Goal: Information Seeking & Learning: Compare options

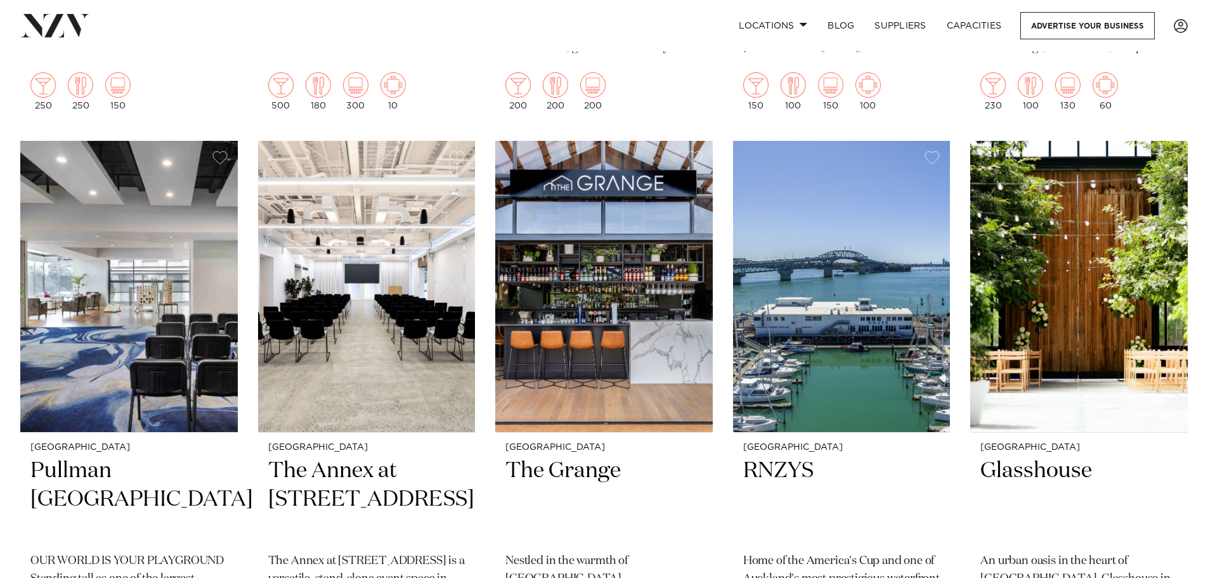
scroll to position [1395, 0]
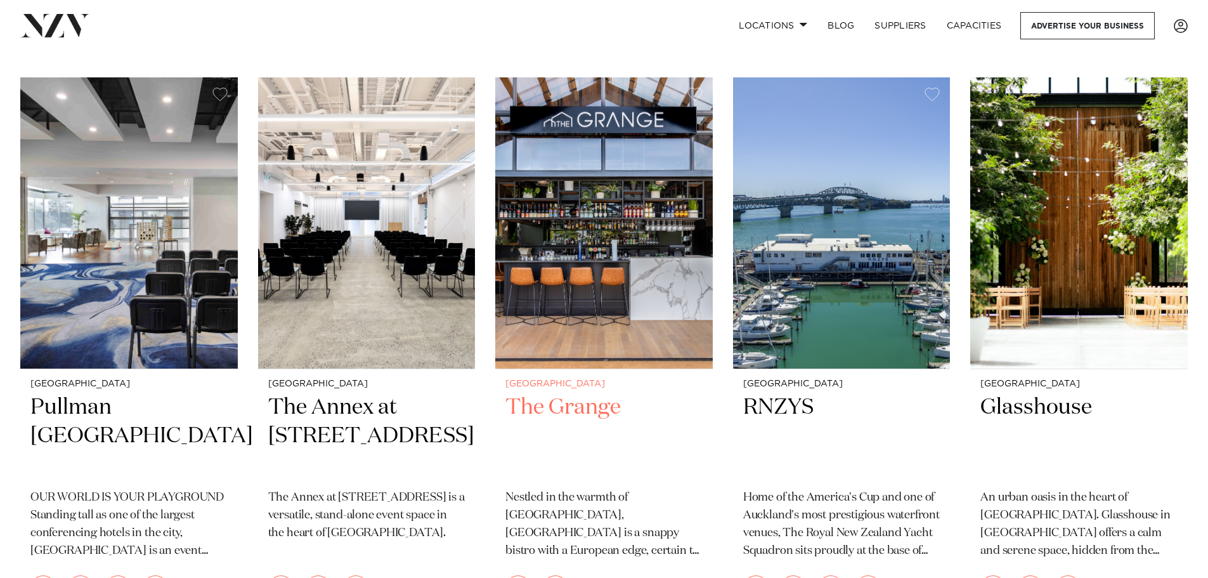
click at [682, 267] on img at bounding box center [603, 223] width 217 height 292
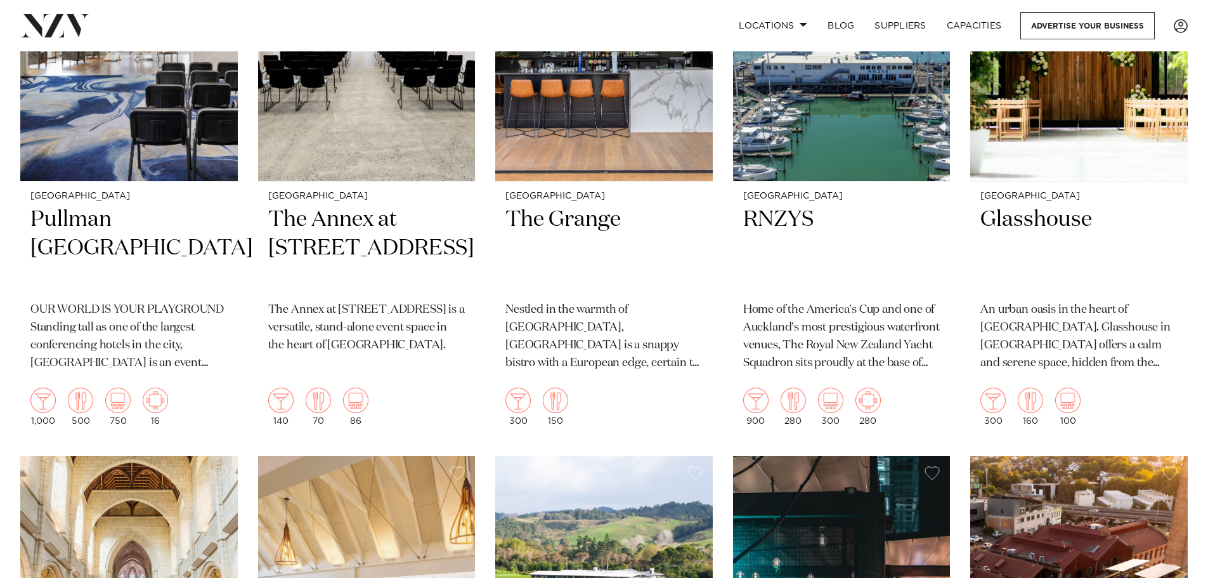
scroll to position [0, 0]
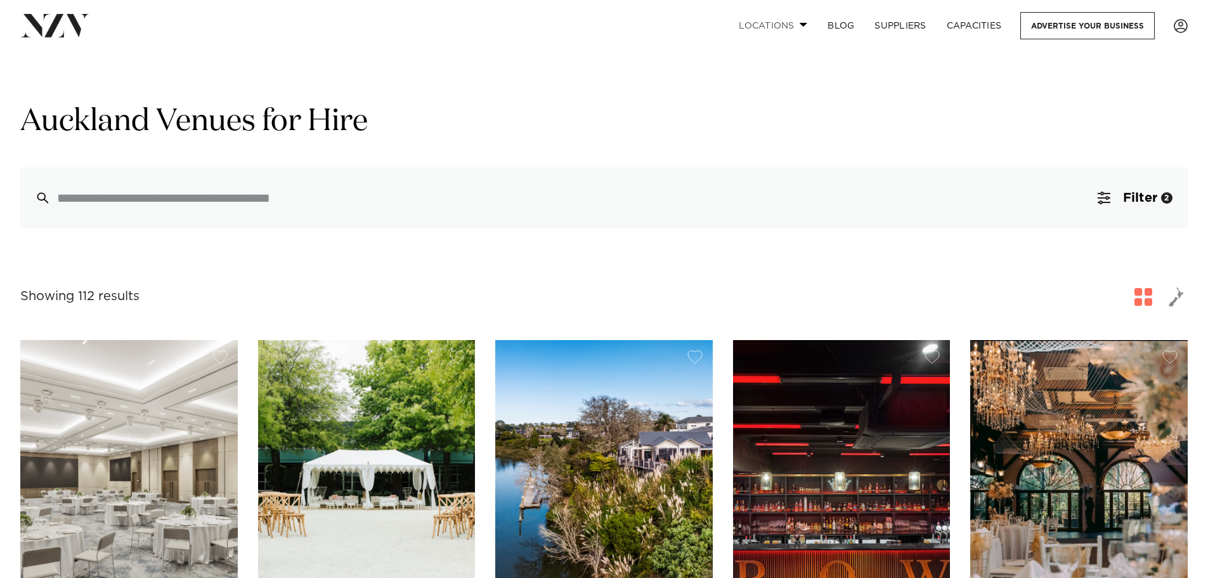
click at [802, 21] on link "Locations" at bounding box center [773, 25] width 89 height 27
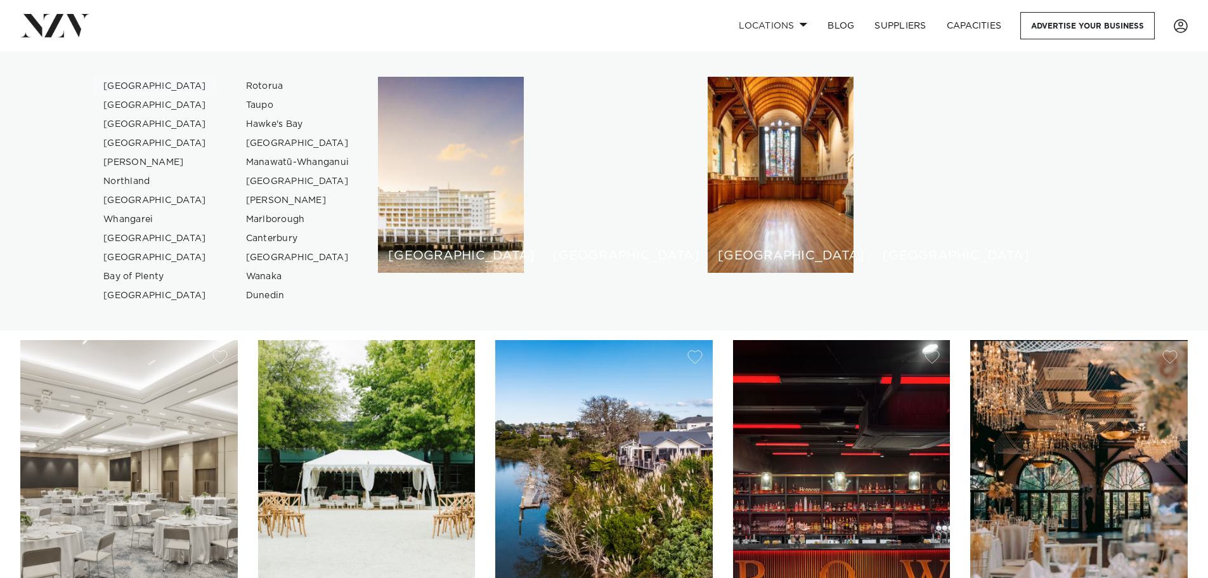
click at [115, 86] on link "[GEOGRAPHIC_DATA]" at bounding box center [155, 86] width 124 height 19
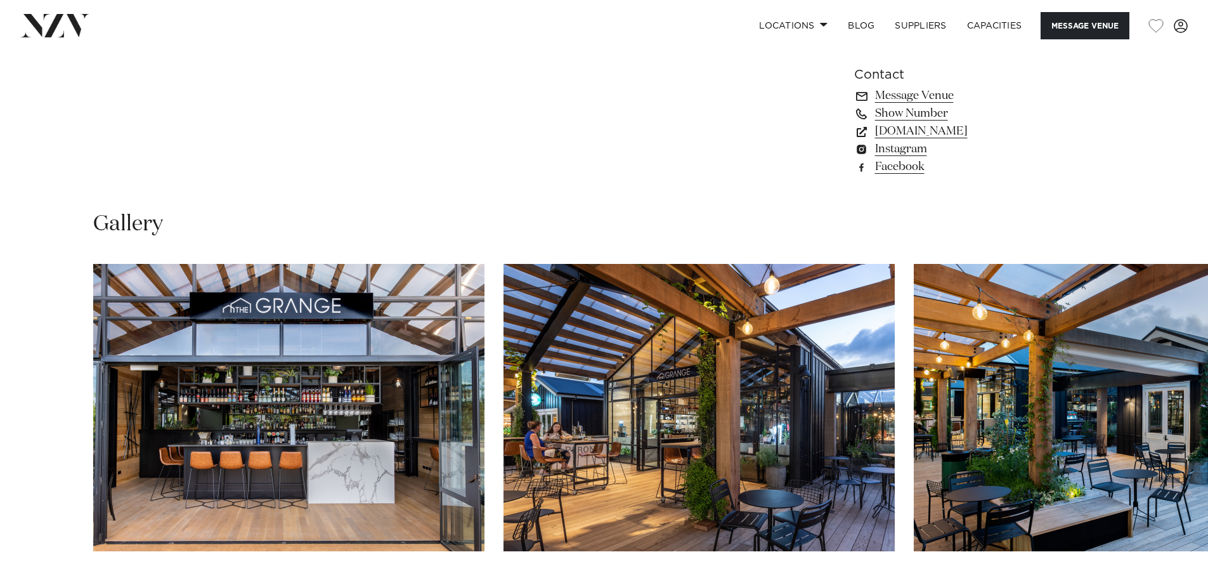
scroll to position [1205, 0]
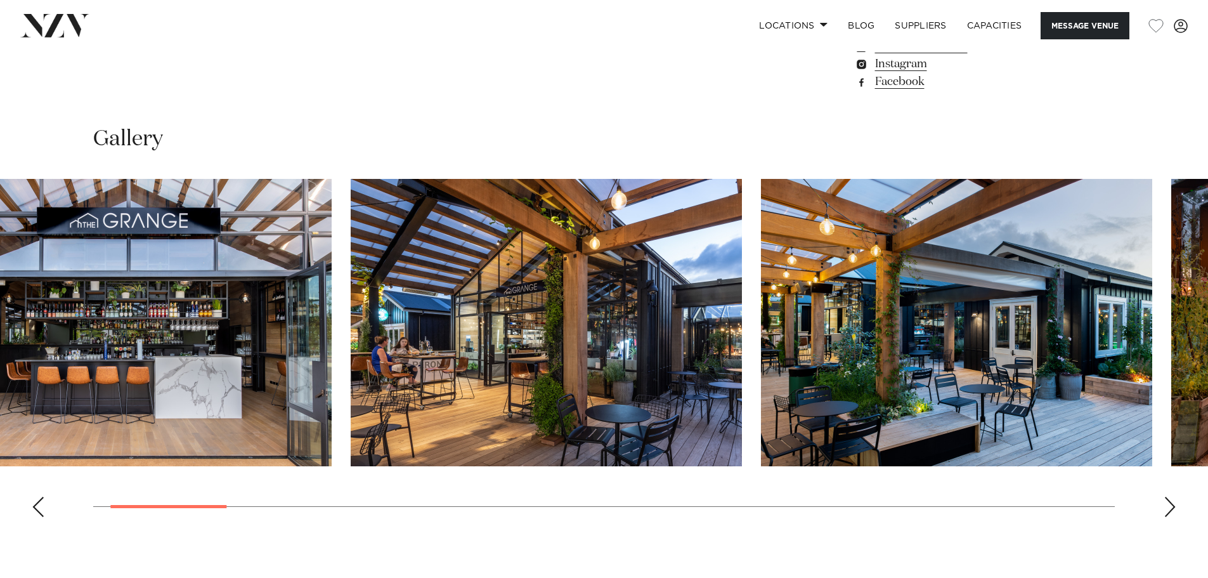
click at [579, 324] on img "2 / 22" at bounding box center [546, 322] width 391 height 287
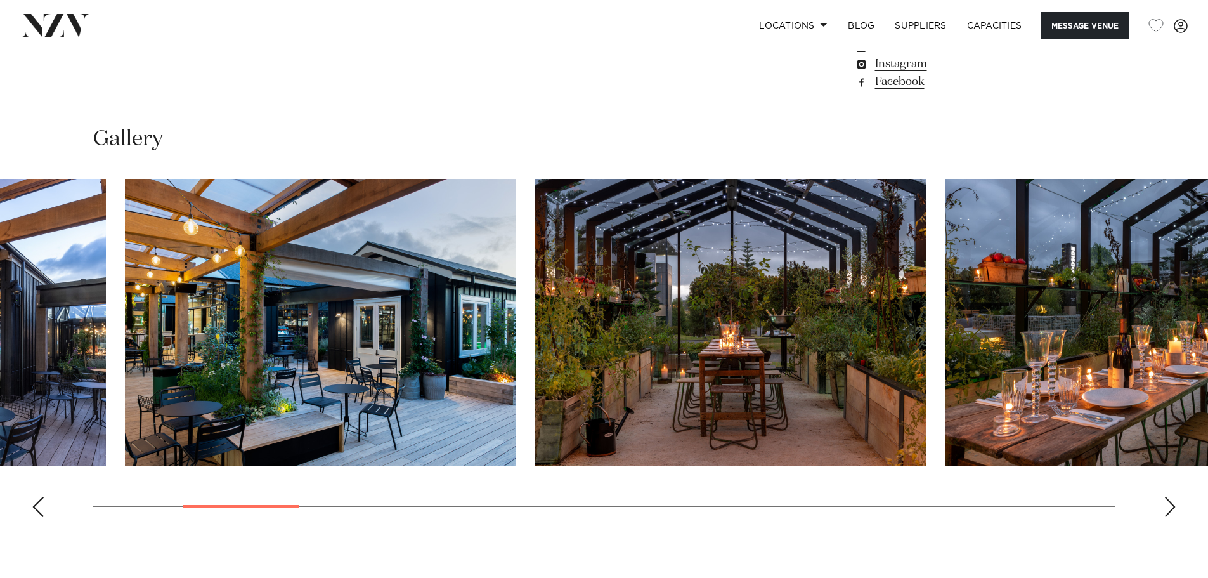
click at [226, 354] on img "3 / 22" at bounding box center [320, 322] width 391 height 287
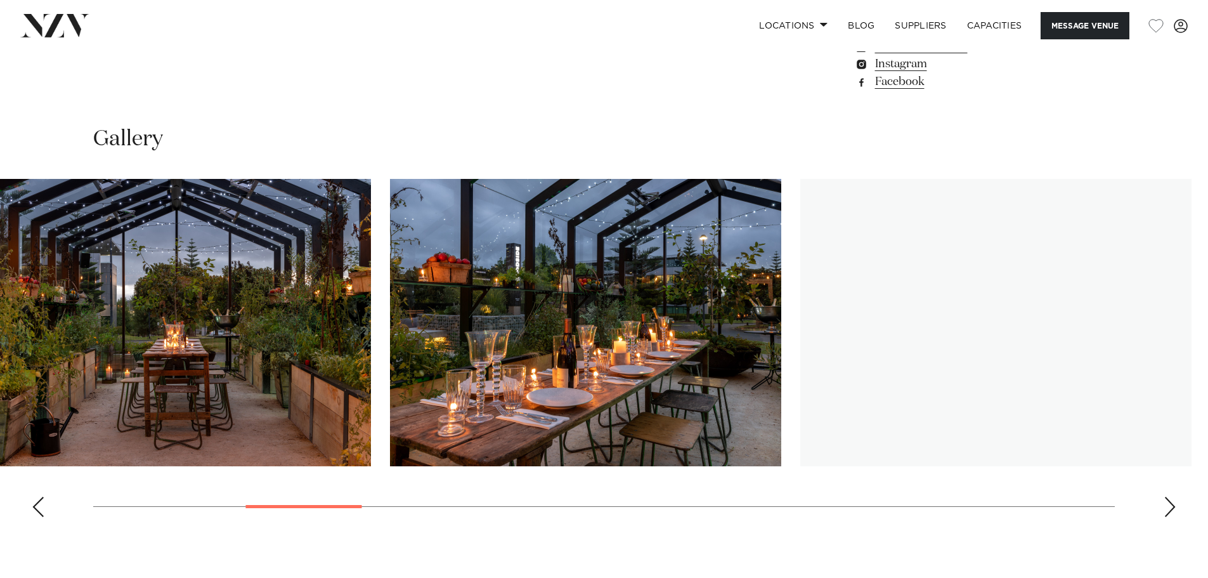
click at [0, 0] on slot at bounding box center [0, 0] width 0 height 0
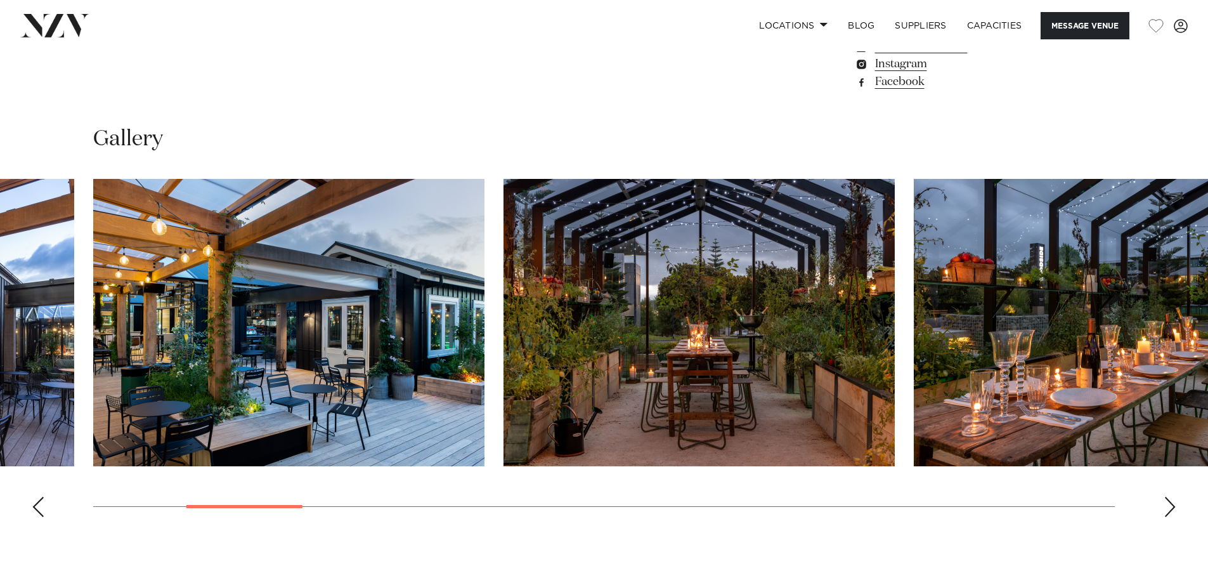
click at [1025, 303] on img "5 / 22" at bounding box center [1109, 322] width 391 height 287
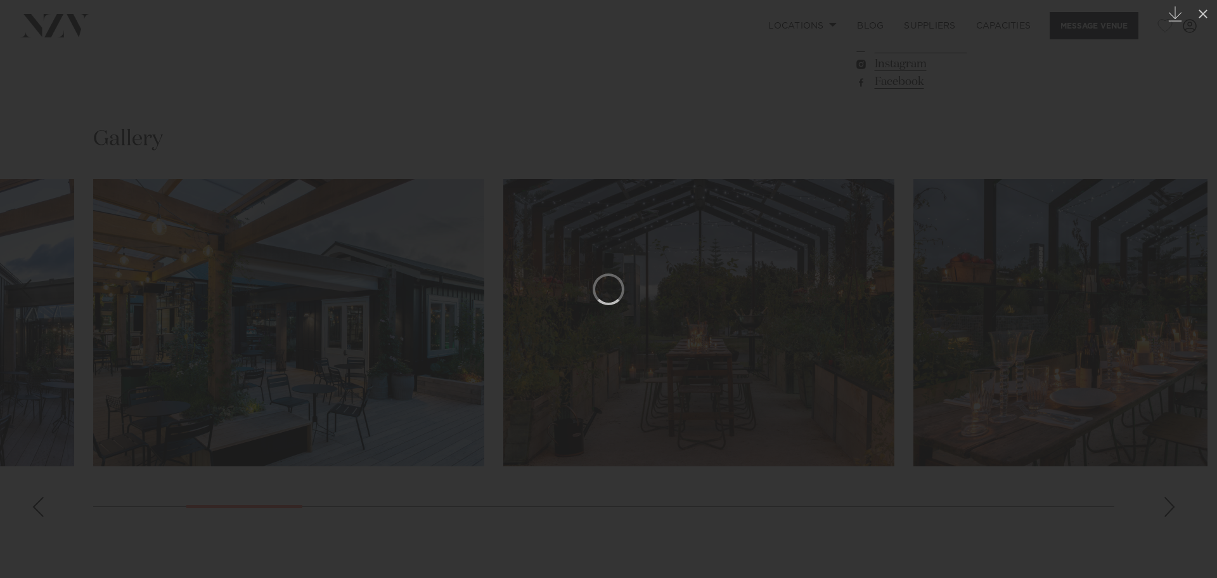
click at [983, 339] on div at bounding box center [608, 289] width 1217 height 578
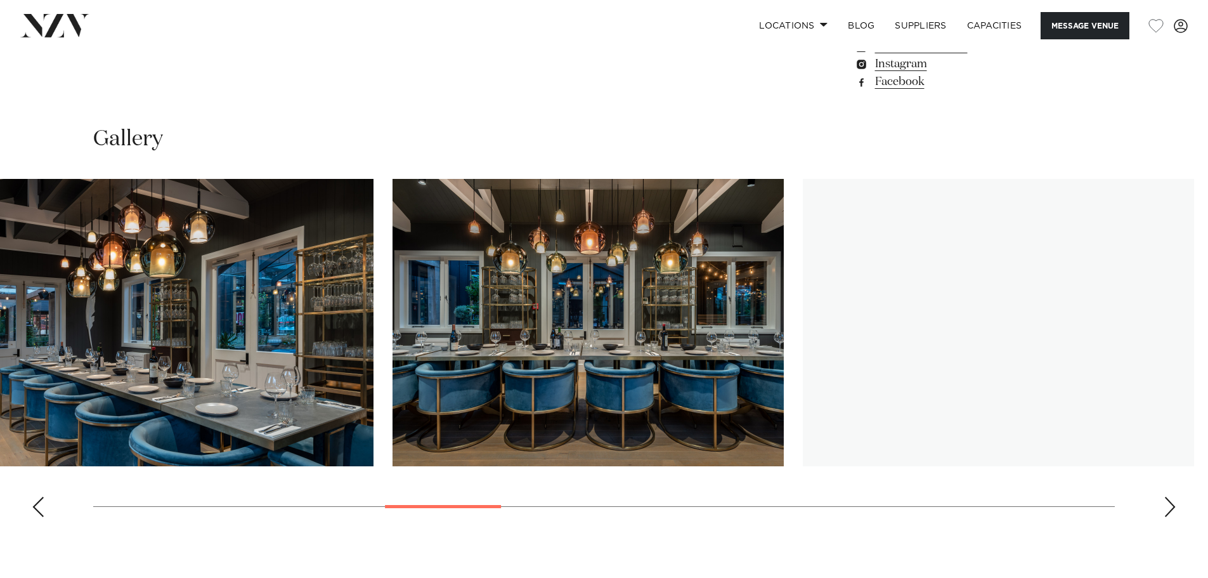
click at [172, 285] on img "7 / 22" at bounding box center [177, 322] width 391 height 287
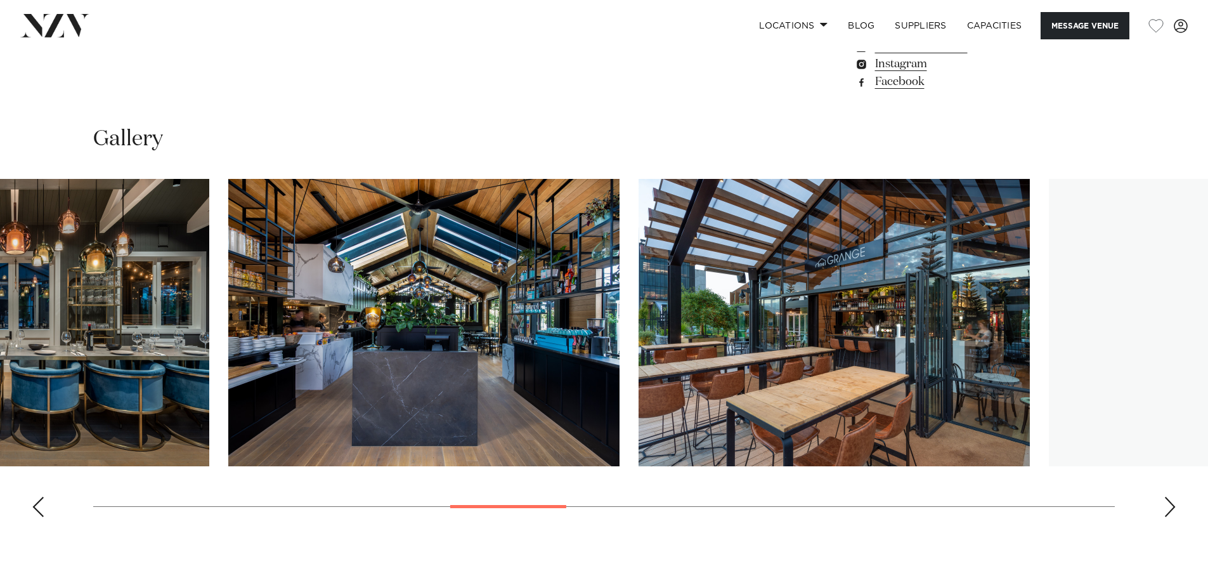
click at [349, 287] on img "9 / 22" at bounding box center [423, 322] width 391 height 287
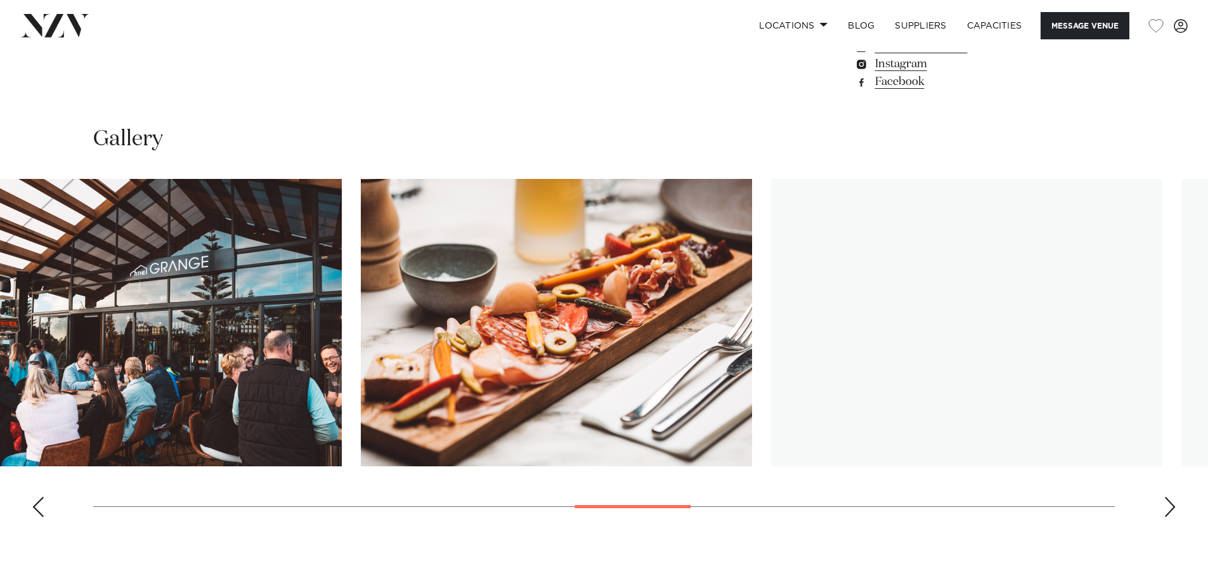
click at [8, 271] on img "11 / 22" at bounding box center [146, 322] width 391 height 287
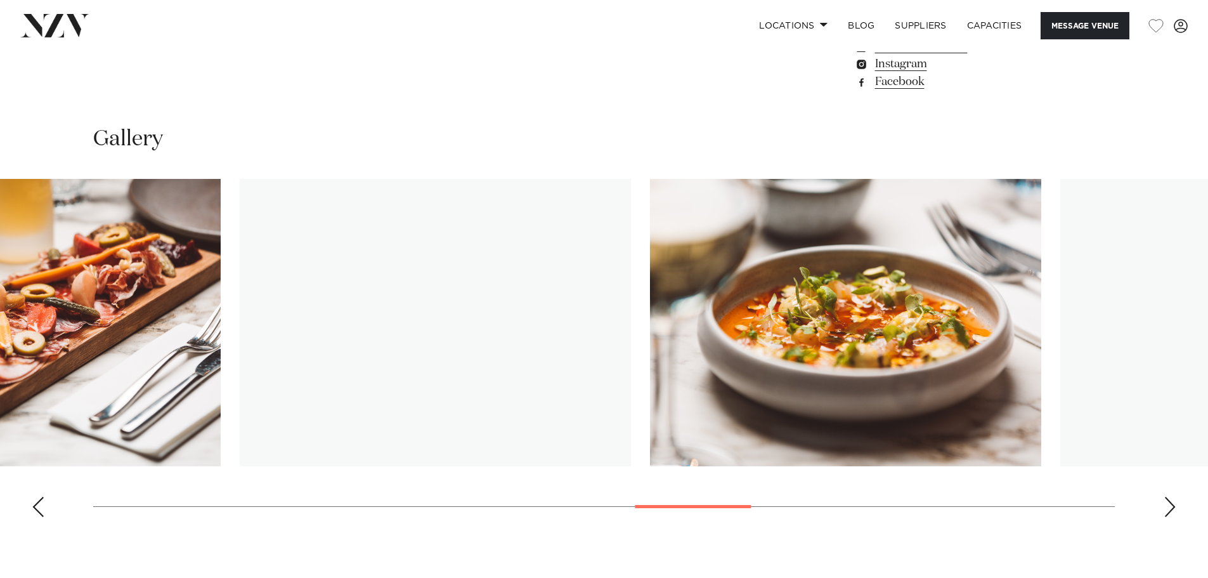
click at [292, 264] on img "13 / 22" at bounding box center [435, 322] width 391 height 287
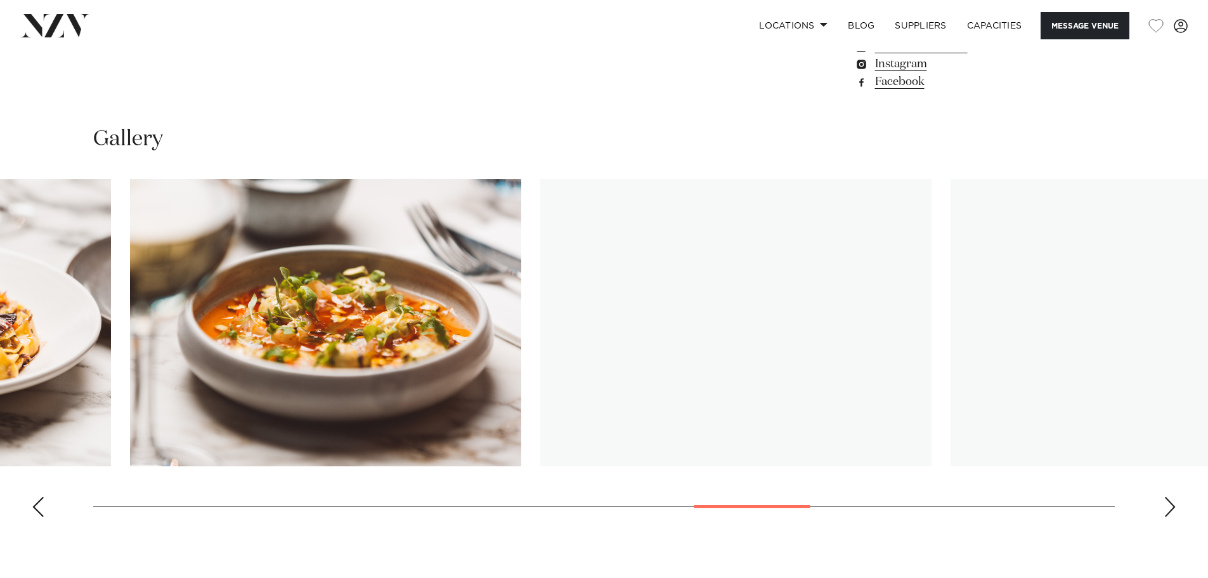
click at [176, 274] on img "14 / 22" at bounding box center [325, 322] width 391 height 287
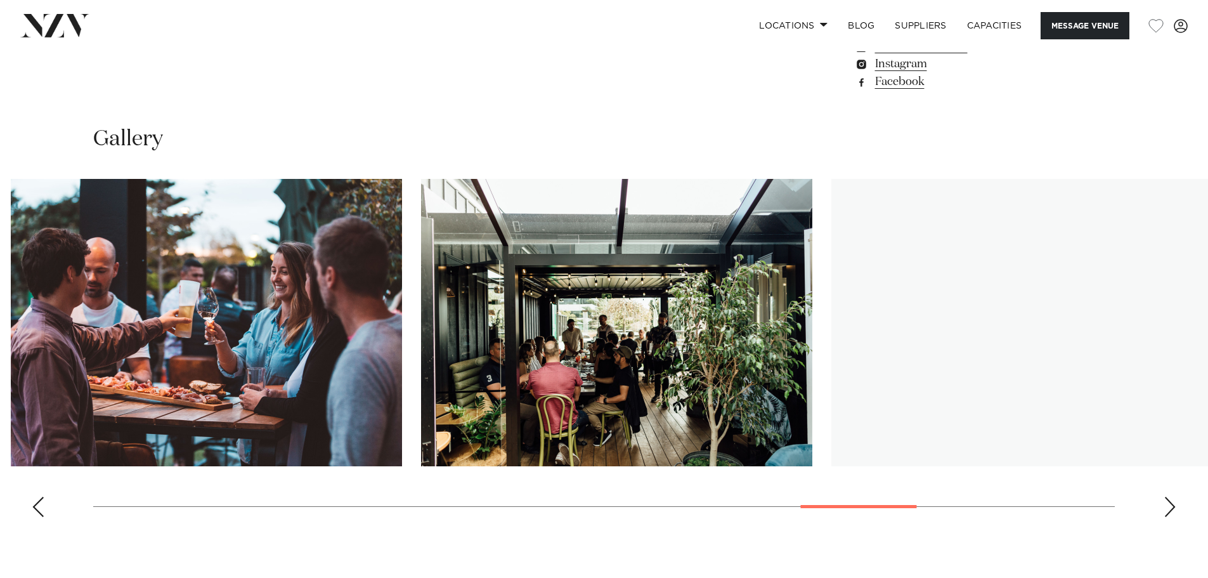
click at [37, 256] on img "16 / 22" at bounding box center [206, 322] width 391 height 287
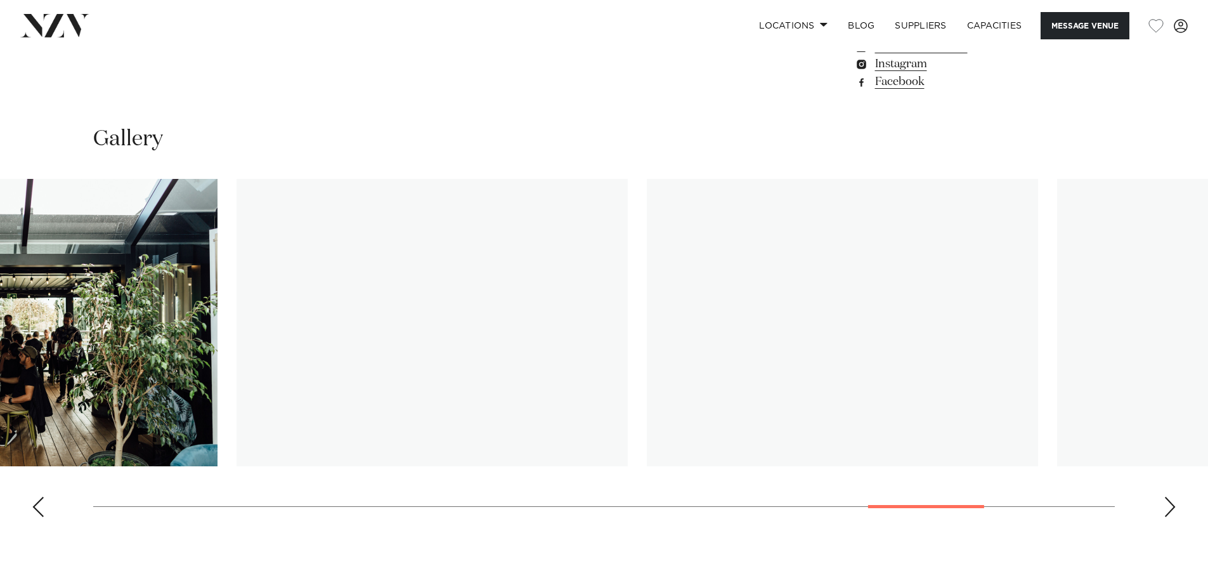
click at [275, 235] on img "18 / 22" at bounding box center [432, 322] width 391 height 287
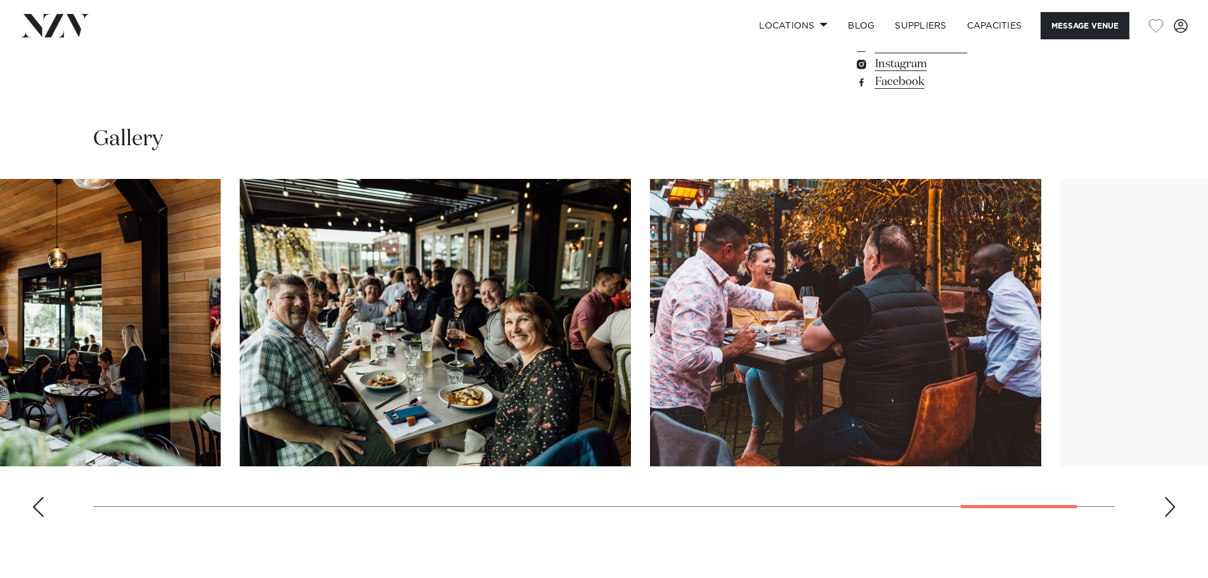
click at [335, 325] on img "20 / 22" at bounding box center [435, 322] width 391 height 287
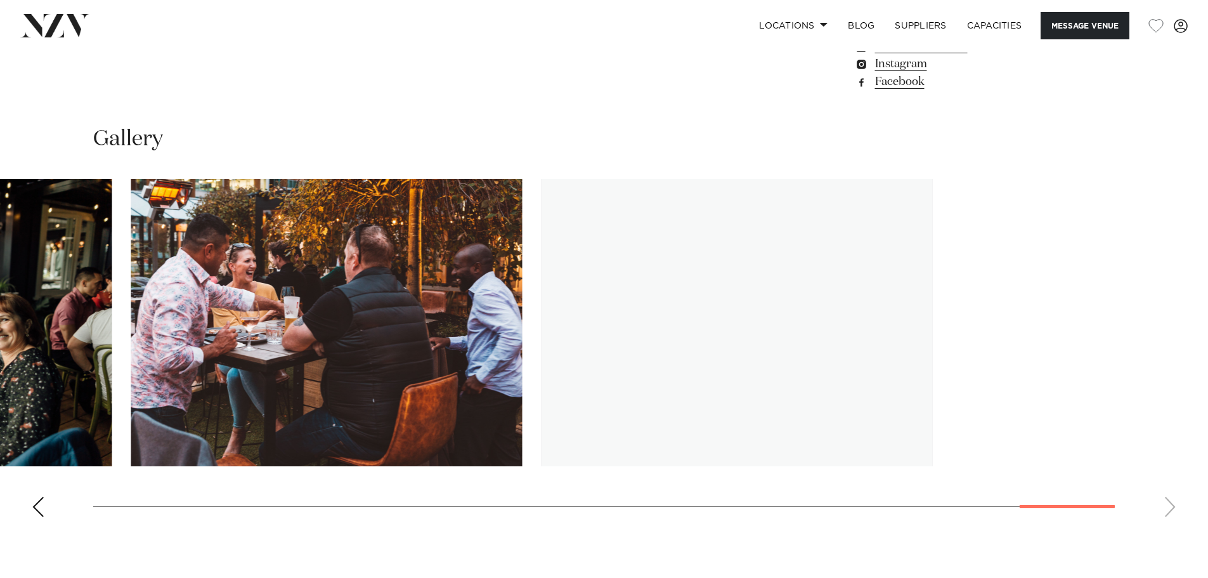
click at [0, 0] on slot at bounding box center [0, 0] width 0 height 0
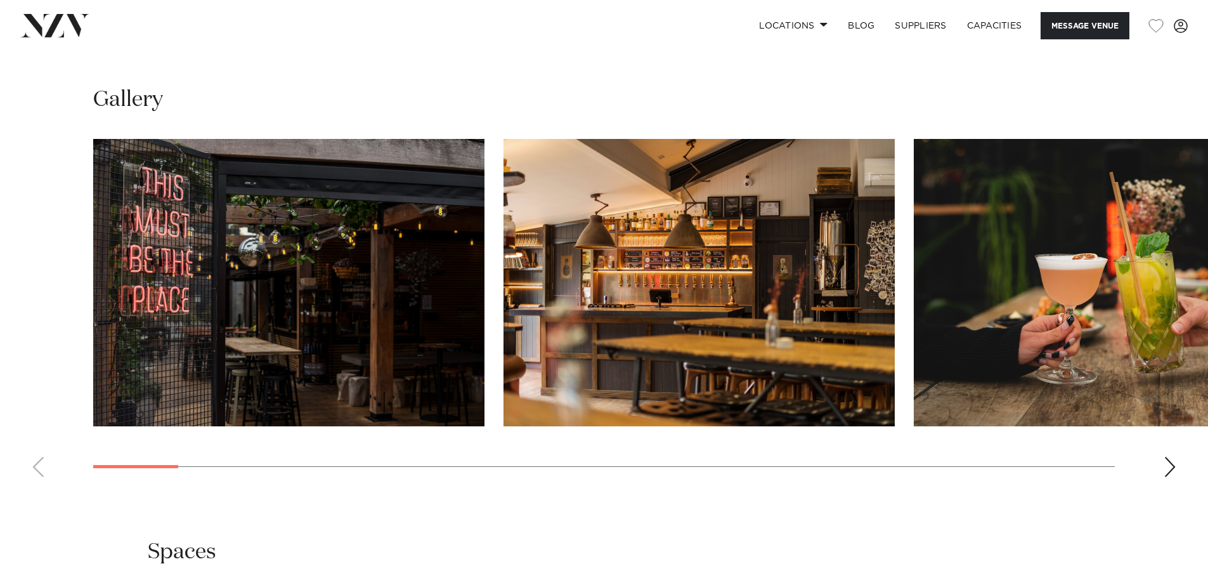
scroll to position [1332, 0]
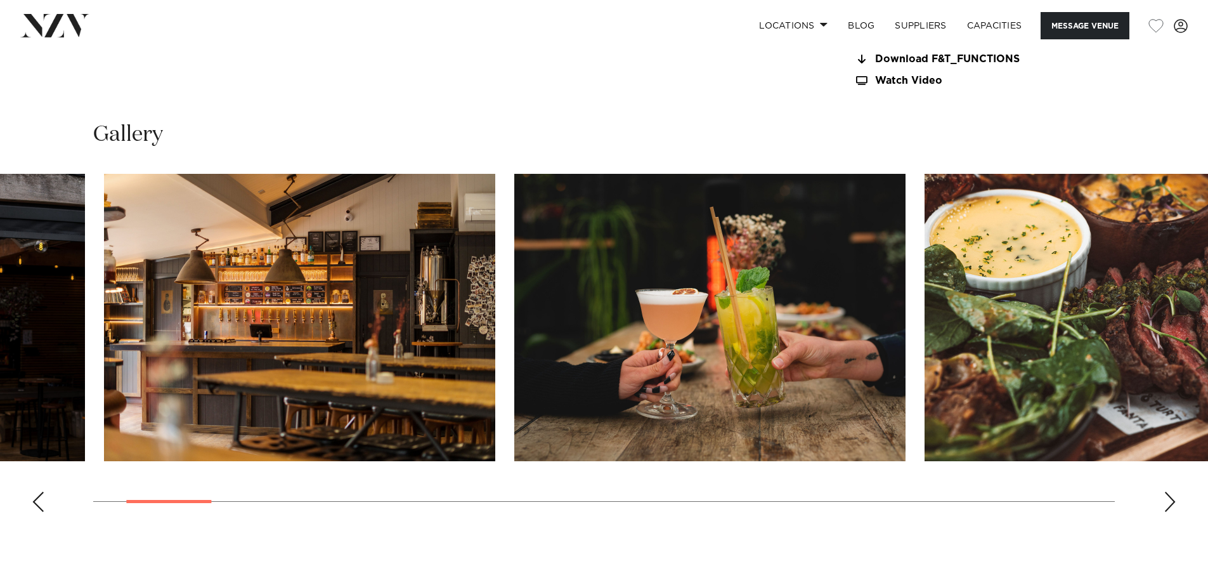
click at [315, 425] on img "2 / 30" at bounding box center [299, 317] width 391 height 287
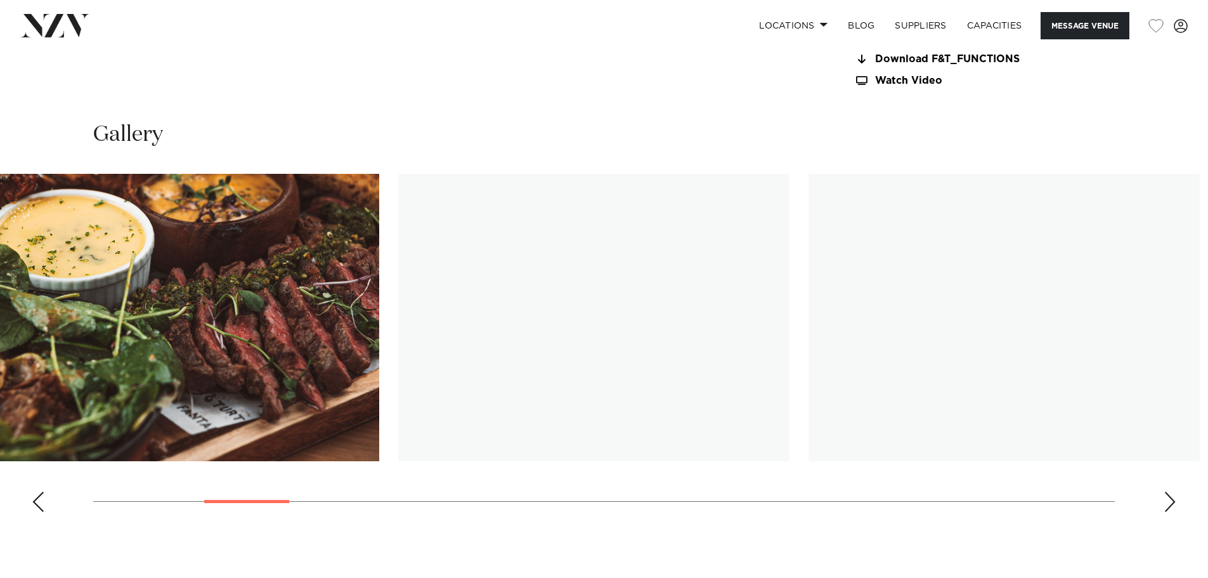
click at [410, 380] on img "5 / 30" at bounding box center [593, 317] width 391 height 287
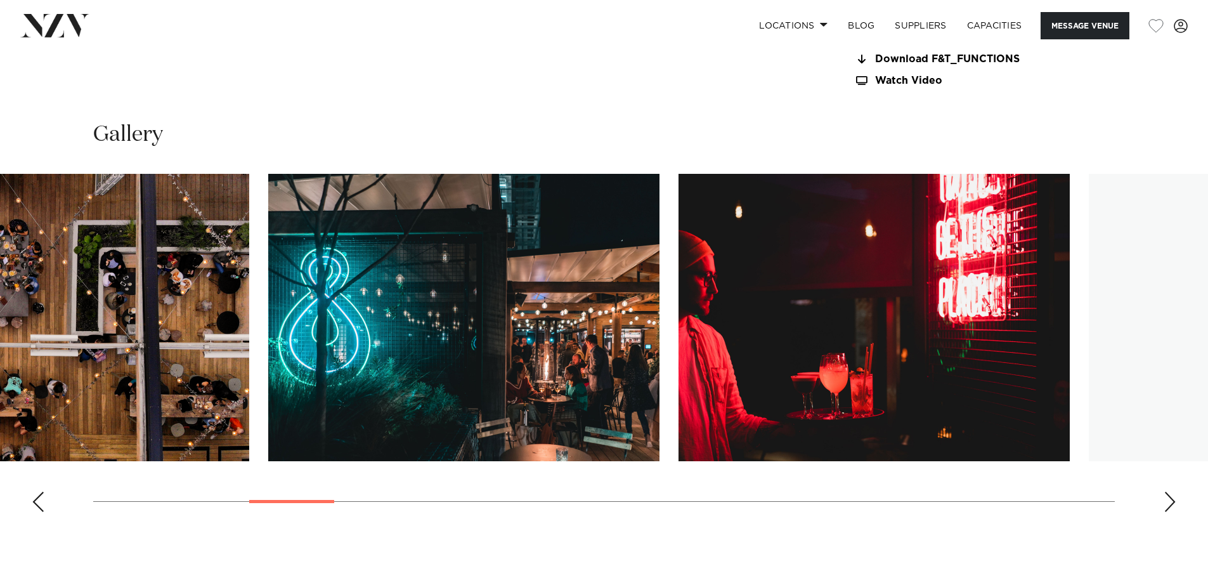
click at [250, 401] on swiper-container at bounding box center [604, 348] width 1208 height 348
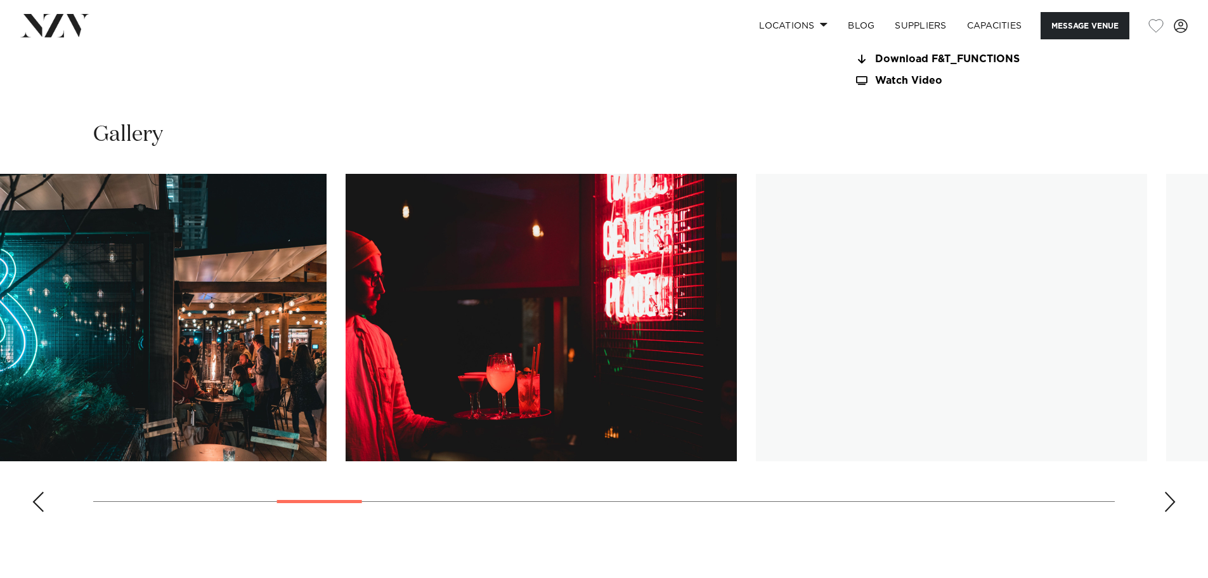
click at [452, 372] on img "7 / 30" at bounding box center [541, 317] width 391 height 287
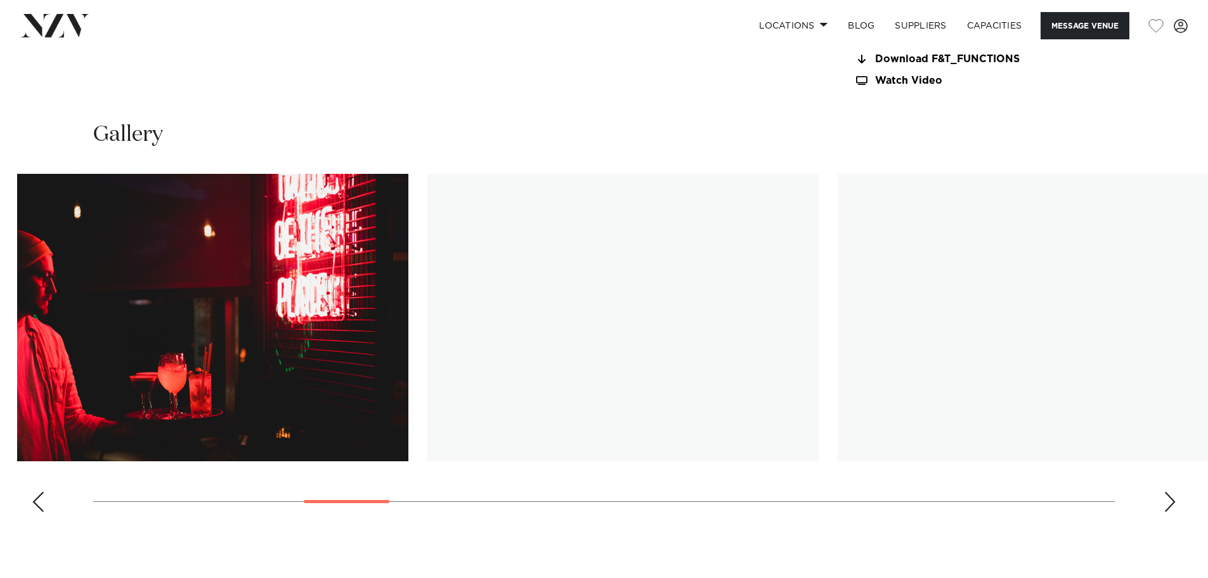
click at [552, 382] on img "8 / 30" at bounding box center [622, 317] width 391 height 287
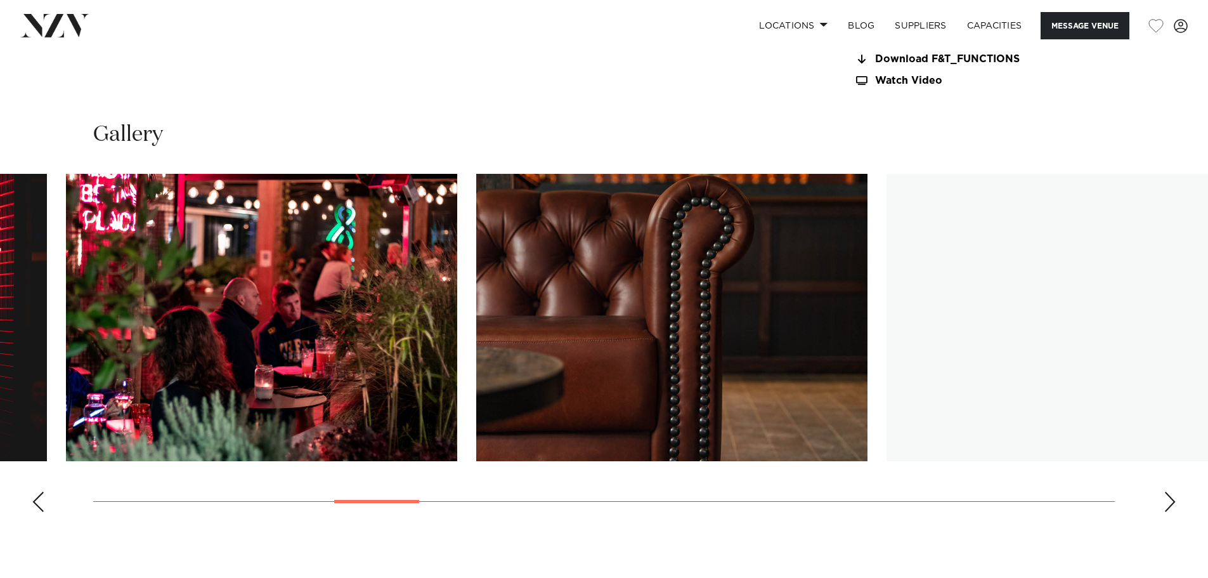
click at [575, 368] on img "9 / 30" at bounding box center [671, 317] width 391 height 287
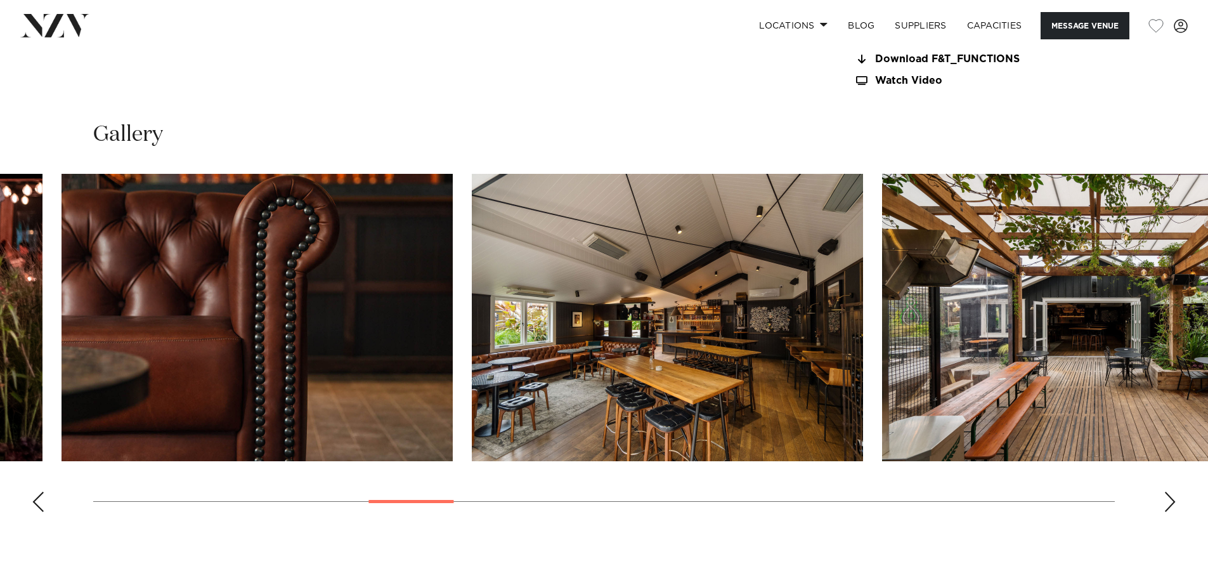
click at [882, 366] on img "11 / 30" at bounding box center [1077, 317] width 391 height 287
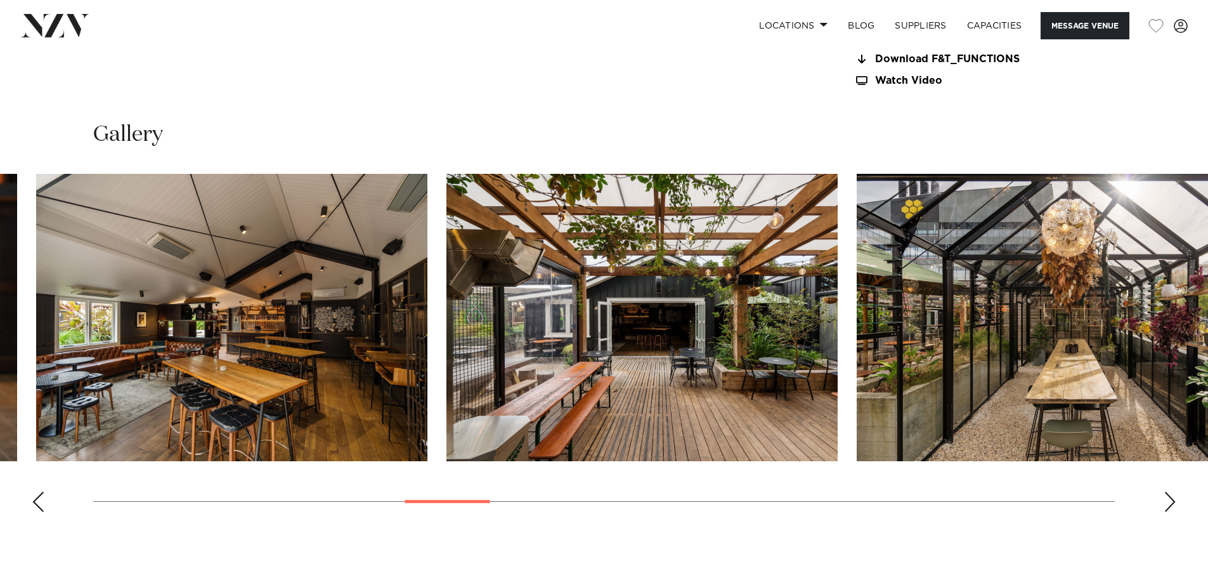
click at [857, 369] on img "12 / 30" at bounding box center [1052, 317] width 391 height 287
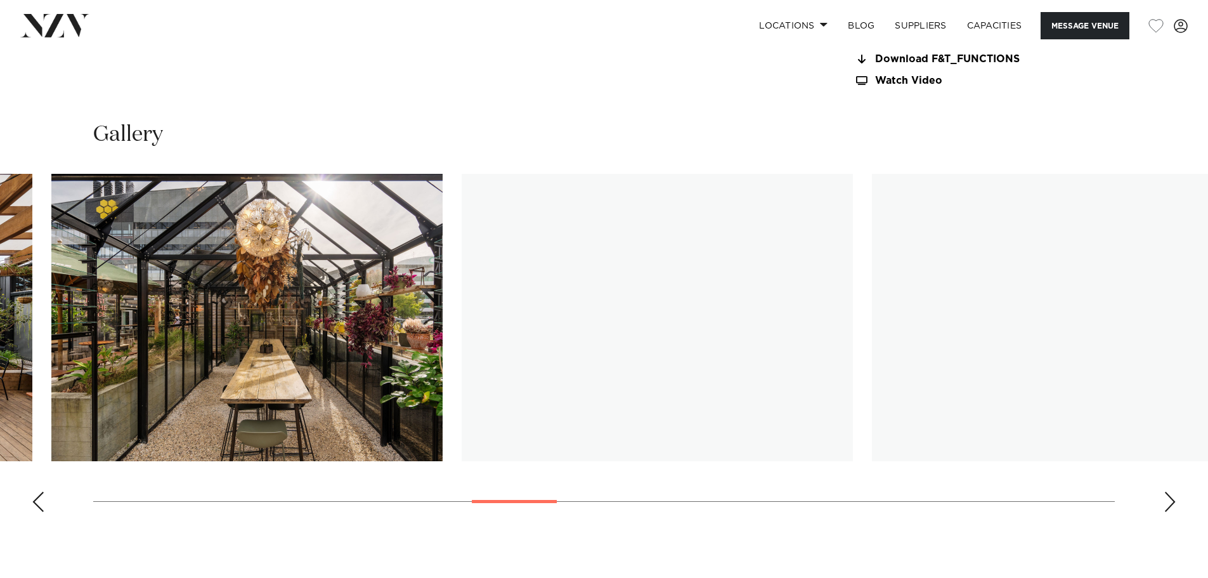
click at [571, 353] on img "13 / 30" at bounding box center [657, 317] width 391 height 287
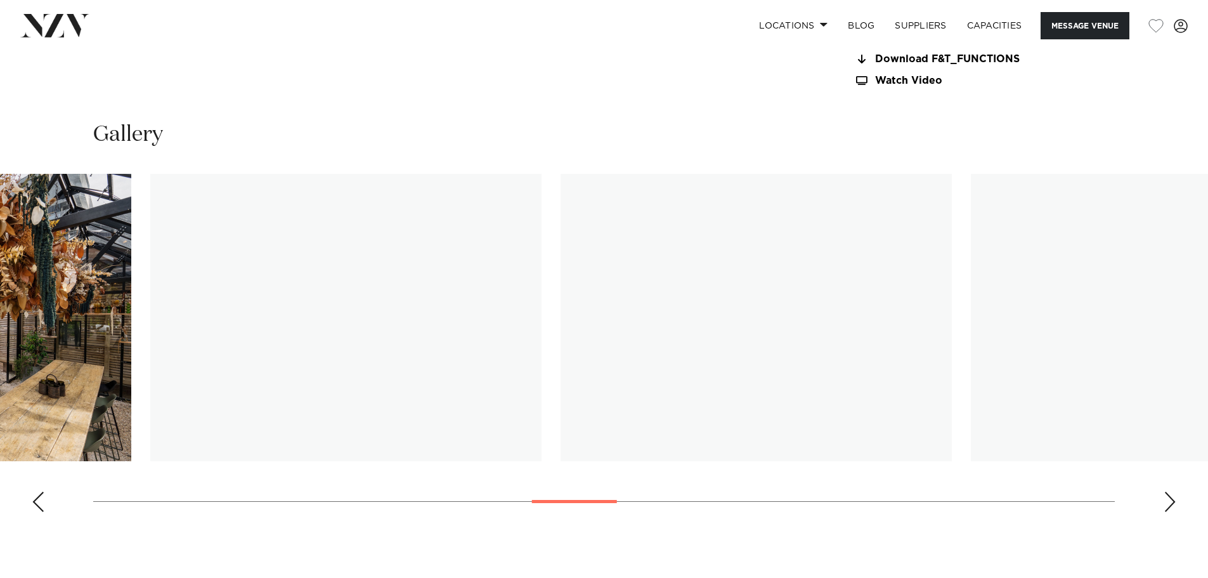
click at [481, 375] on img "14 / 30" at bounding box center [345, 317] width 391 height 287
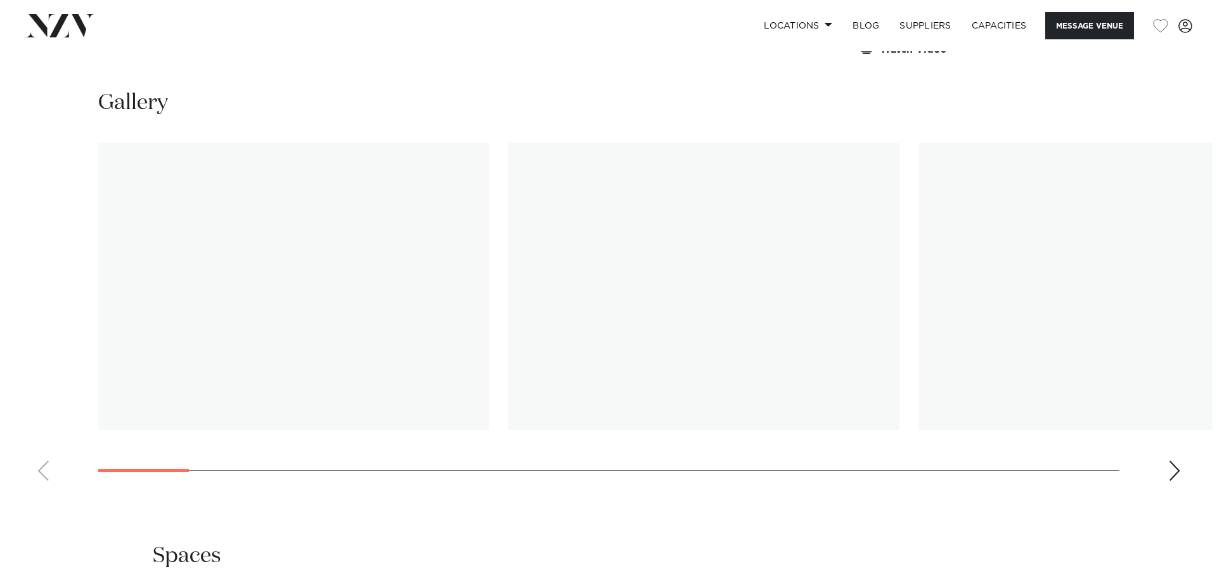
scroll to position [1268, 0]
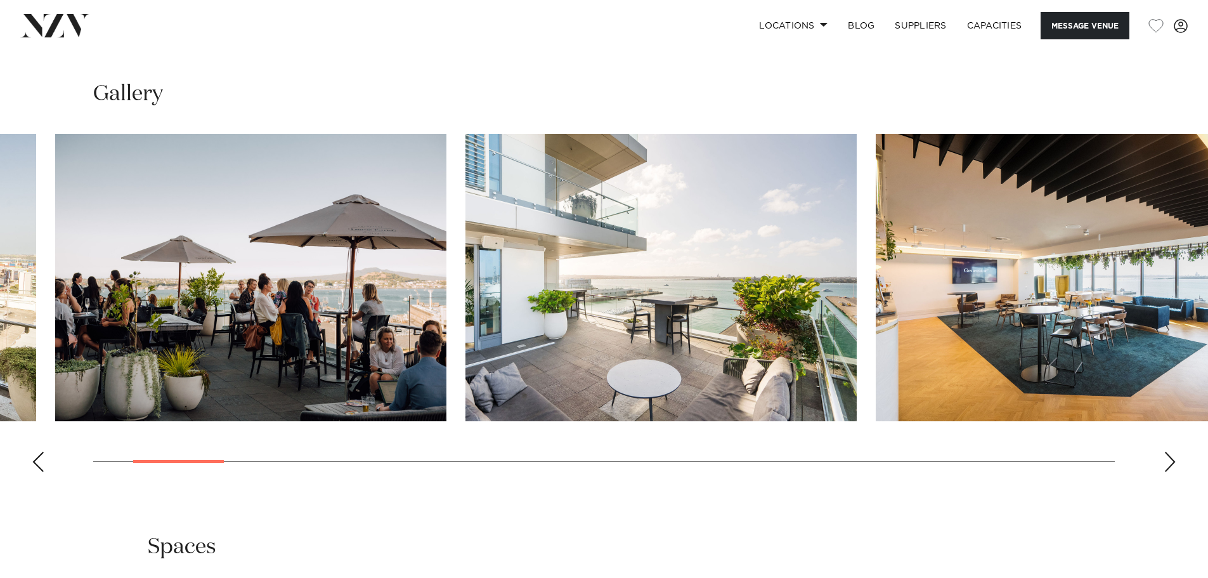
click at [0, 0] on slot at bounding box center [0, 0] width 0 height 0
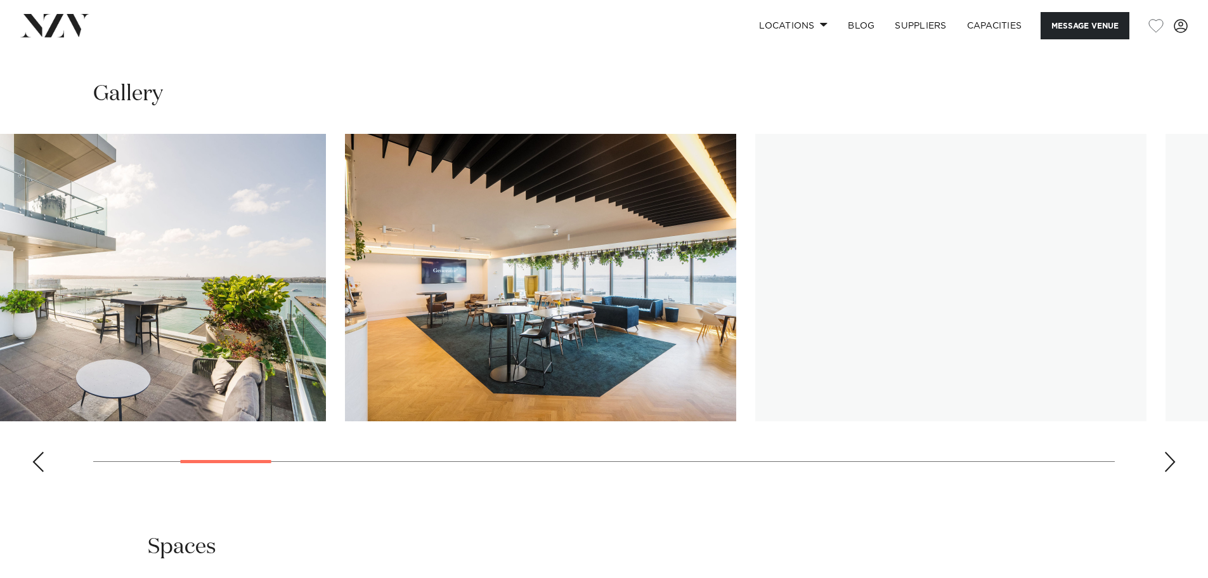
click at [477, 301] on img "4 / 28" at bounding box center [540, 277] width 391 height 287
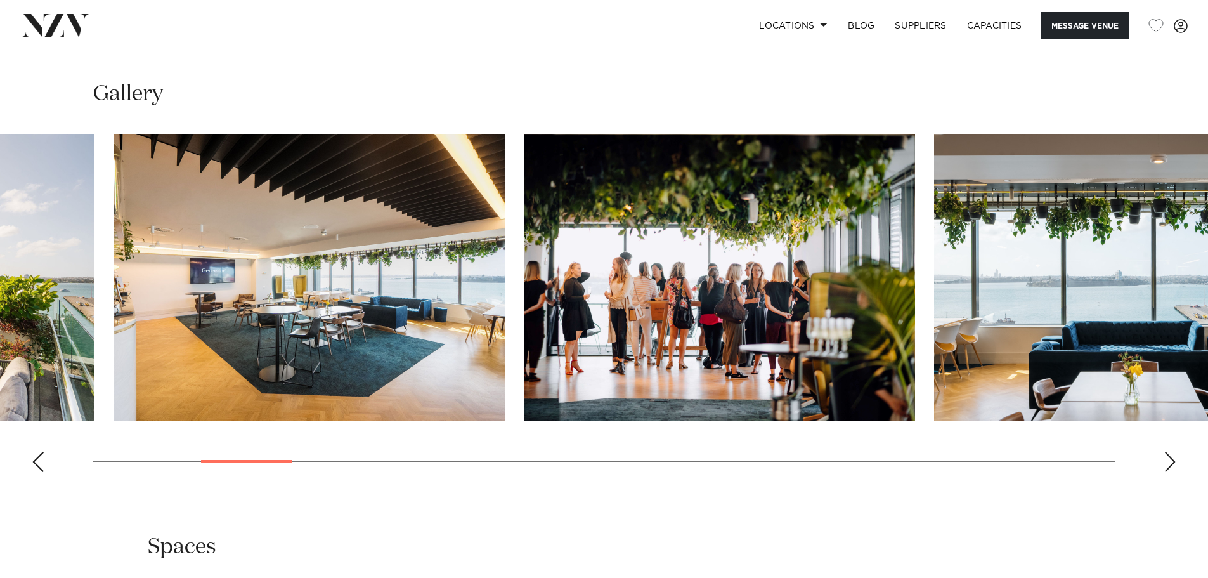
click at [647, 306] on img "5 / 28" at bounding box center [719, 277] width 391 height 287
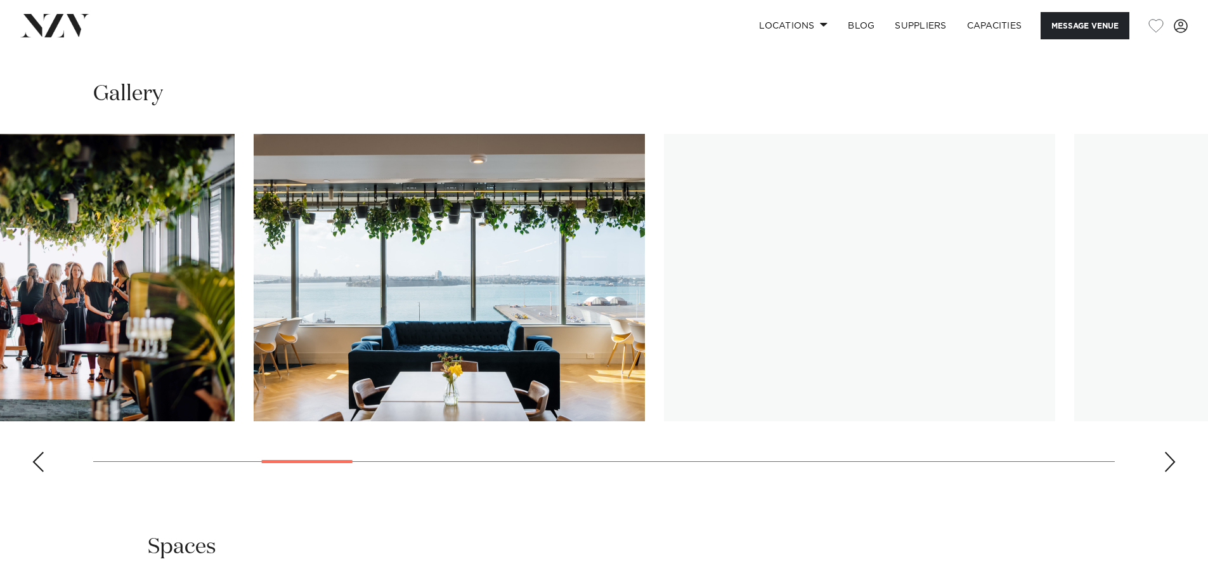
click at [114, 357] on img "5 / 28" at bounding box center [38, 277] width 391 height 287
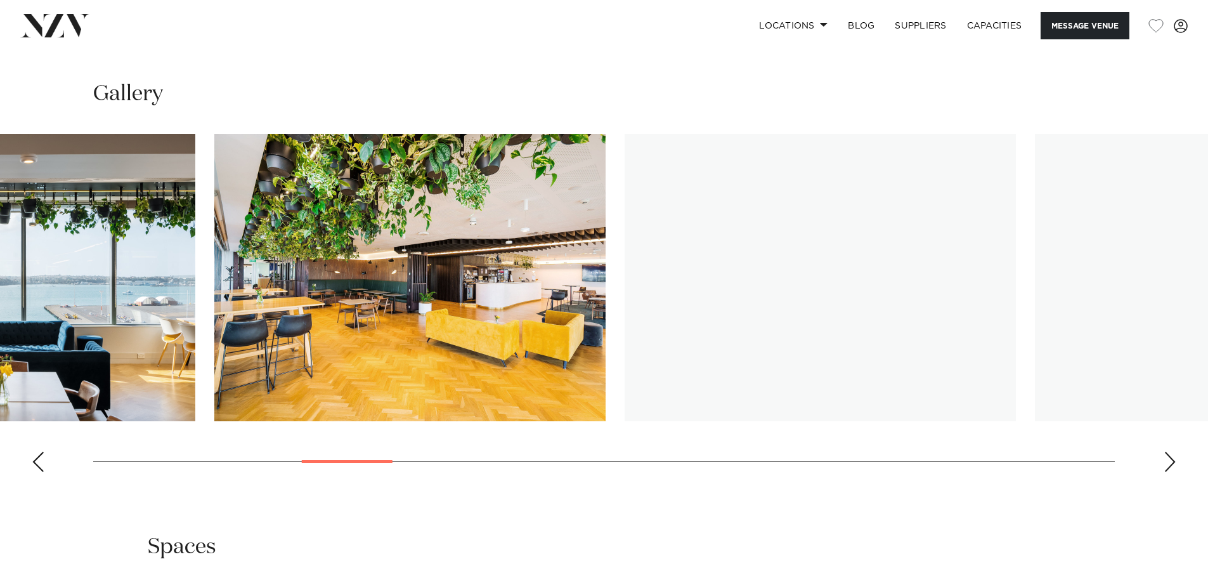
click at [559, 334] on img "7 / 28" at bounding box center [409, 277] width 391 height 287
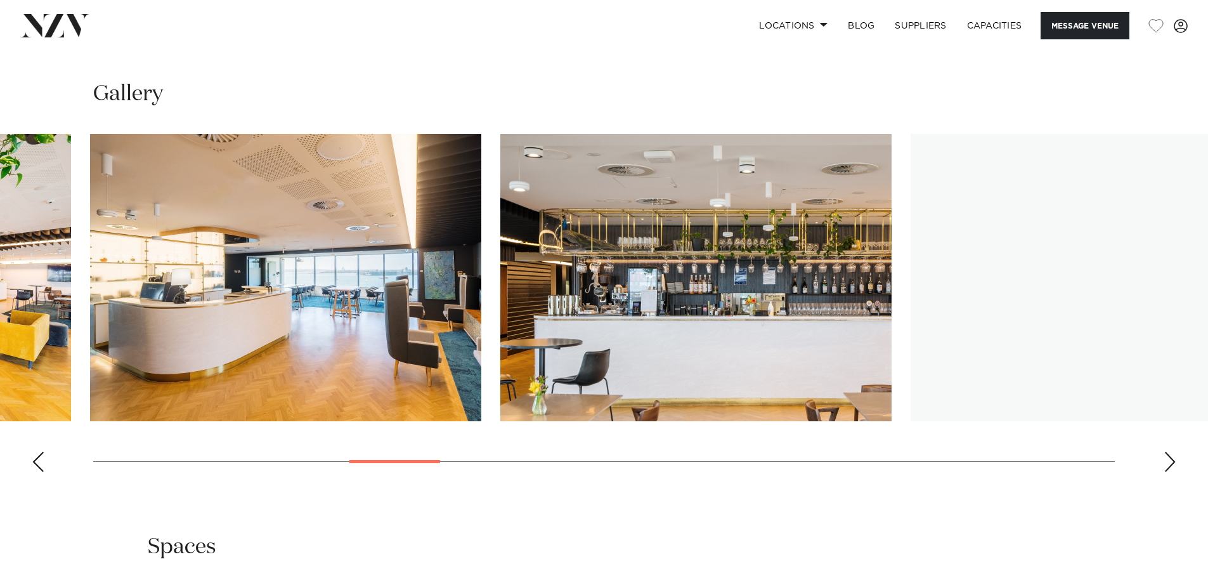
click at [278, 335] on img "8 / 28" at bounding box center [285, 277] width 391 height 287
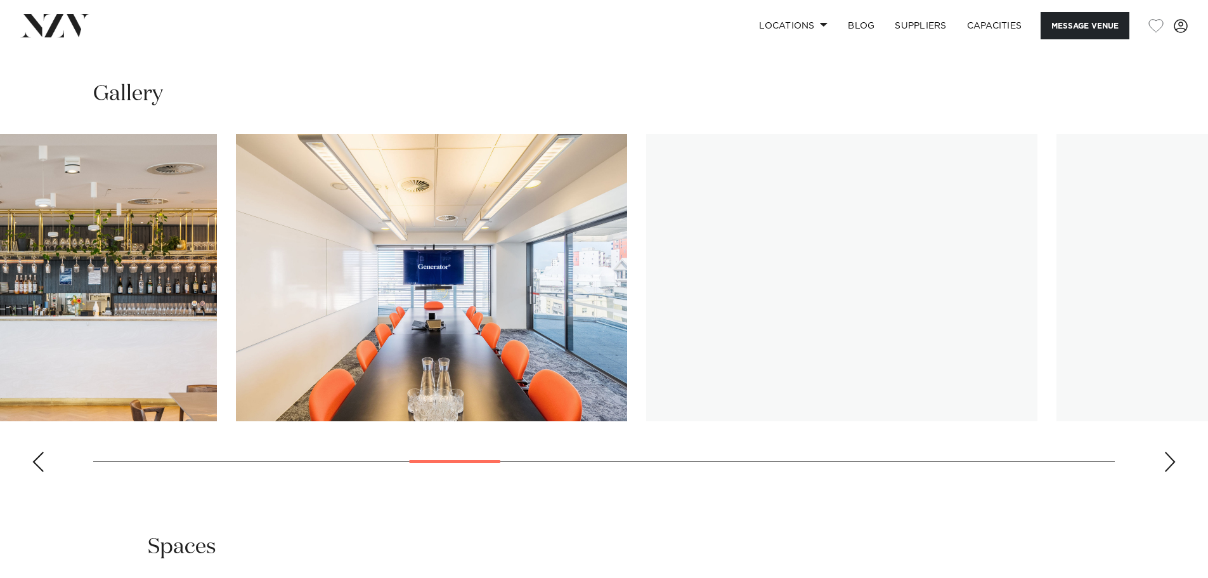
click at [253, 328] on img "10 / 28" at bounding box center [431, 277] width 391 height 287
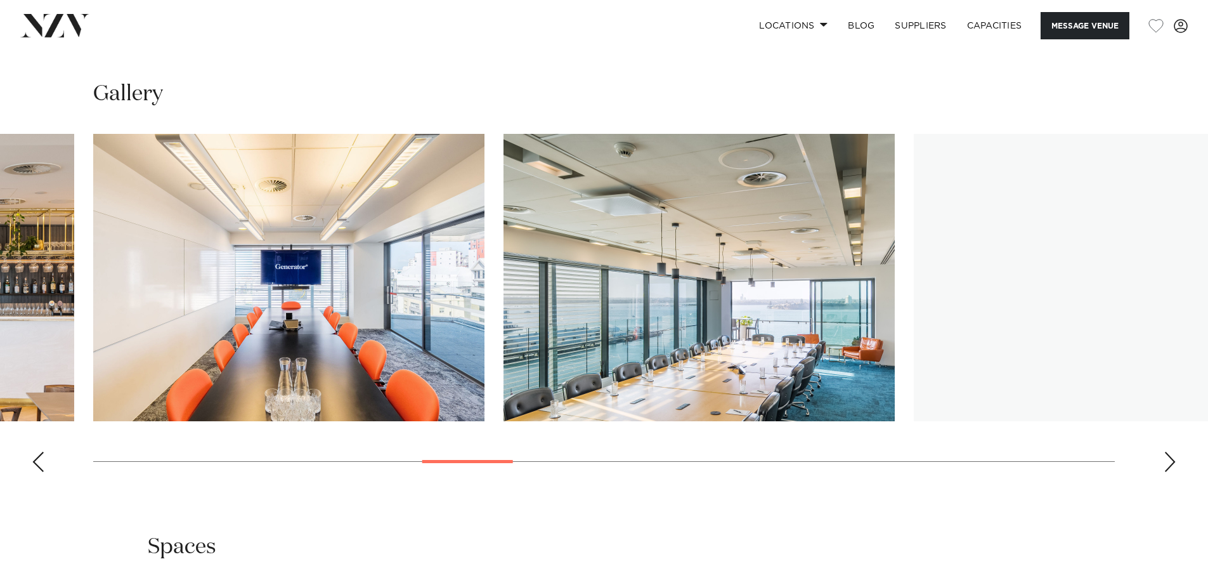
click at [818, 315] on img "11 / 28" at bounding box center [698, 277] width 391 height 287
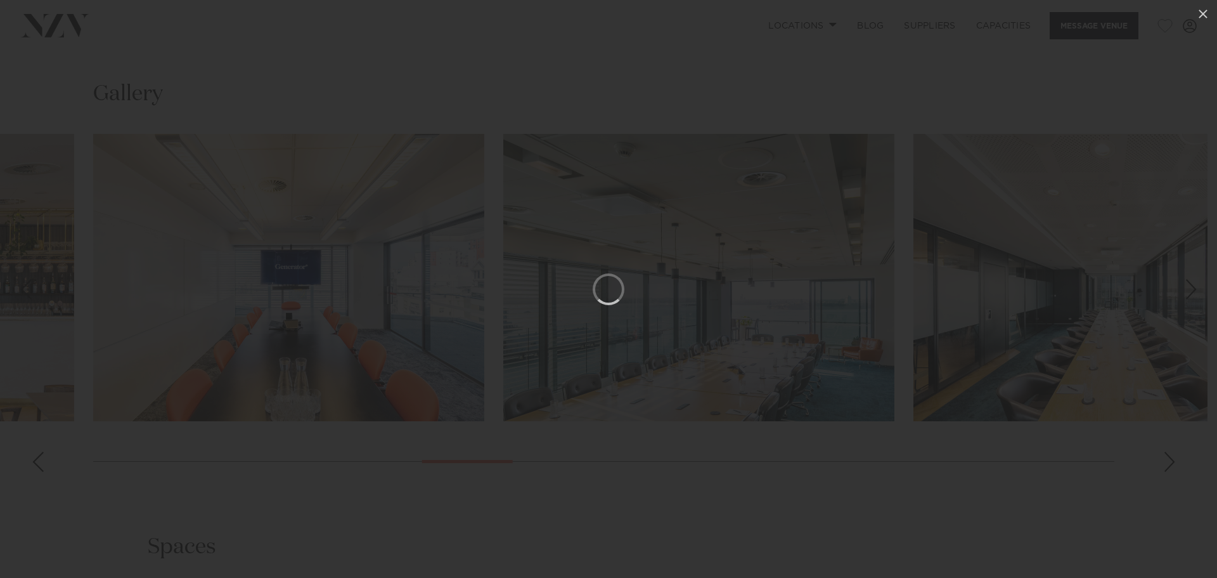
drag, startPoint x: 847, startPoint y: 42, endPoint x: 877, endPoint y: 70, distance: 40.8
click at [861, 61] on div at bounding box center [608, 289] width 1217 height 578
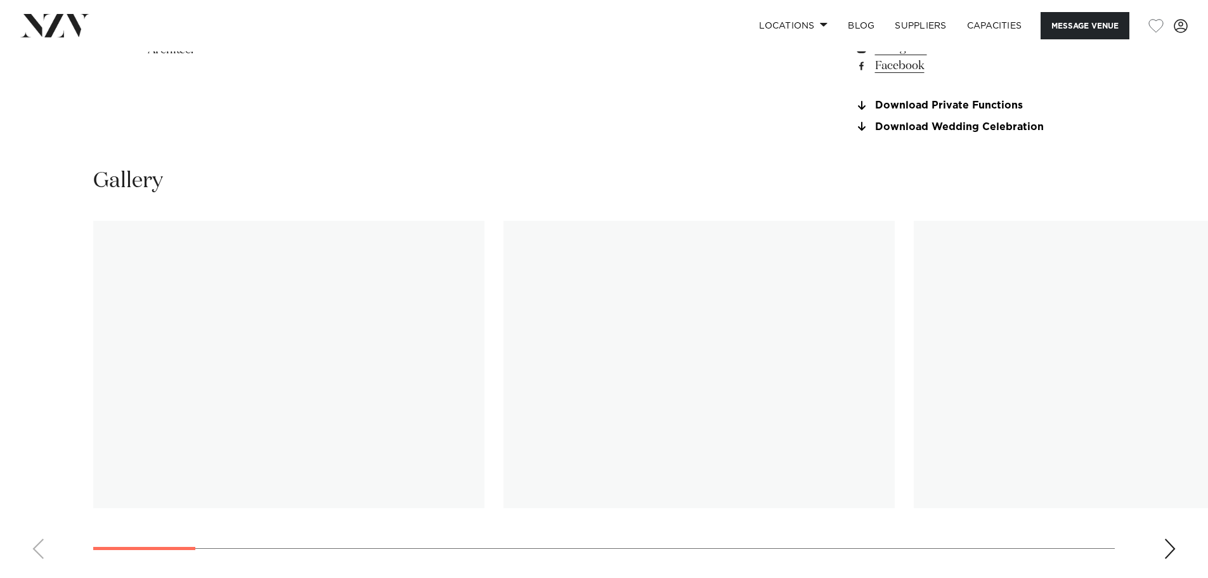
scroll to position [1268, 0]
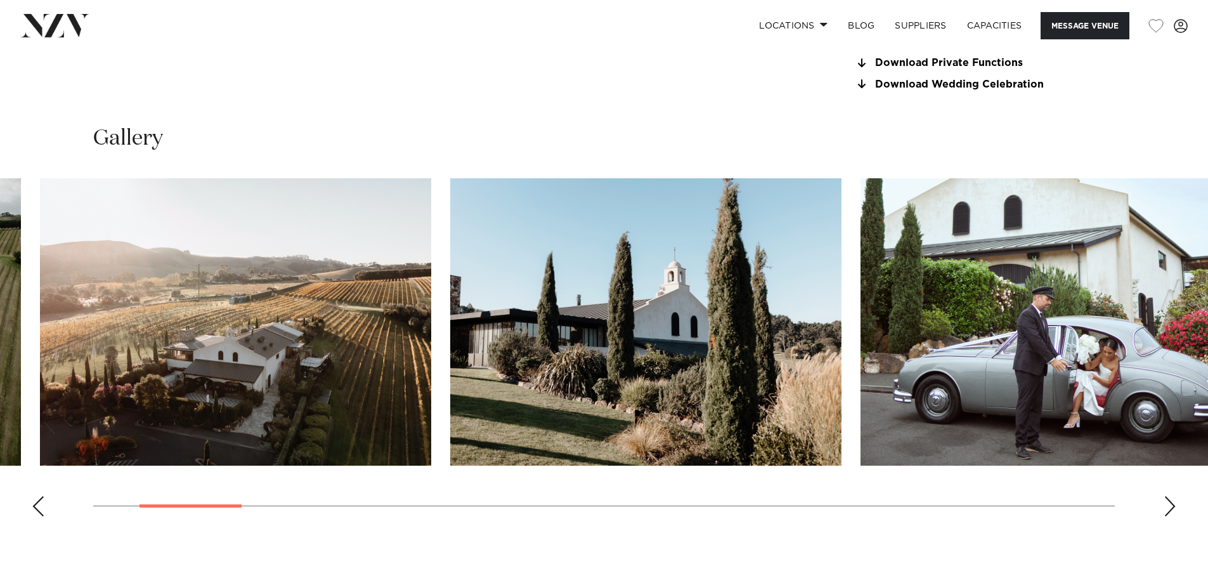
click at [394, 368] on img "2 / 25" at bounding box center [235, 321] width 391 height 287
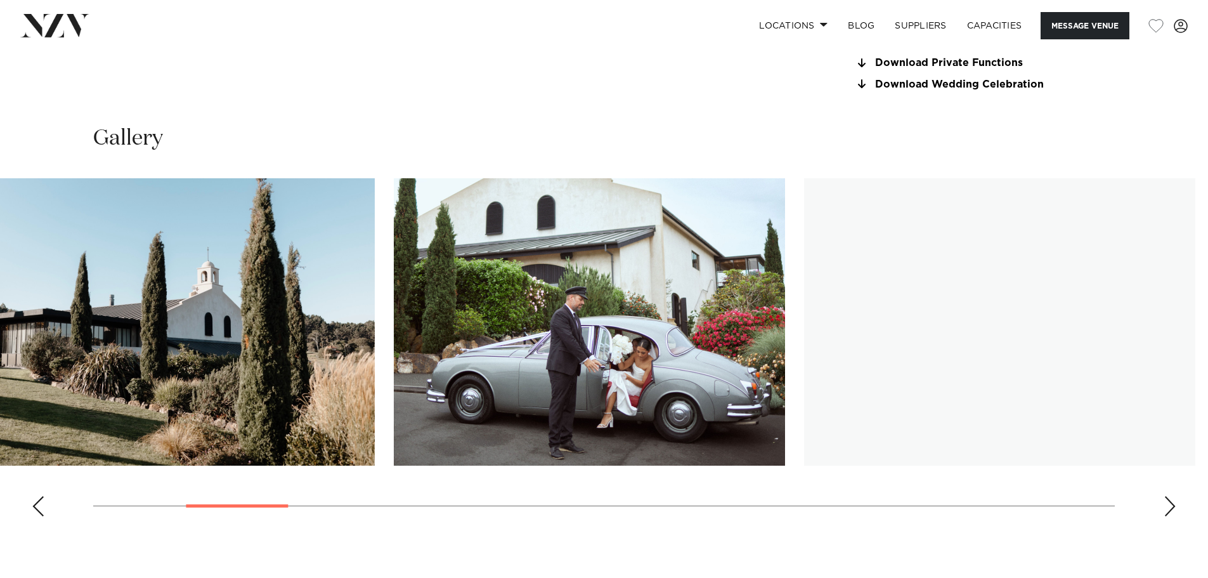
click at [298, 381] on img "3 / 25" at bounding box center [179, 321] width 391 height 287
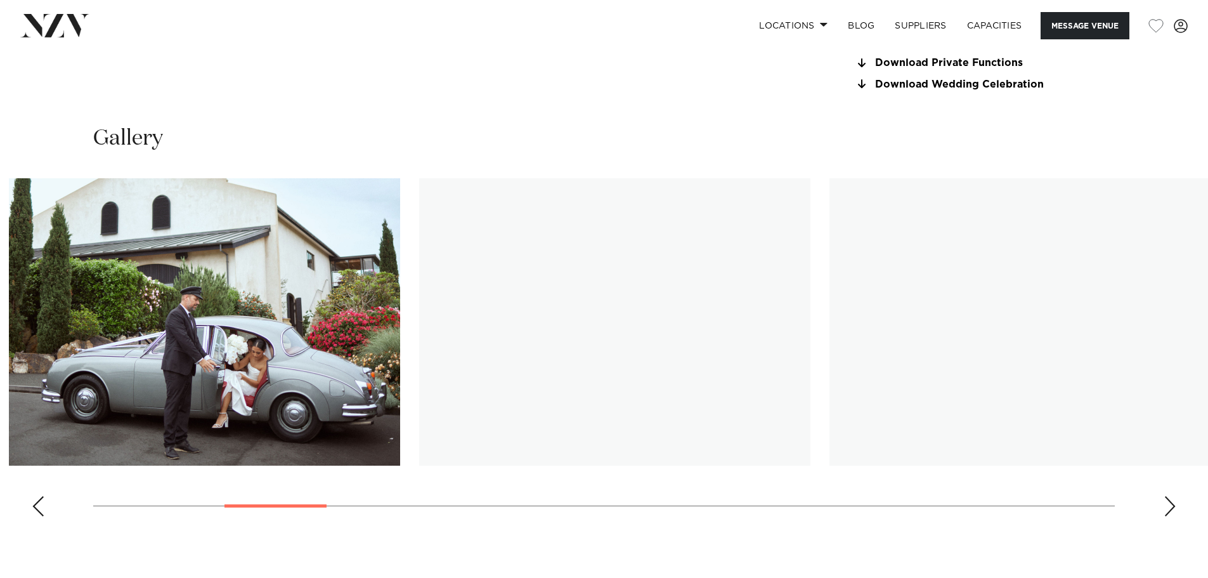
click at [354, 374] on img "4 / 25" at bounding box center [204, 321] width 391 height 287
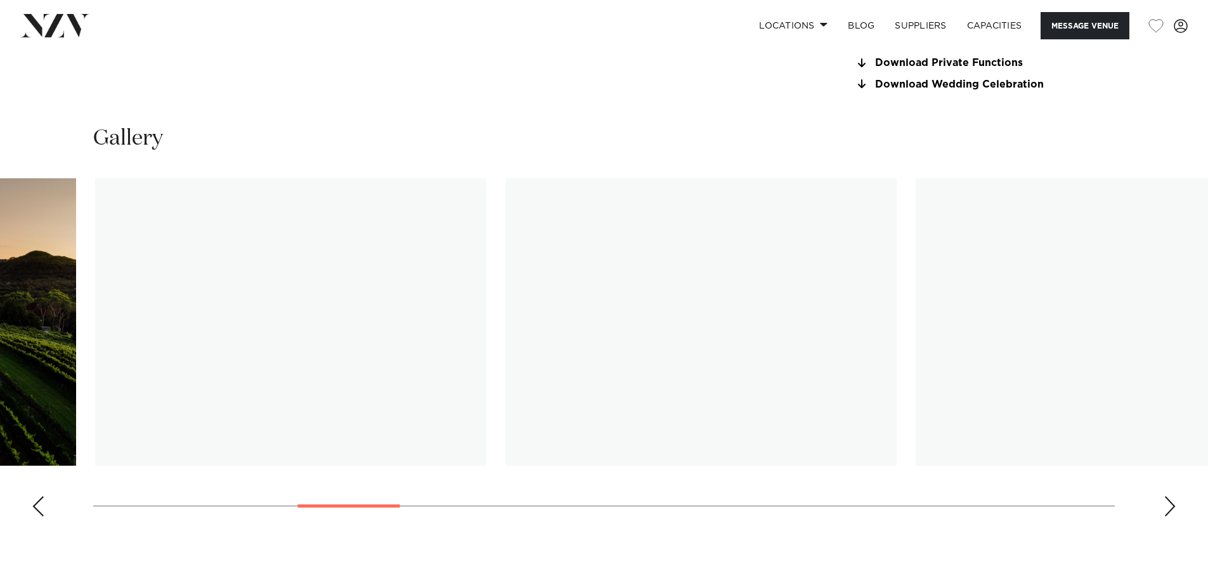
click at [174, 347] on img "6 / 25" at bounding box center [290, 321] width 391 height 287
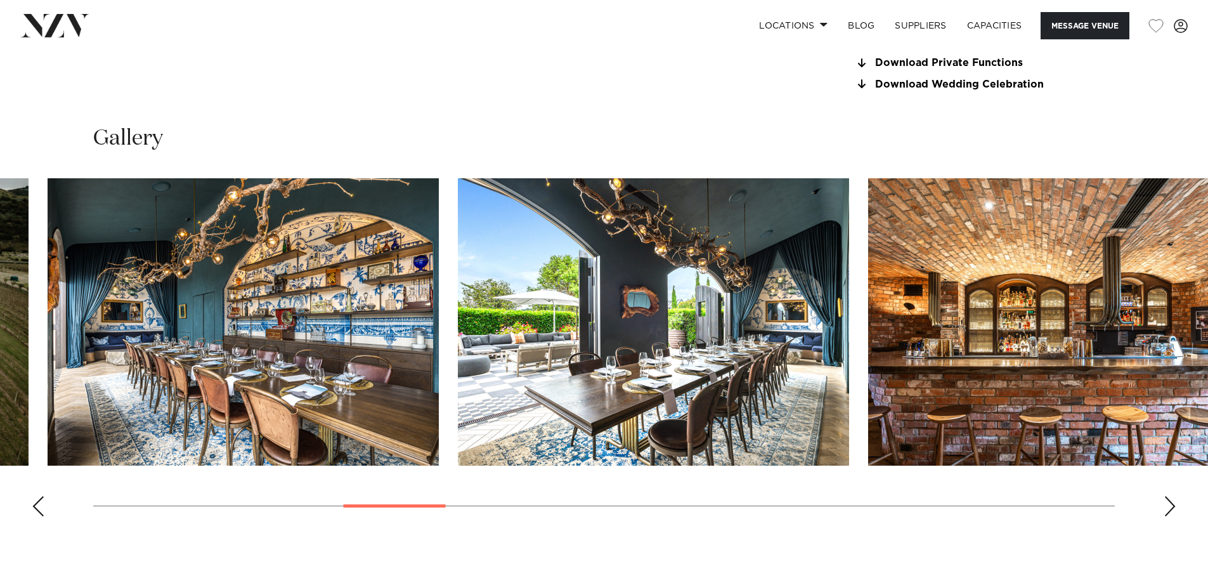
click at [272, 344] on img "7 / 25" at bounding box center [243, 321] width 391 height 287
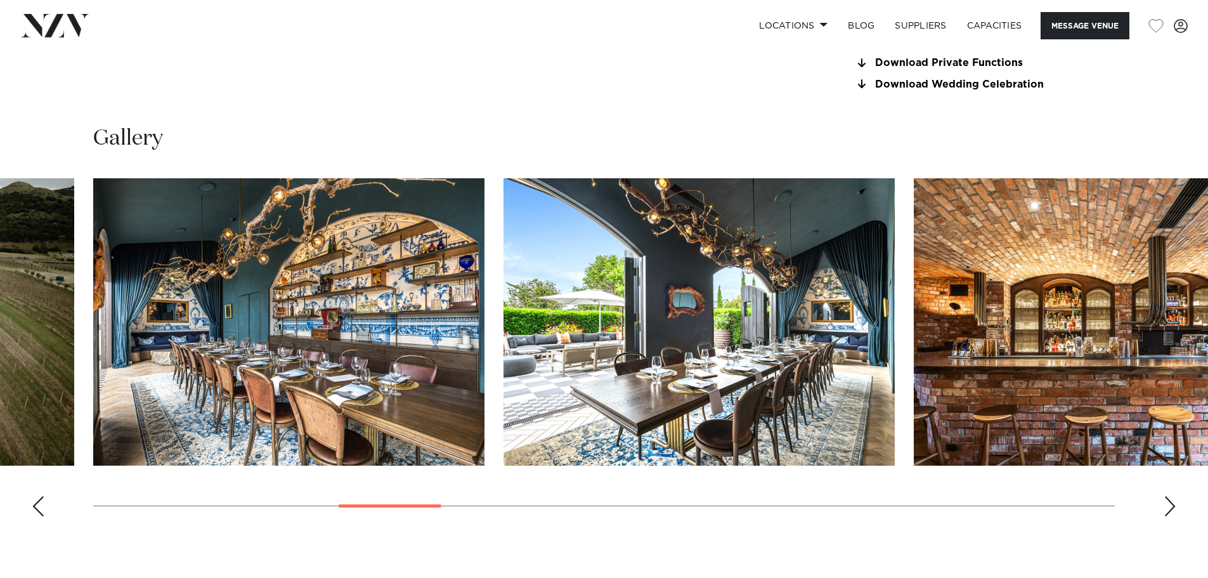
click at [503, 333] on img "8 / 25" at bounding box center [698, 321] width 391 height 287
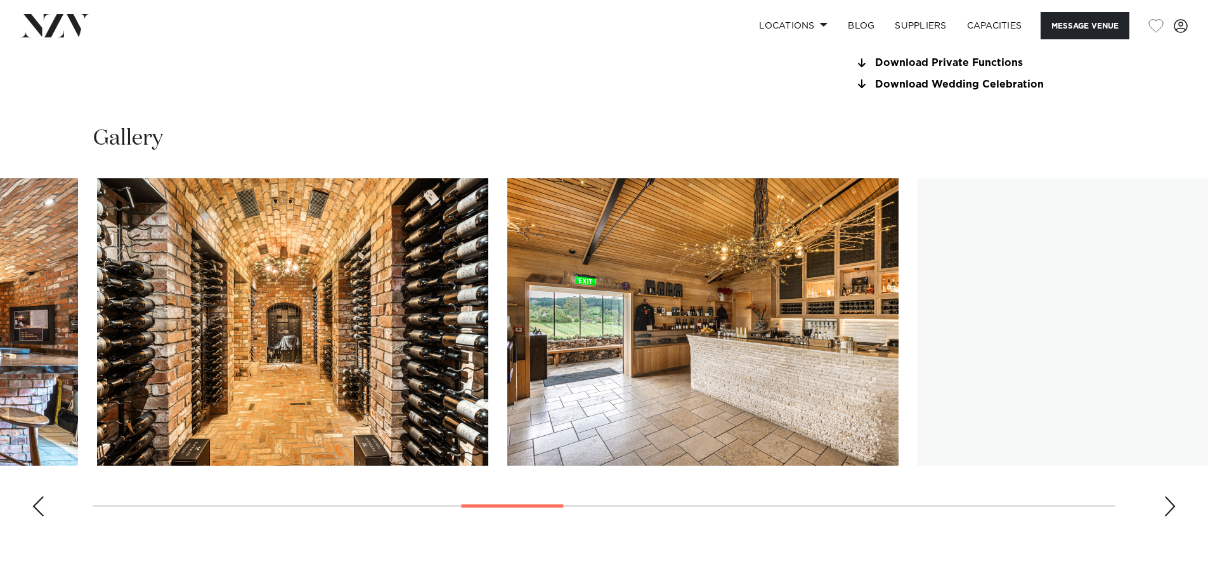
click at [163, 296] on img "10 / 25" at bounding box center [292, 321] width 391 height 287
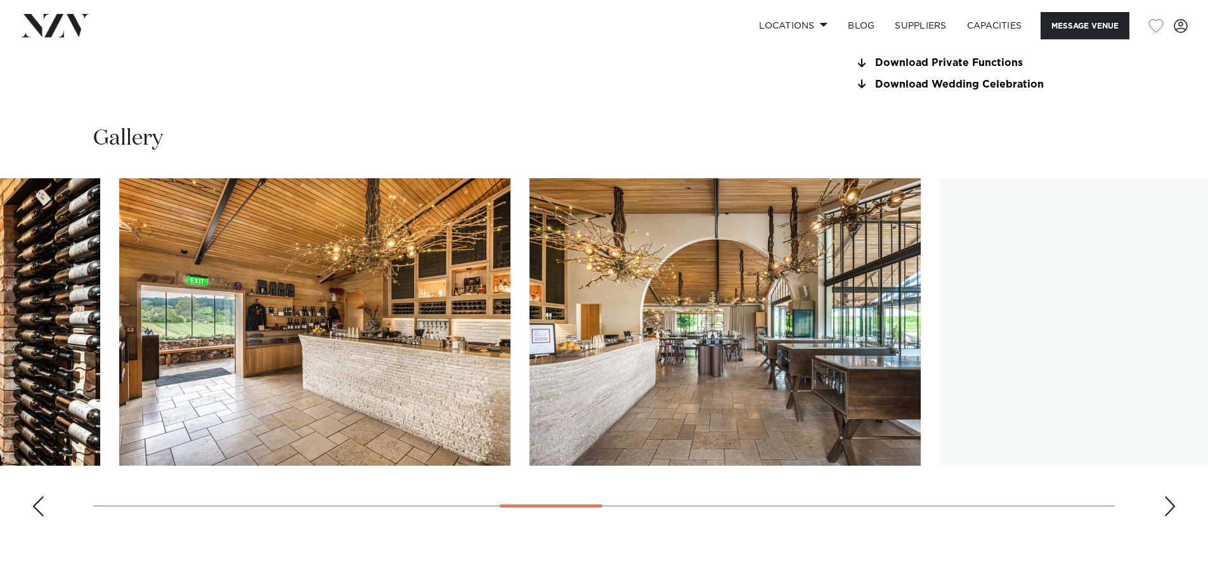
click at [505, 298] on swiper-container at bounding box center [604, 352] width 1208 height 348
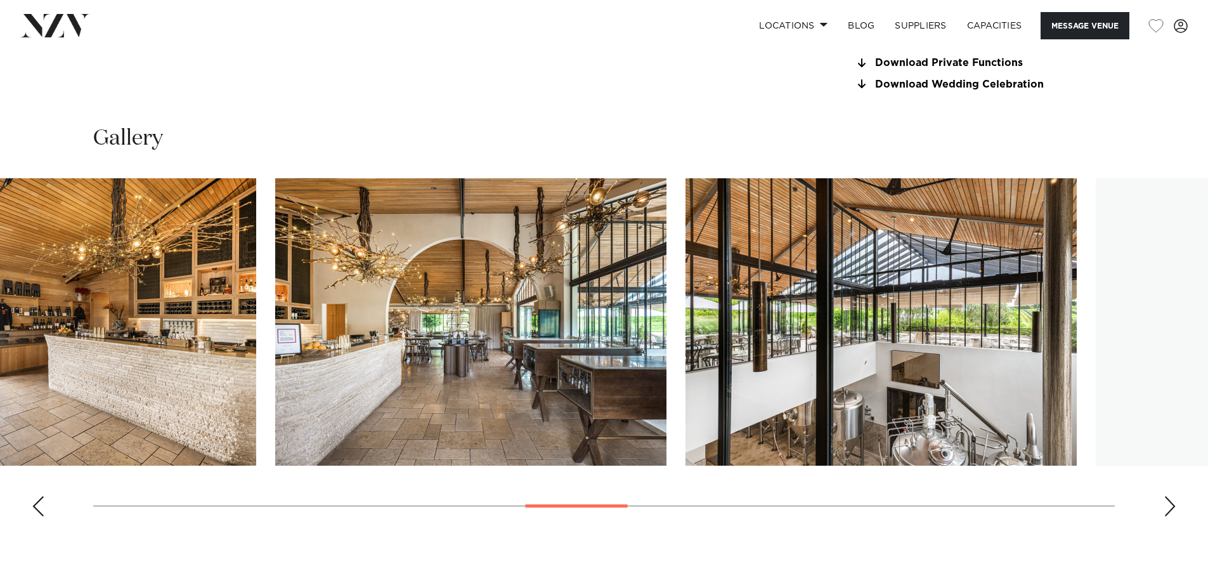
click at [730, 310] on img "13 / 25" at bounding box center [880, 321] width 391 height 287
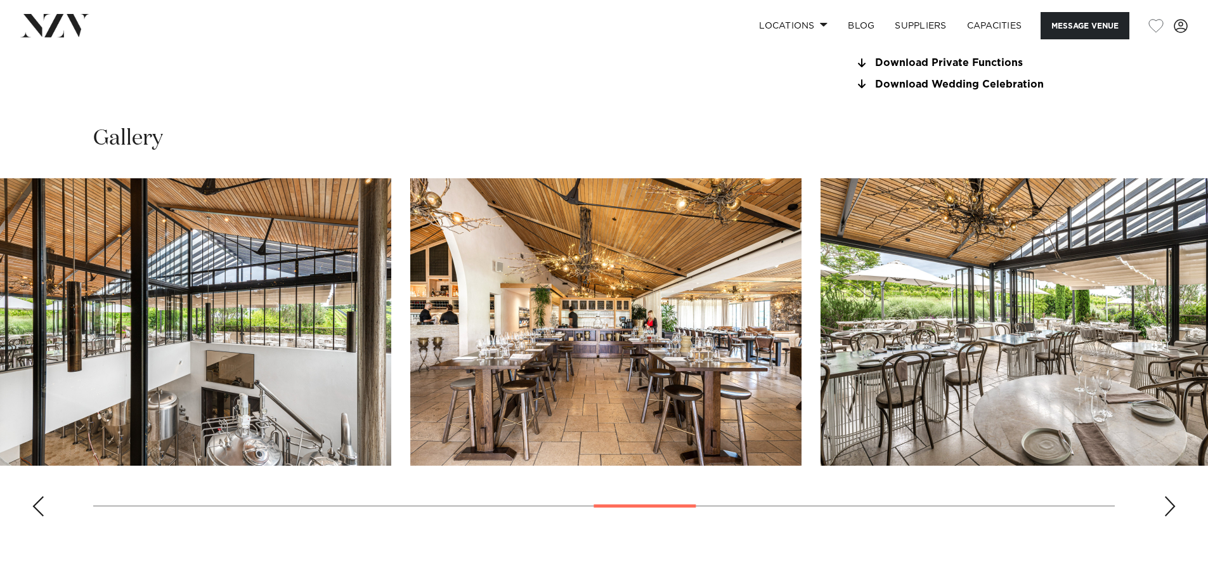
click at [410, 299] on img "14 / 25" at bounding box center [605, 321] width 391 height 287
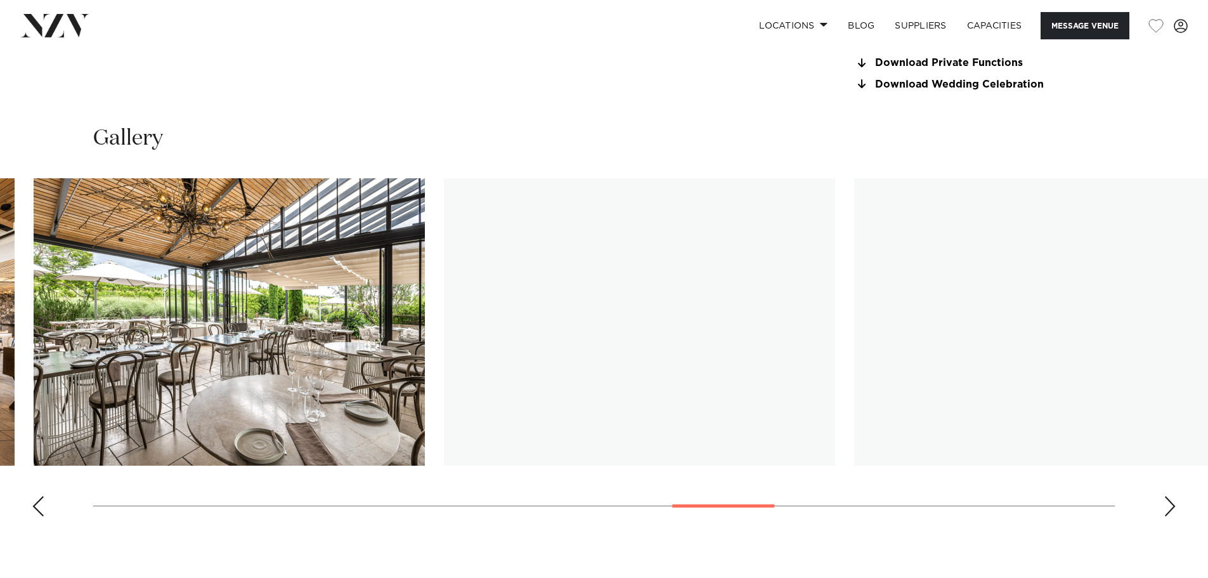
click at [347, 328] on img "15 / 25" at bounding box center [229, 321] width 391 height 287
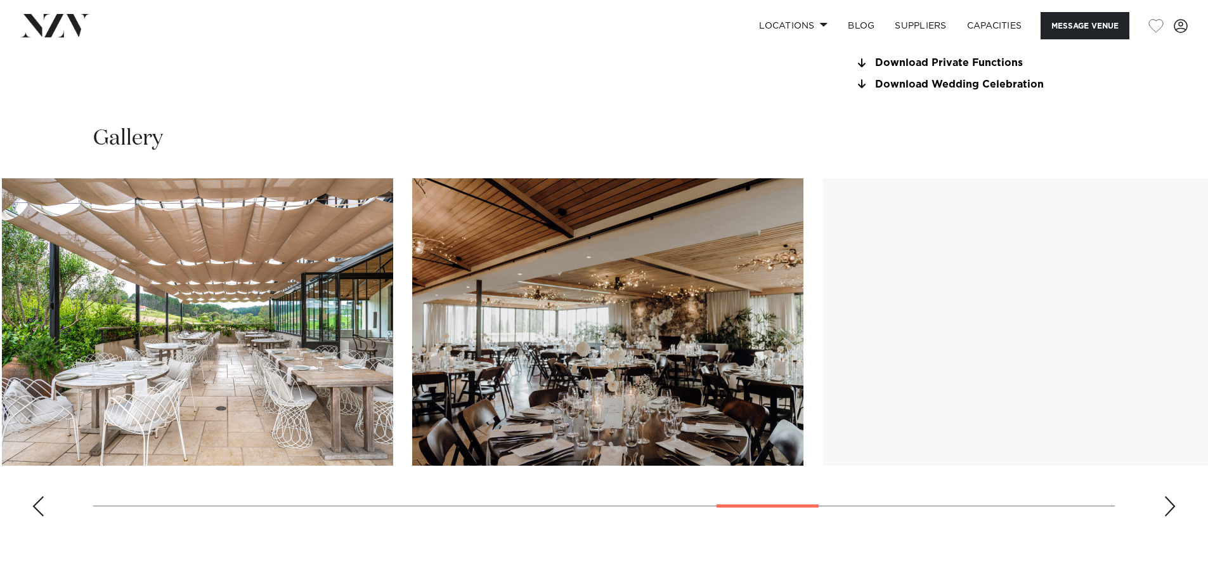
click at [546, 291] on img "17 / 25" at bounding box center [607, 321] width 391 height 287
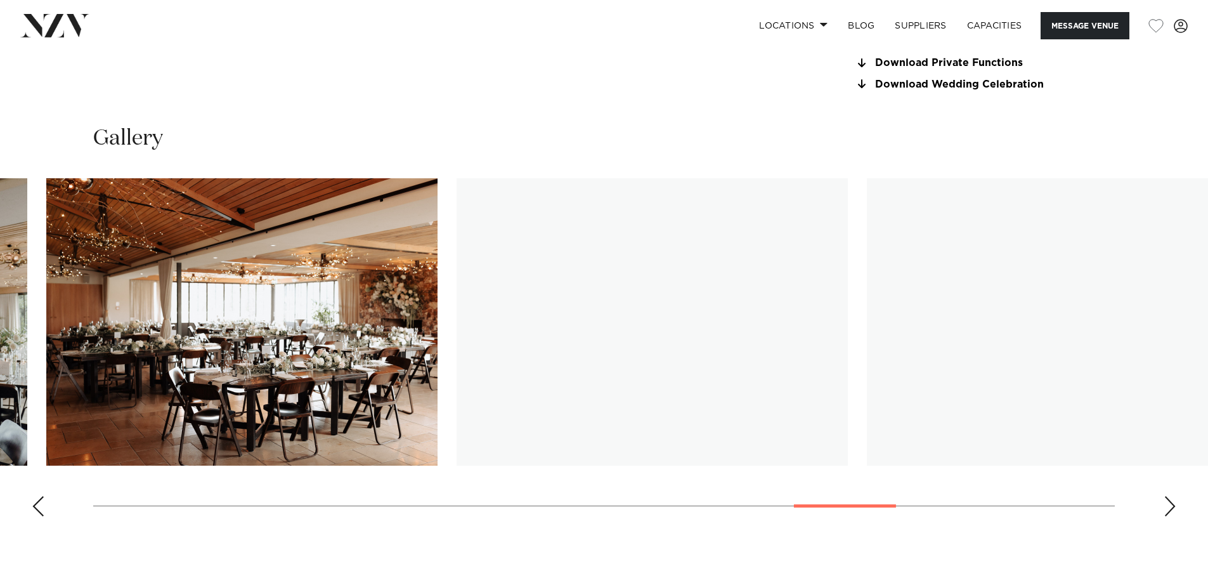
click at [176, 287] on img "18 / 25" at bounding box center [241, 321] width 391 height 287
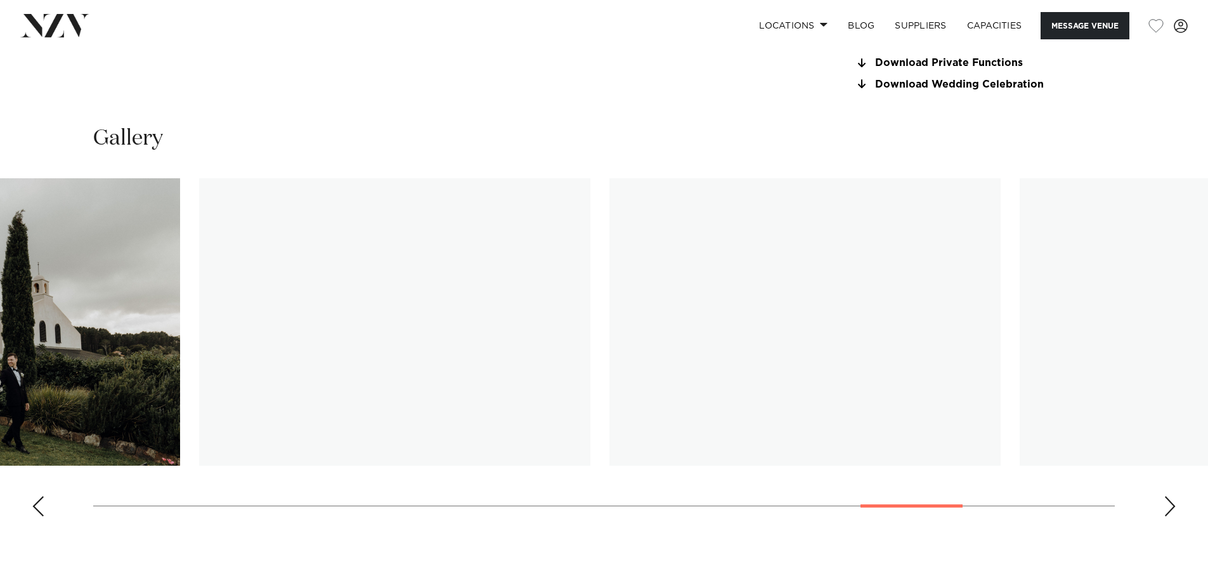
click at [257, 330] on img "20 / 25" at bounding box center [394, 321] width 391 height 287
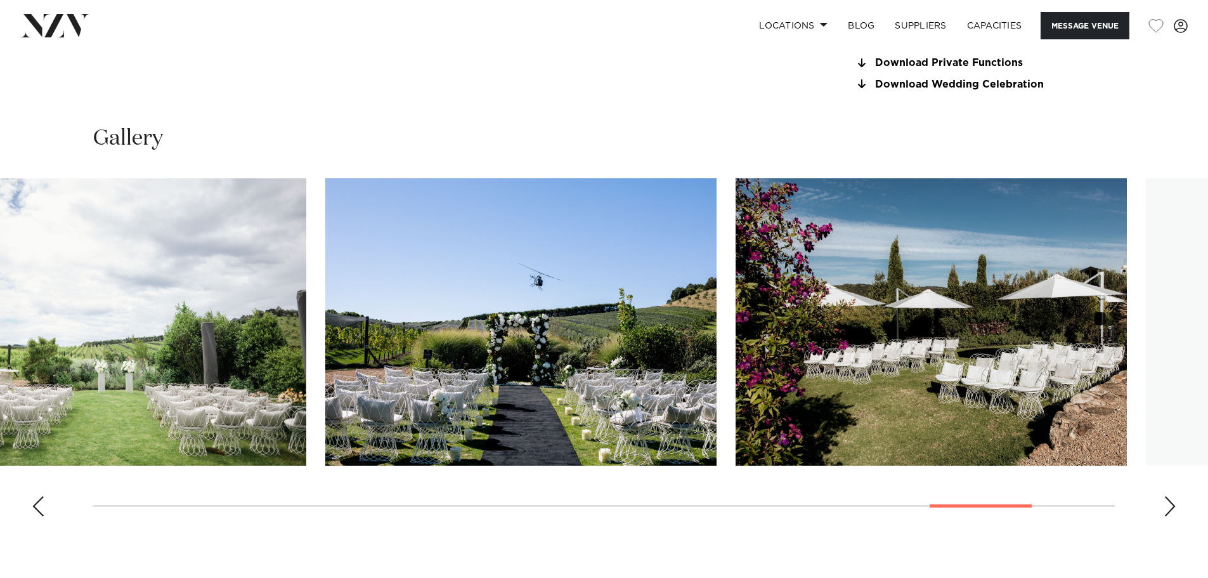
click at [325, 337] on img "22 / 25" at bounding box center [520, 321] width 391 height 287
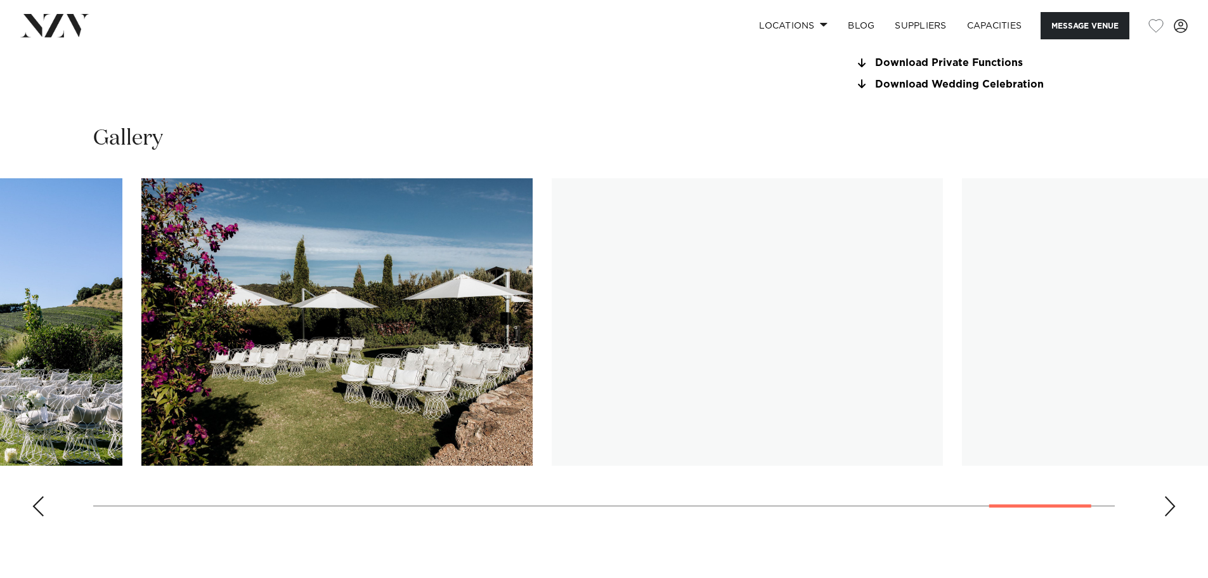
click at [633, 361] on img "24 / 25" at bounding box center [747, 321] width 391 height 287
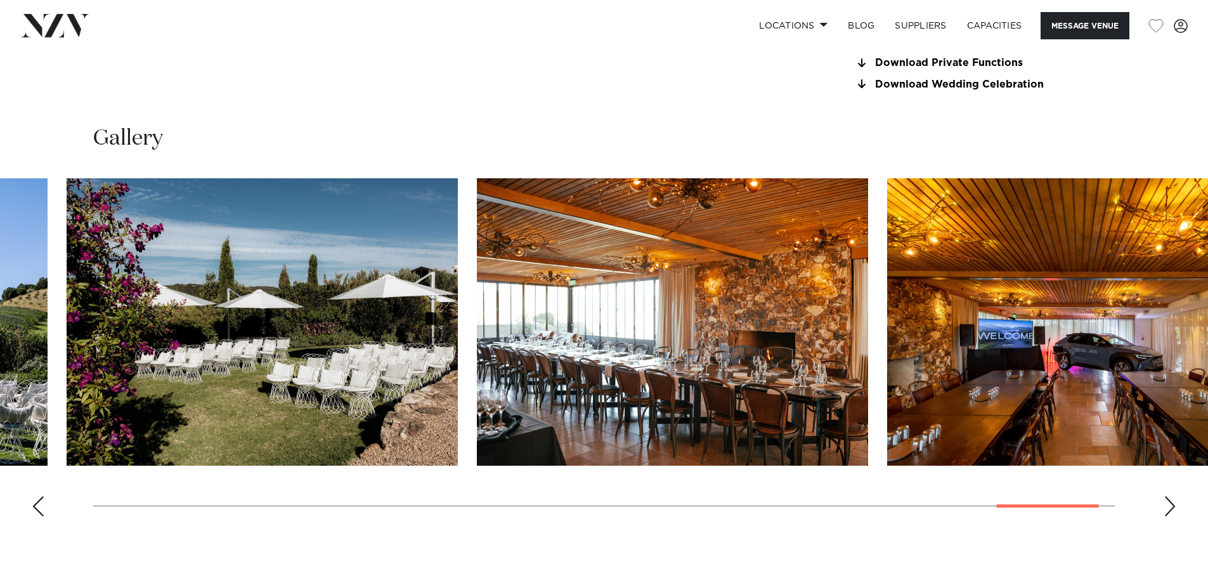
click at [564, 367] on img "24 / 25" at bounding box center [672, 321] width 391 height 287
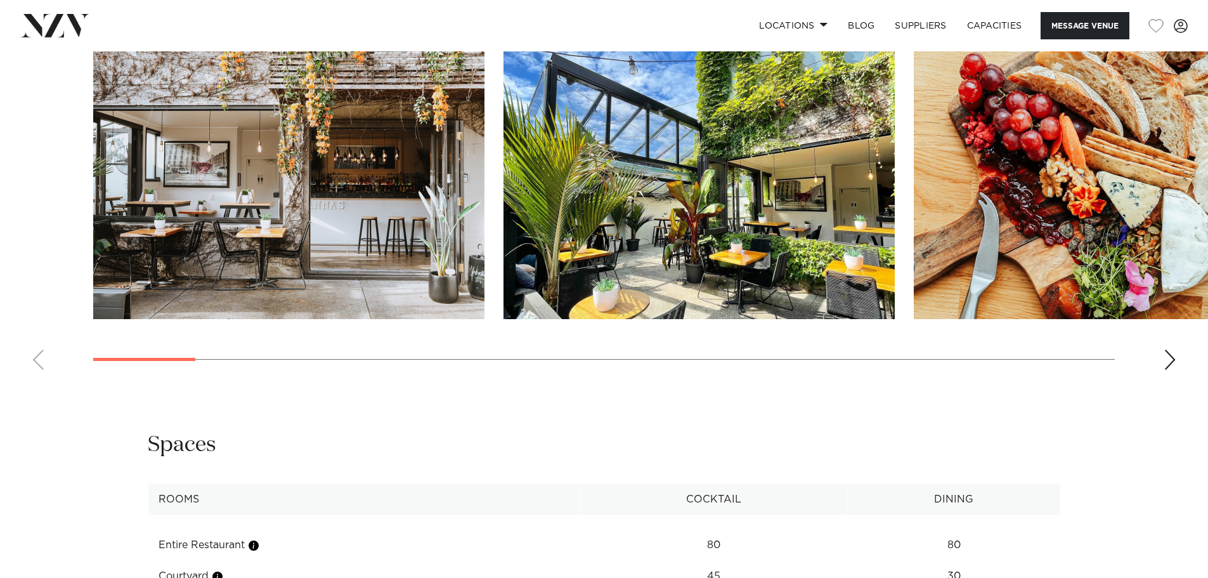
scroll to position [1332, 0]
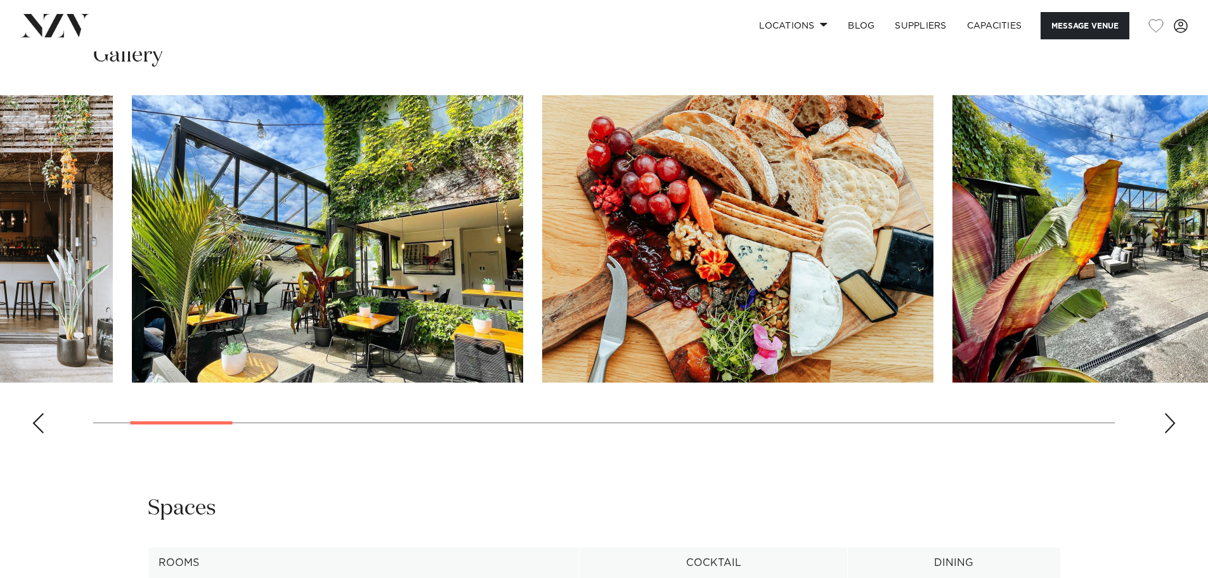
click at [735, 315] on img "3 / 25" at bounding box center [737, 238] width 391 height 287
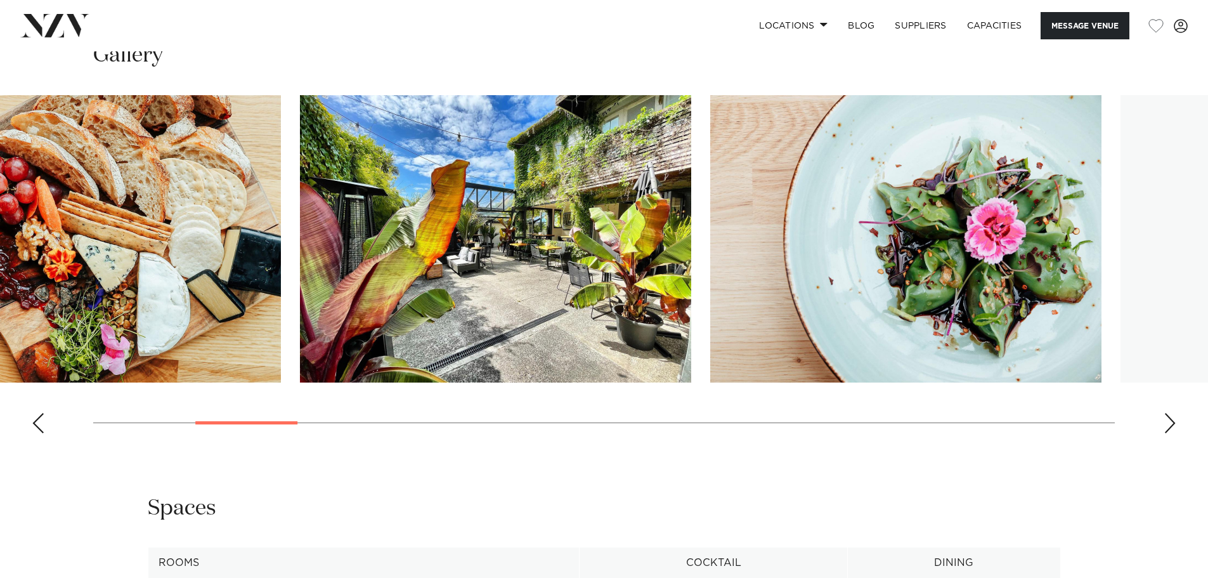
click at [335, 334] on img "4 / 25" at bounding box center [495, 238] width 391 height 287
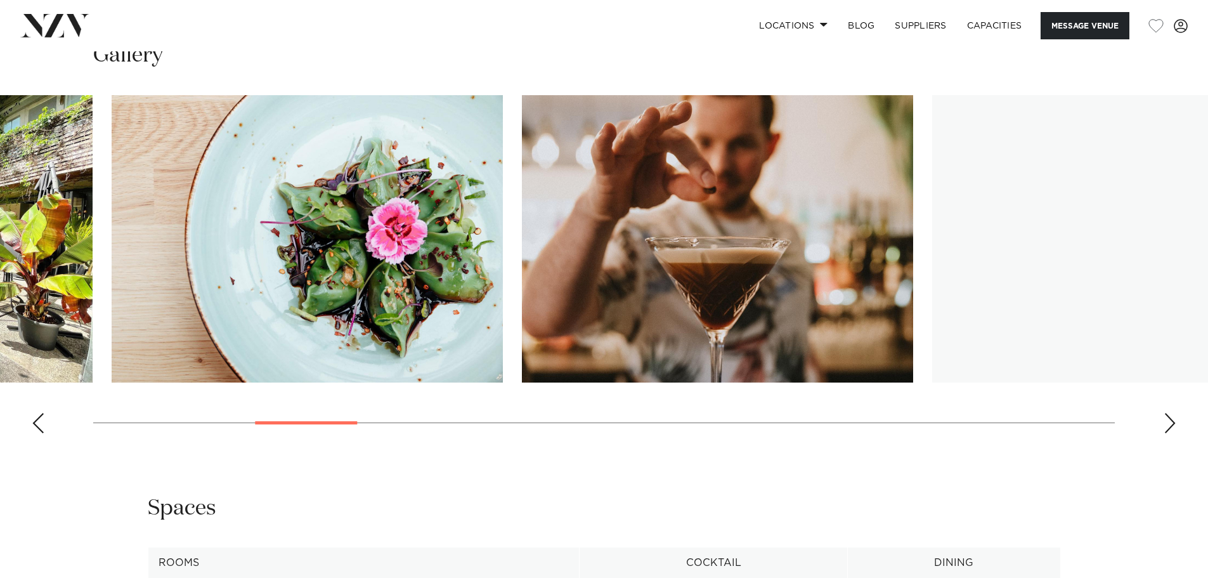
click at [0, 0] on slot at bounding box center [0, 0] width 0 height 0
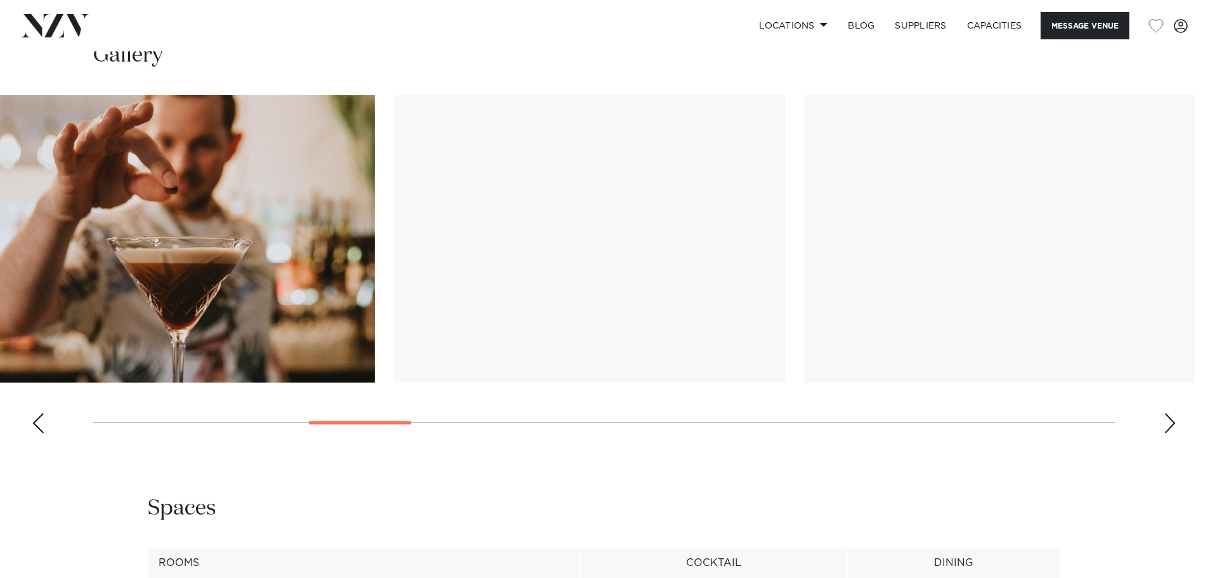
click at [414, 298] on img "7 / 25" at bounding box center [589, 238] width 391 height 287
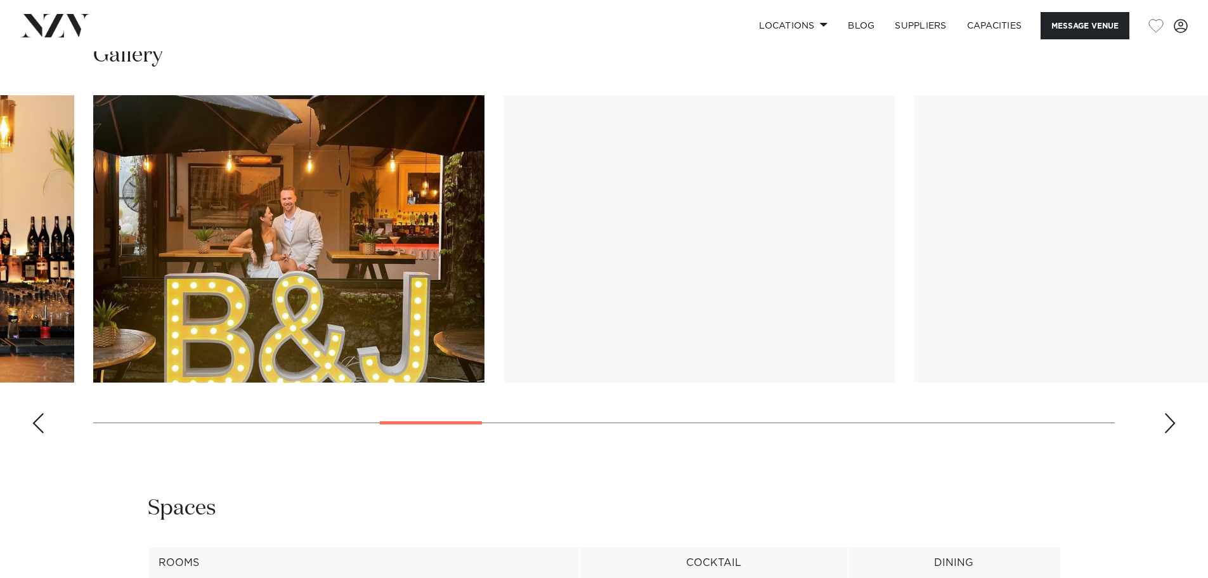
click at [264, 283] on img "8 / 25" at bounding box center [288, 238] width 391 height 287
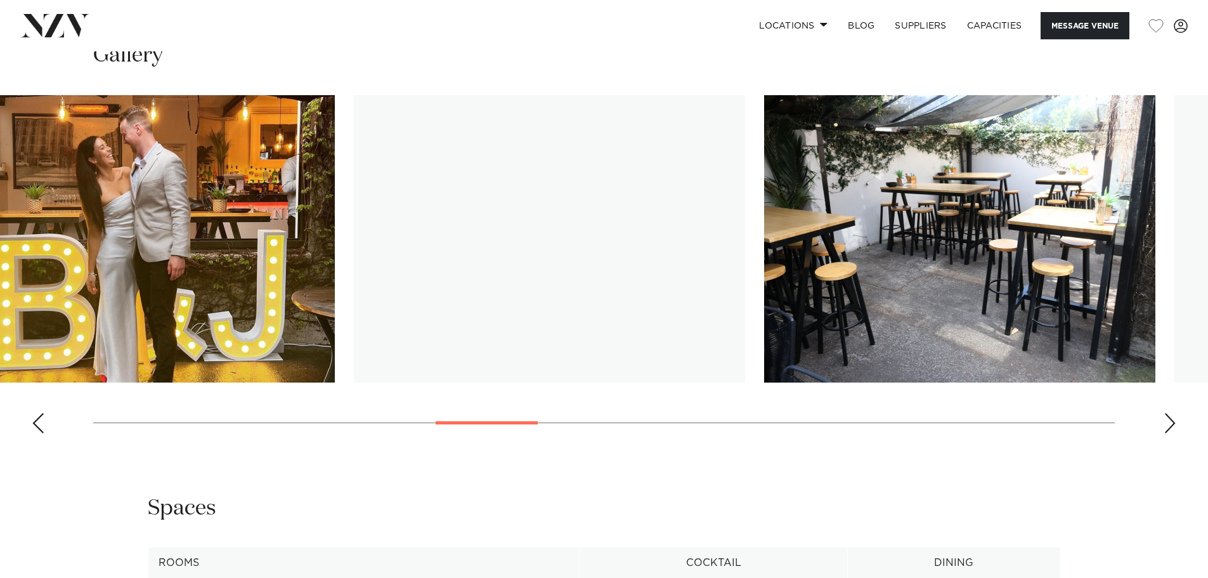
click at [0, 0] on slot at bounding box center [0, 0] width 0 height 0
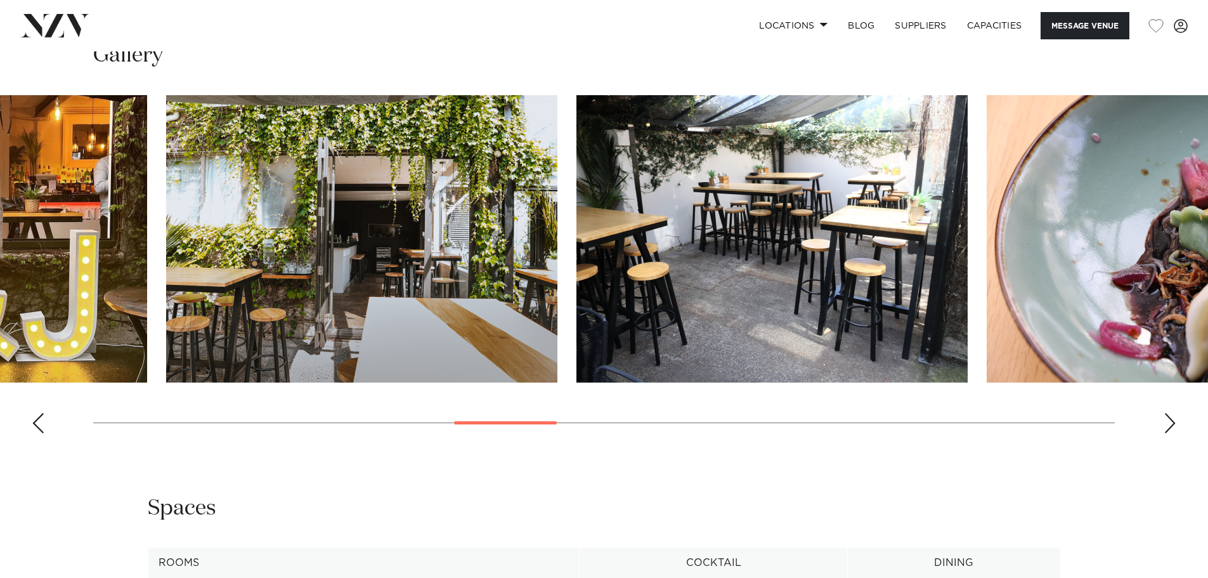
click at [432, 299] on img "10 / 25" at bounding box center [361, 238] width 391 height 287
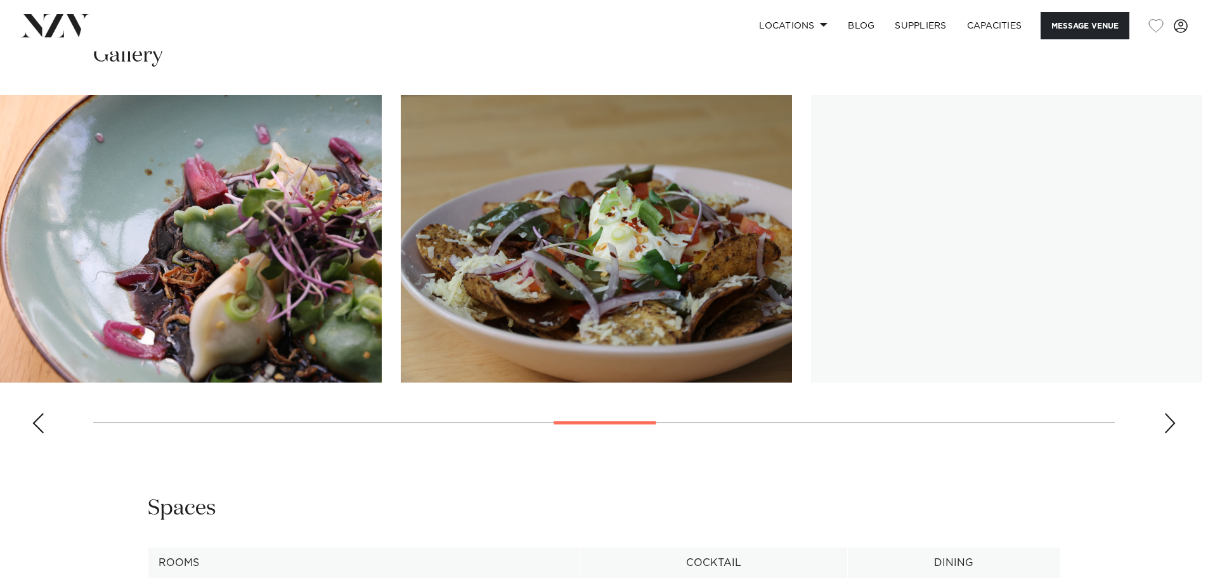
click at [79, 294] on img "12 / 25" at bounding box center [185, 238] width 391 height 287
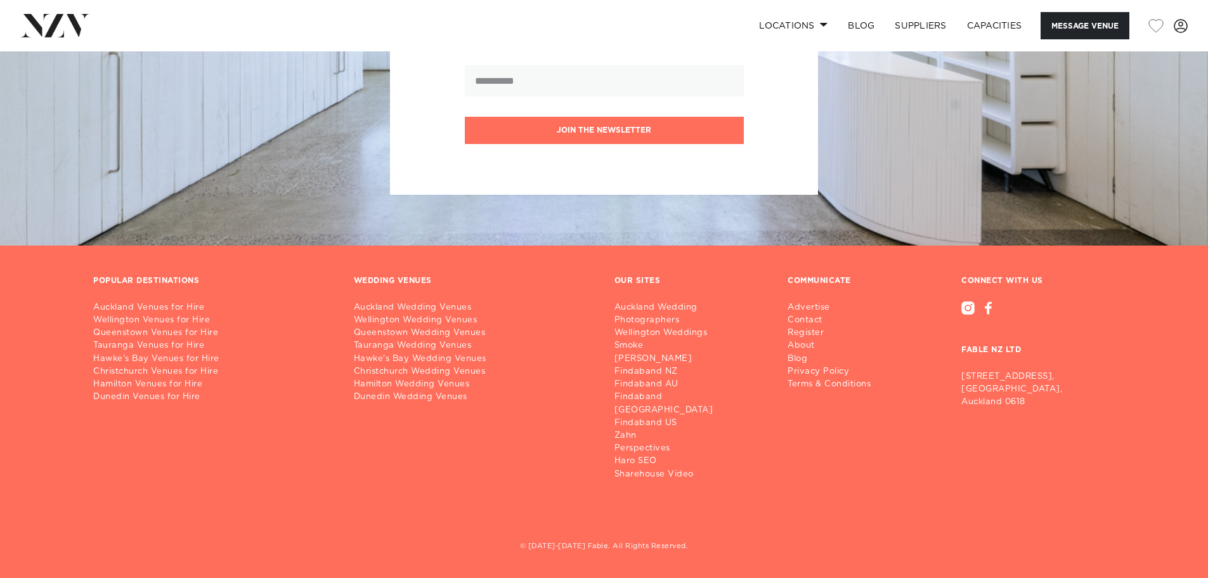
scroll to position [2220, 0]
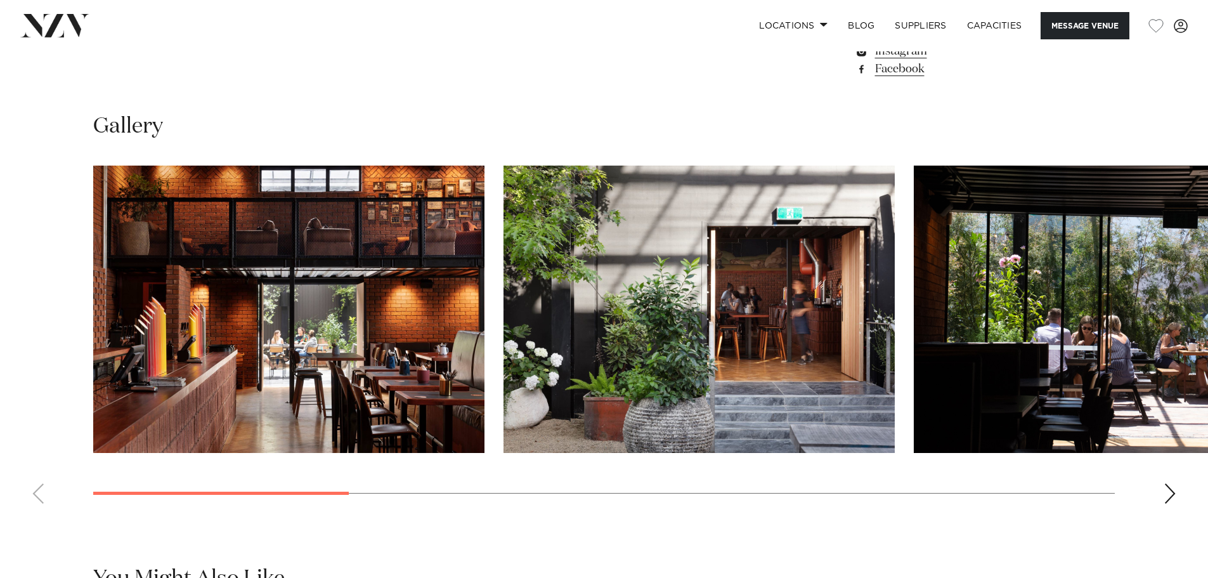
scroll to position [1205, 0]
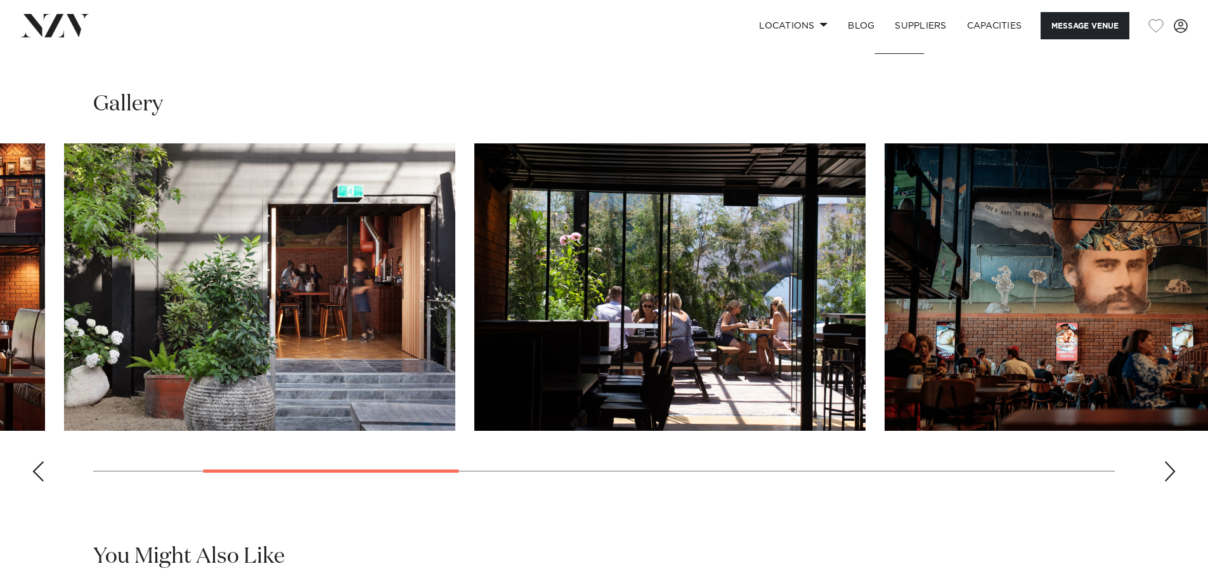
click at [547, 383] on img "3 / 10" at bounding box center [669, 286] width 391 height 287
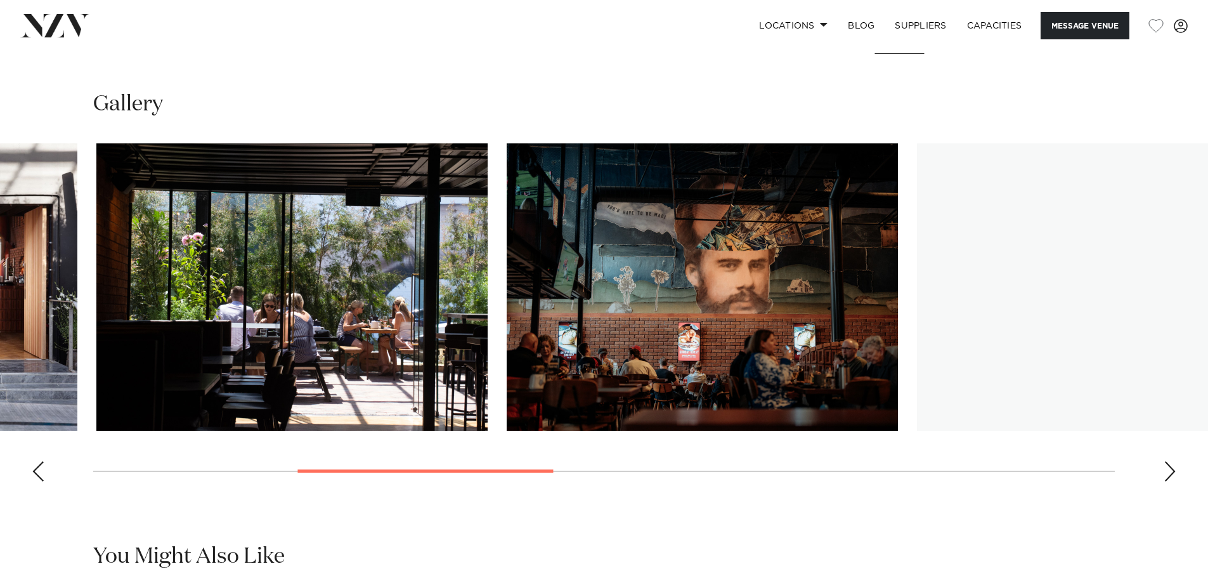
click at [499, 389] on swiper-container at bounding box center [604, 317] width 1208 height 348
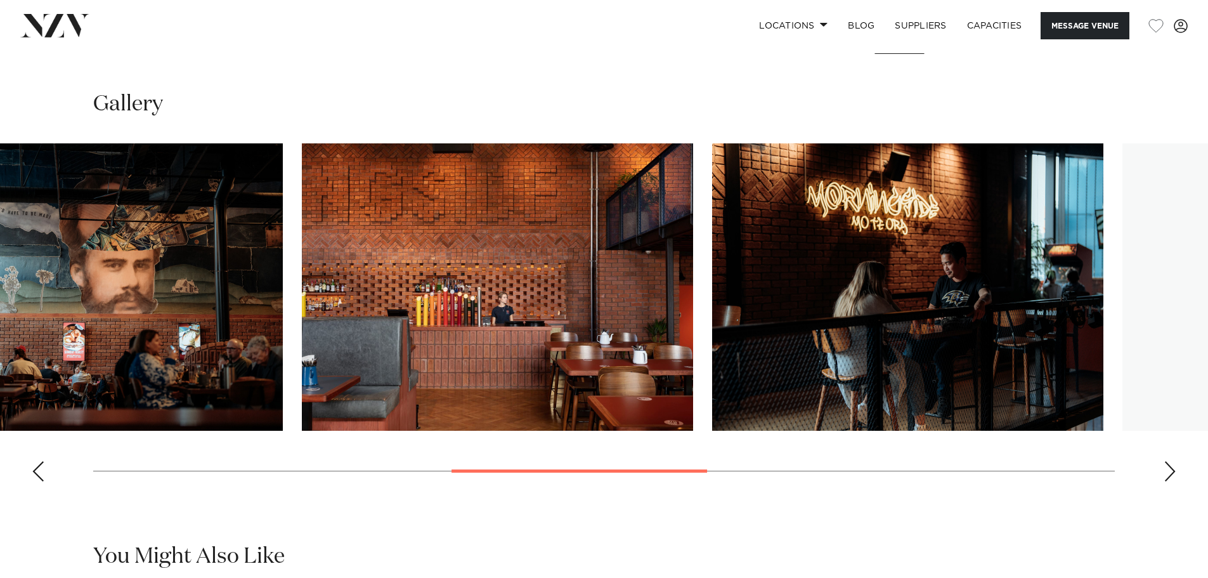
click at [339, 400] on img "5 / 10" at bounding box center [497, 286] width 391 height 287
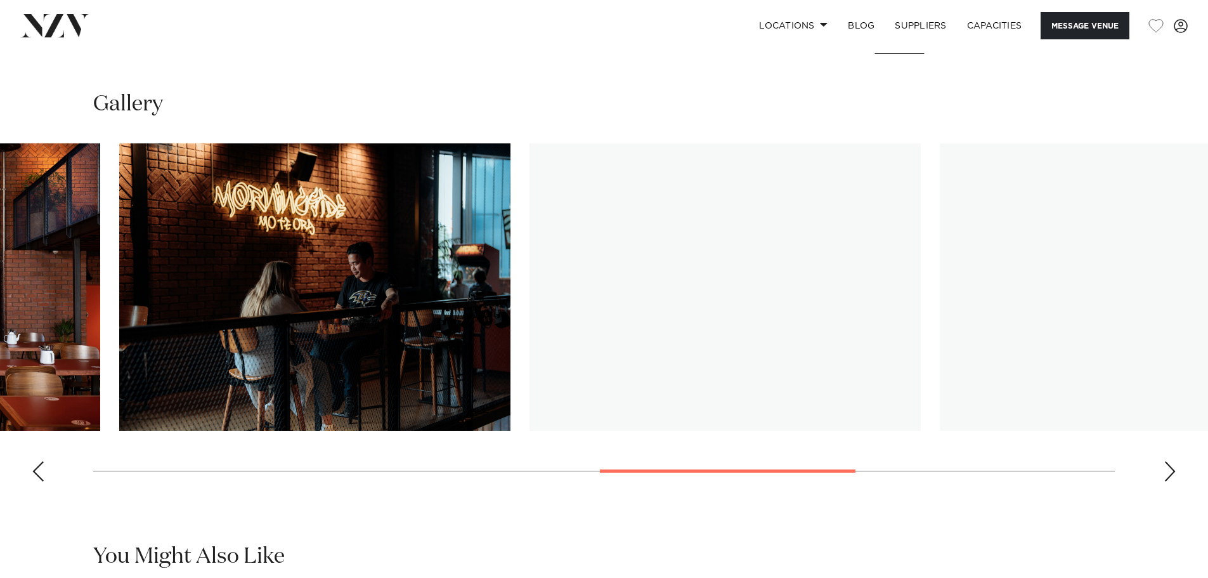
click at [230, 384] on img "6 / 10" at bounding box center [314, 286] width 391 height 287
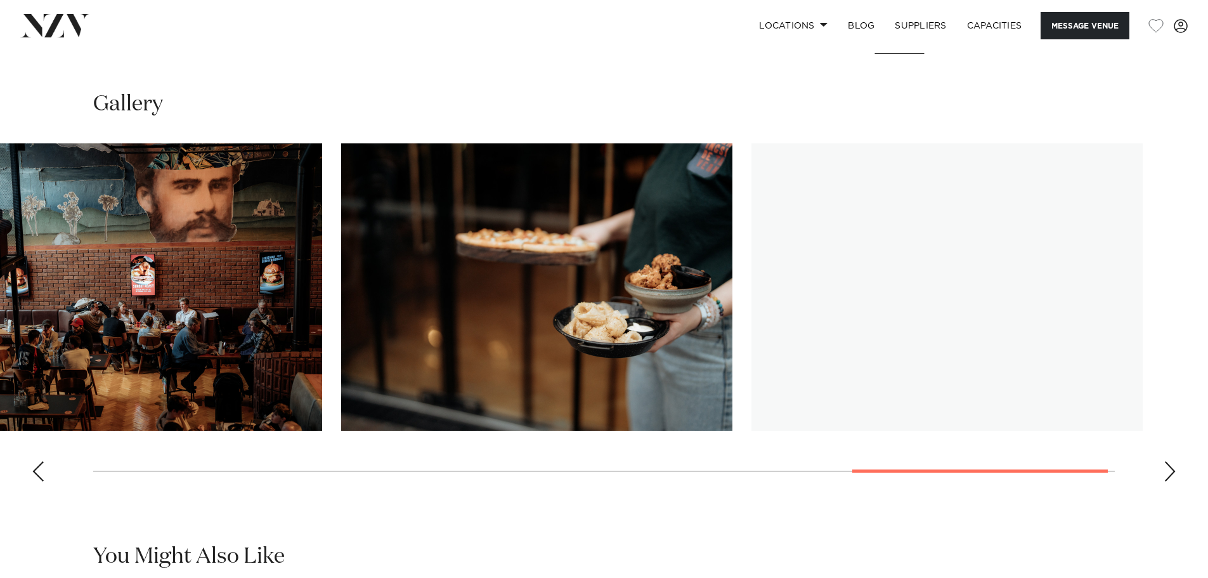
click at [0, 372] on img "8 / 10" at bounding box center [126, 286] width 391 height 287
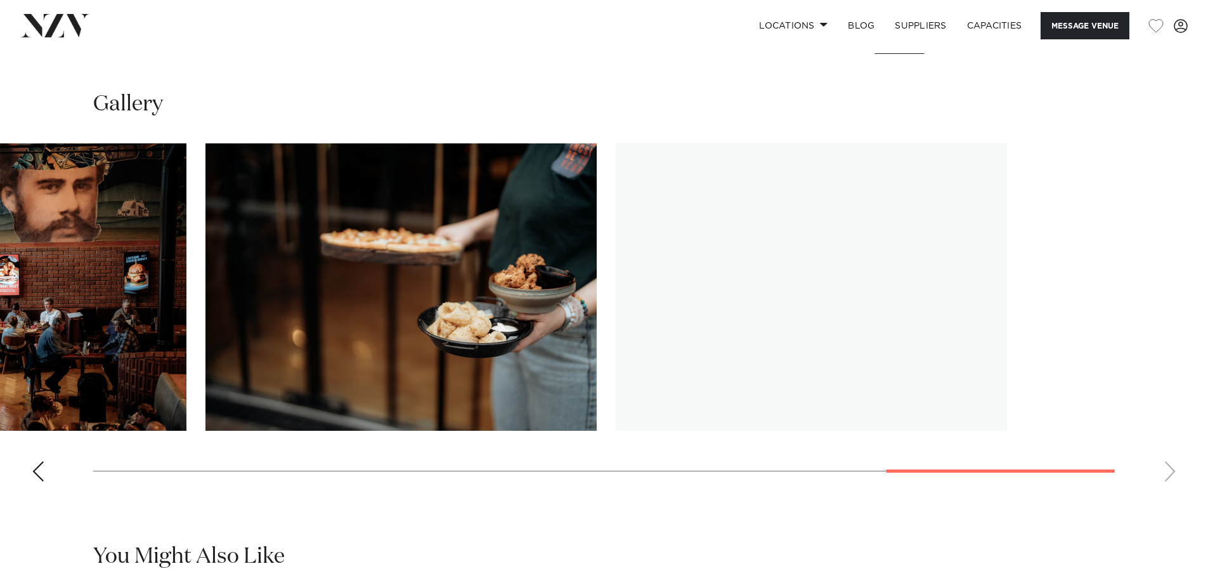
click at [0, 0] on slot at bounding box center [0, 0] width 0 height 0
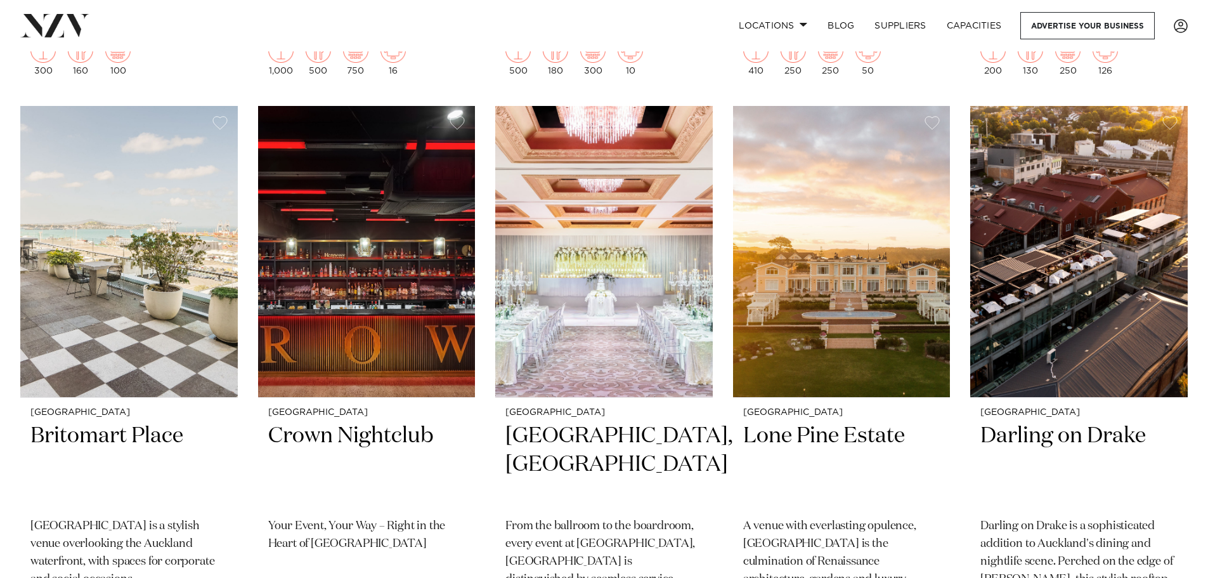
scroll to position [2790, 0]
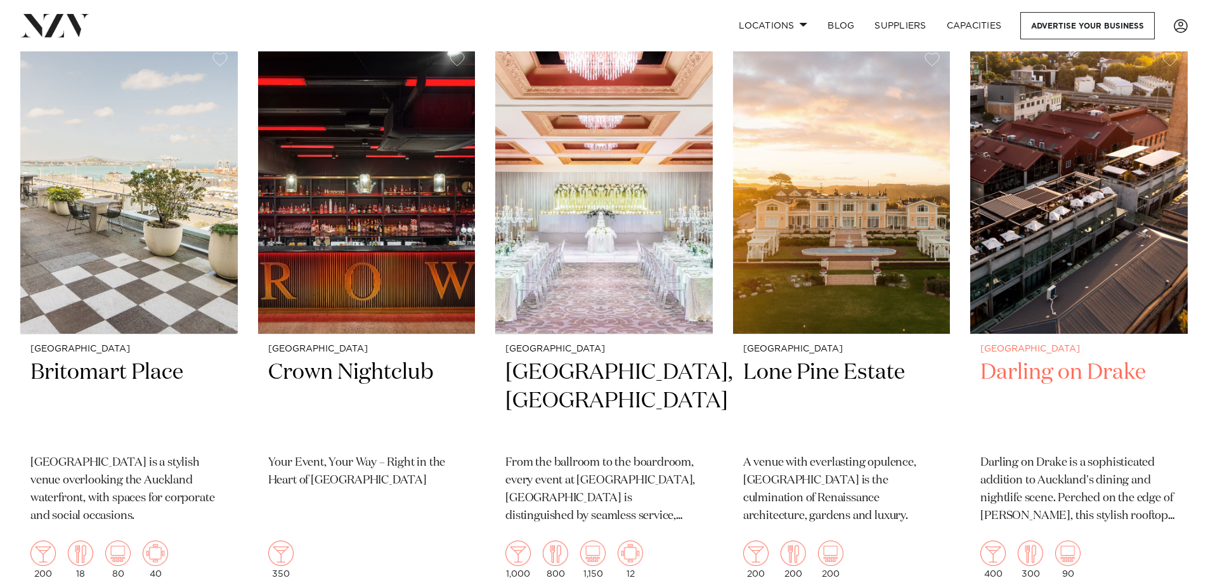
click at [1105, 199] on img at bounding box center [1078, 188] width 217 height 292
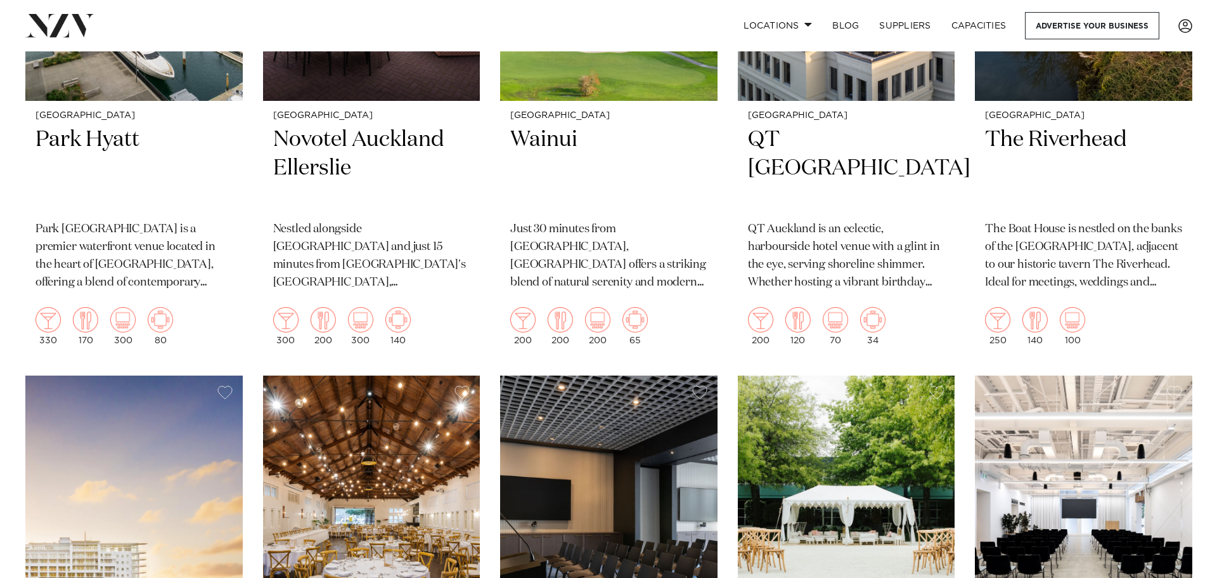
scroll to position [0, 0]
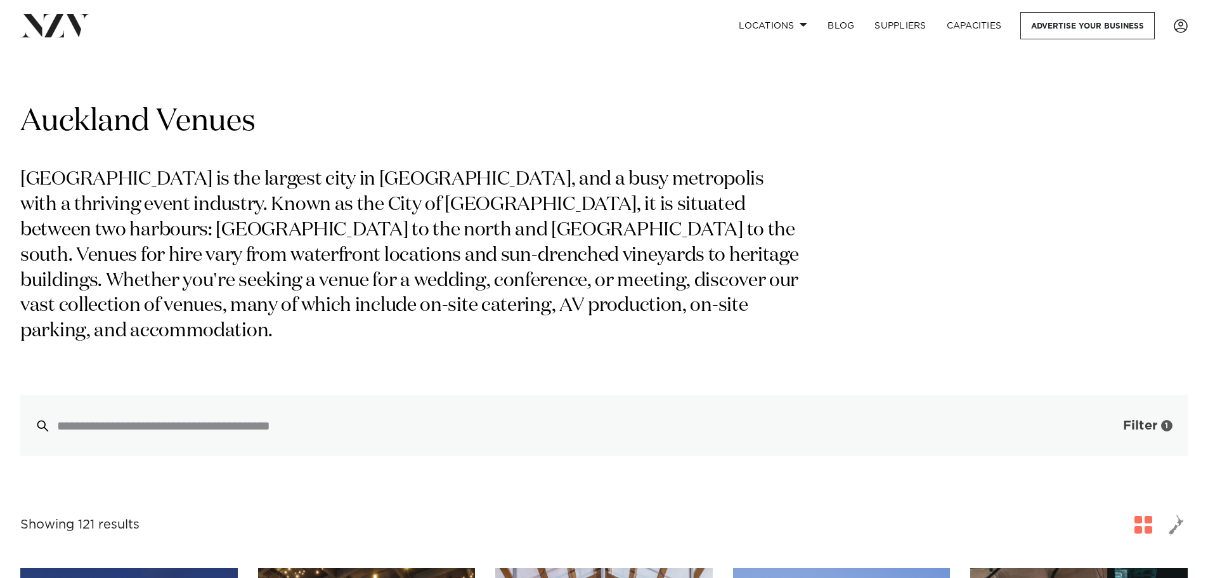
click at [1179, 395] on button "Filter 1" at bounding box center [1134, 425] width 105 height 61
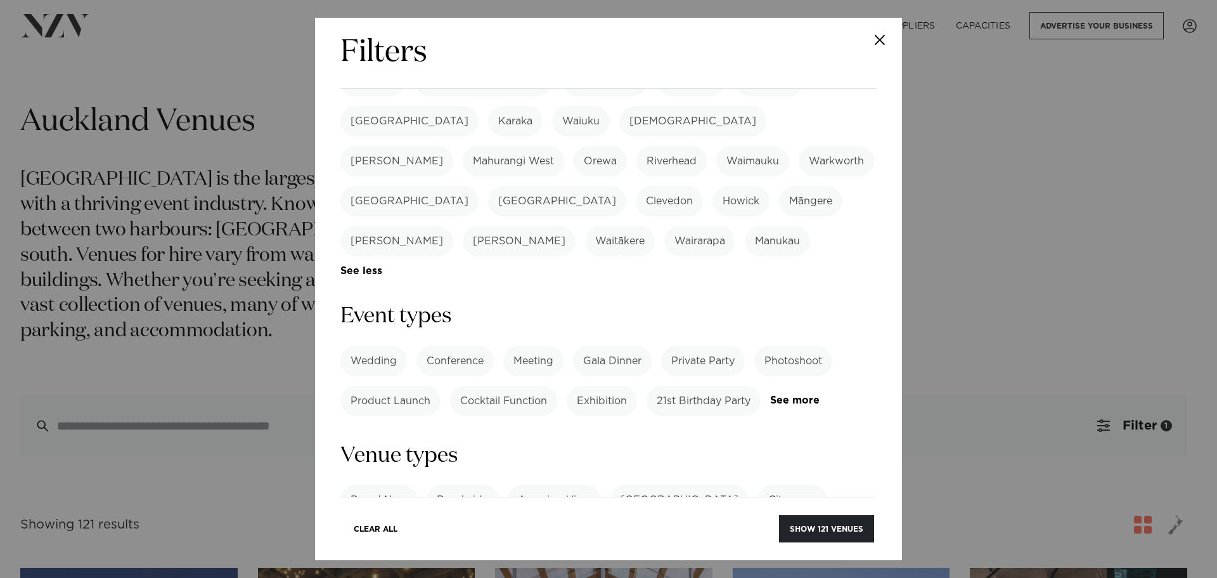
scroll to position [444, 0]
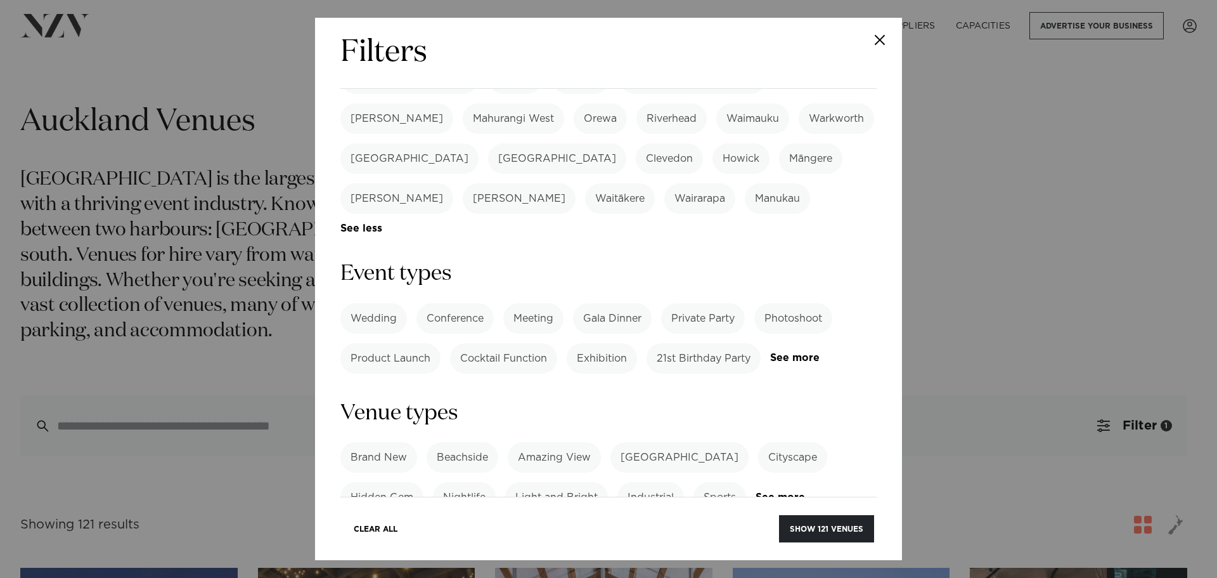
click at [710, 343] on label "21st Birthday Party" at bounding box center [704, 358] width 114 height 30
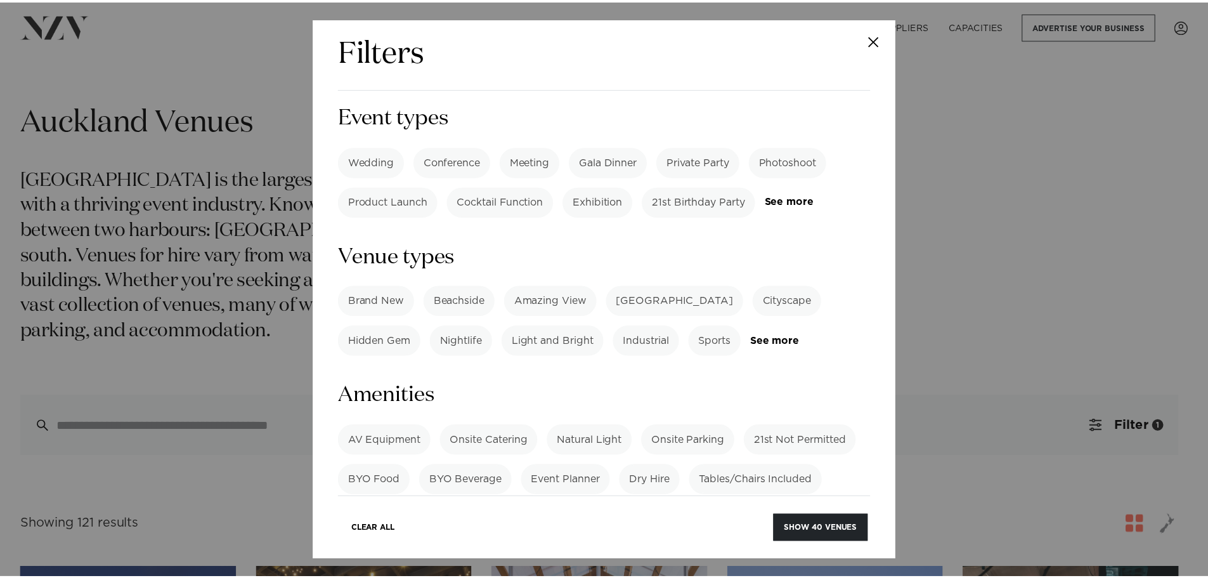
scroll to position [634, 0]
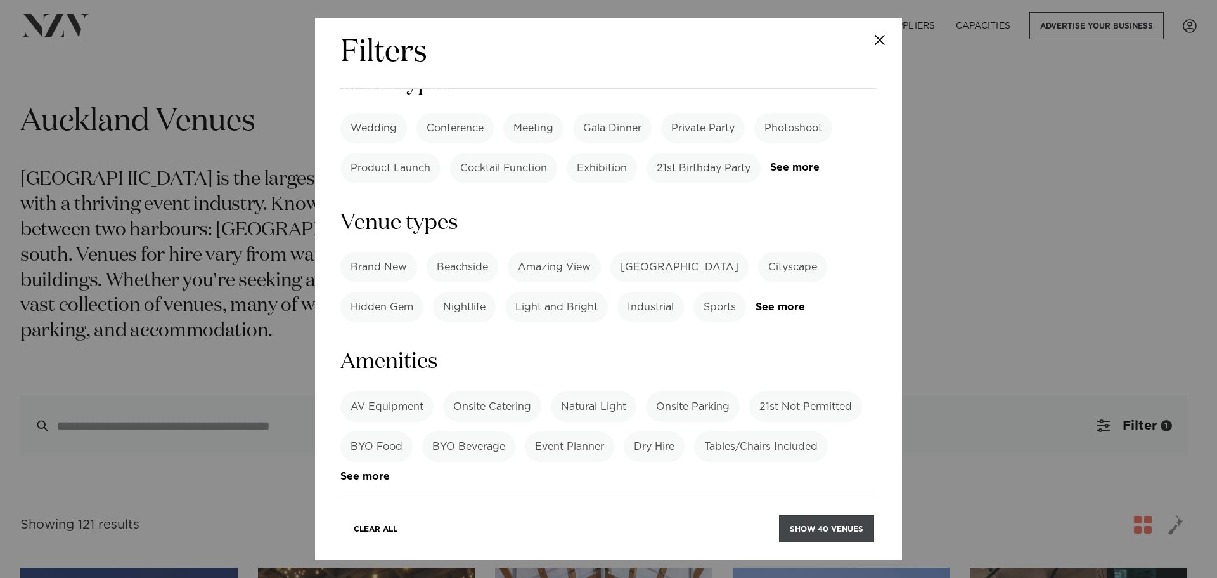
click at [840, 533] on button "Show 40 venues" at bounding box center [826, 528] width 95 height 27
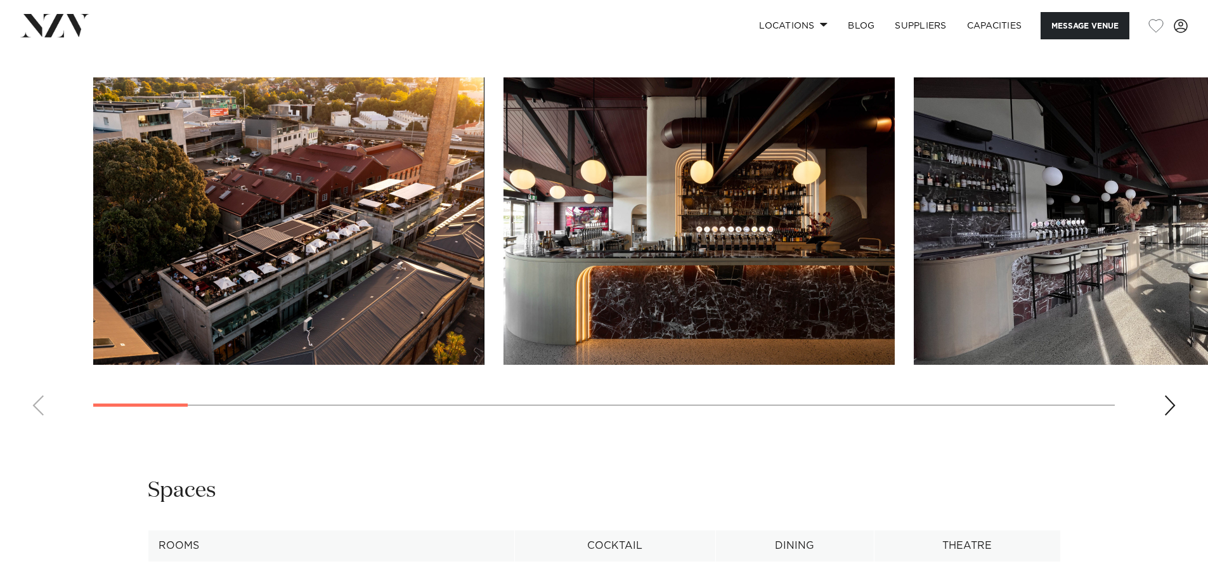
scroll to position [1332, 0]
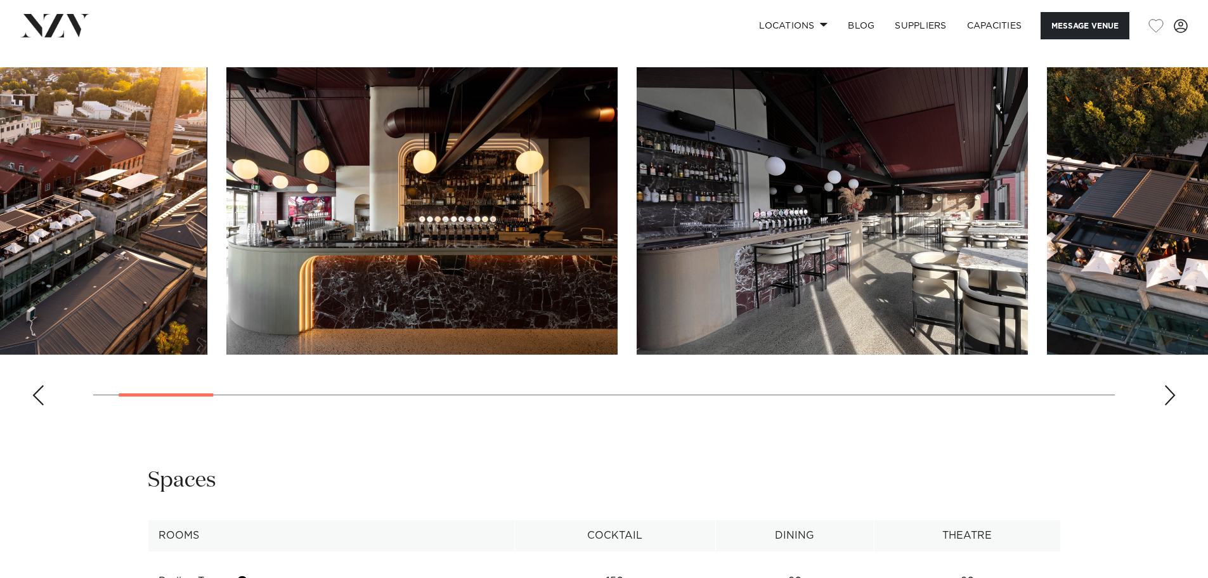
click at [637, 308] on img "3 / 27" at bounding box center [832, 210] width 391 height 287
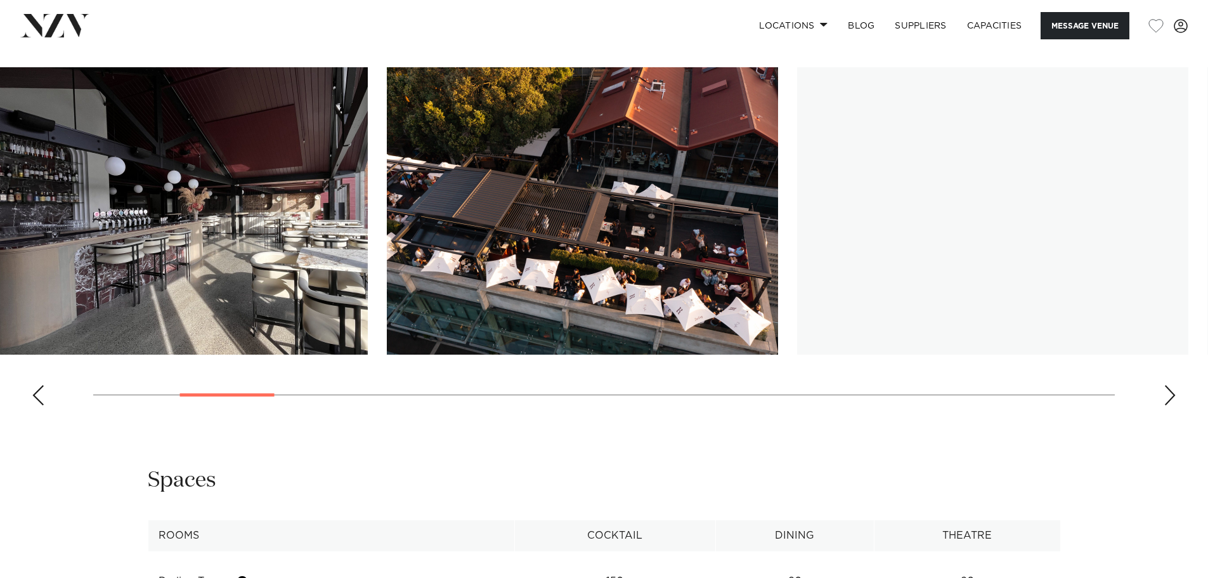
click at [428, 294] on img "4 / 27" at bounding box center [582, 210] width 391 height 287
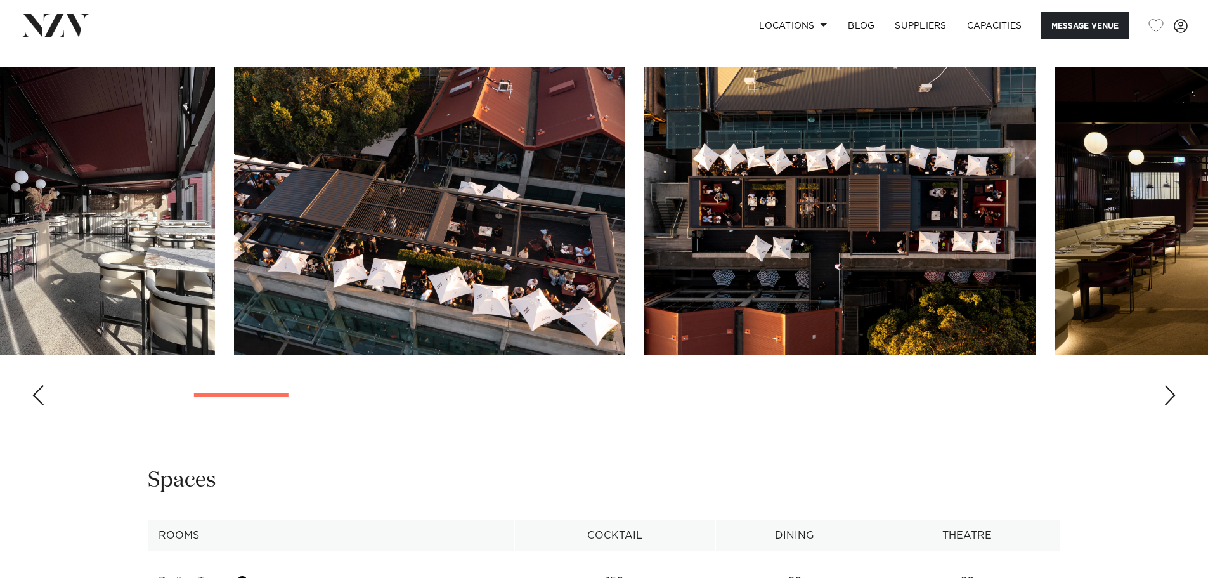
click at [599, 277] on img "4 / 27" at bounding box center [429, 210] width 391 height 287
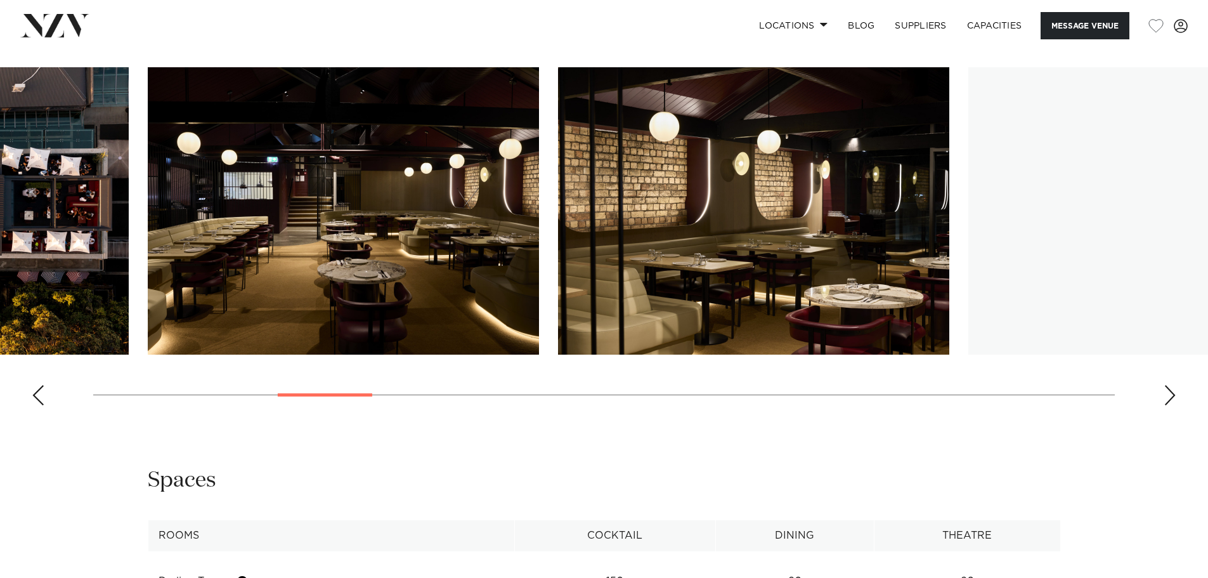
click at [188, 282] on img "6 / 27" at bounding box center [343, 210] width 391 height 287
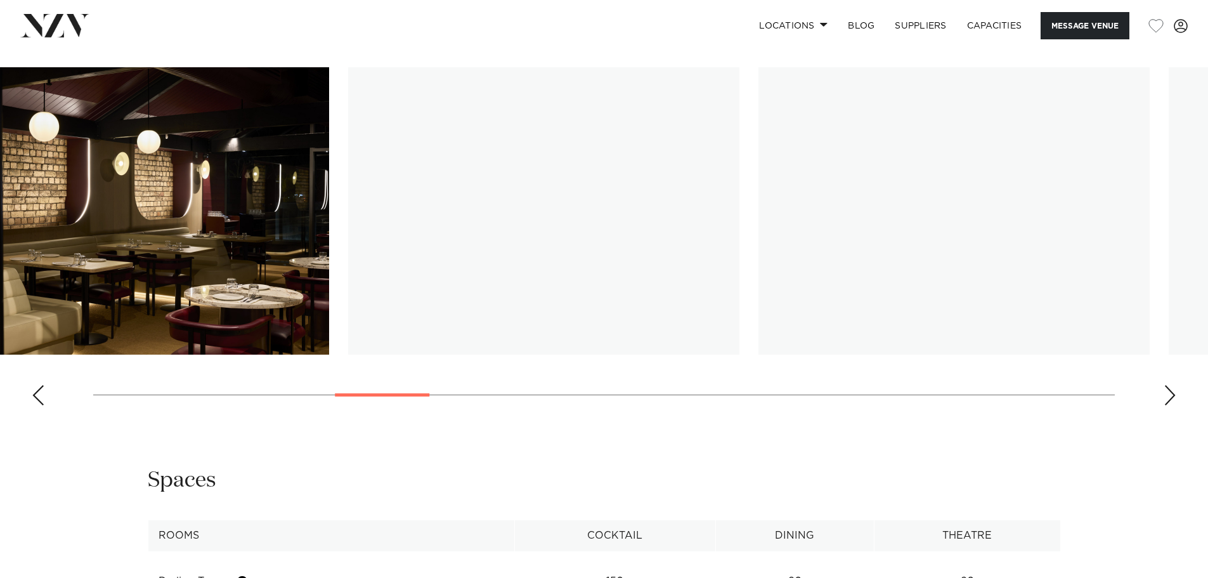
click at [395, 285] on img "8 / 27" at bounding box center [543, 210] width 391 height 287
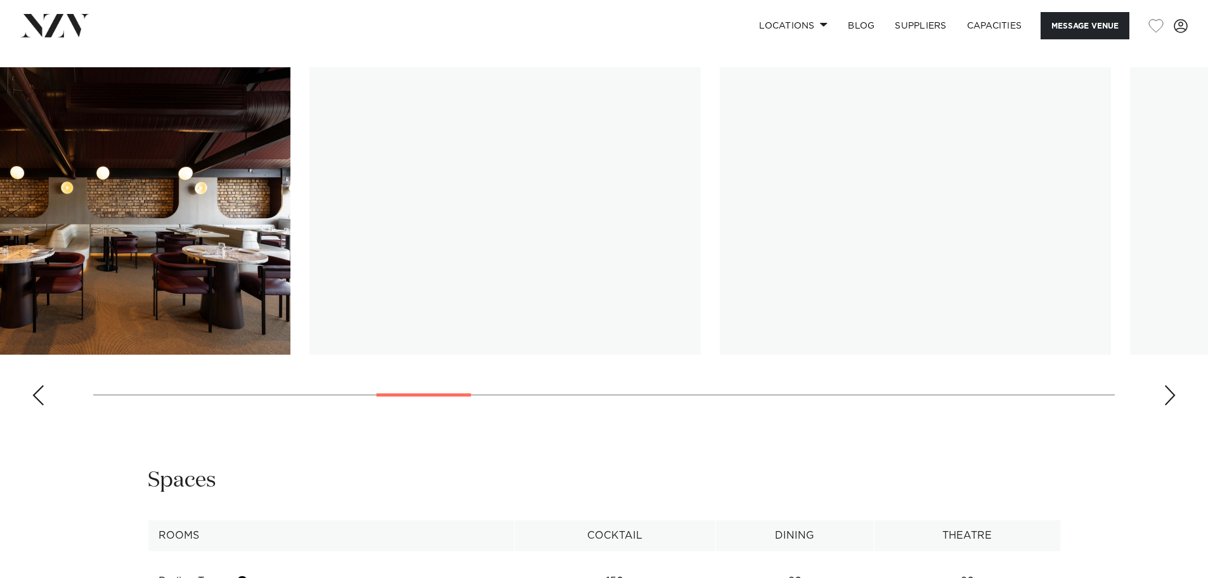
click at [0, 0] on slot at bounding box center [0, 0] width 0 height 0
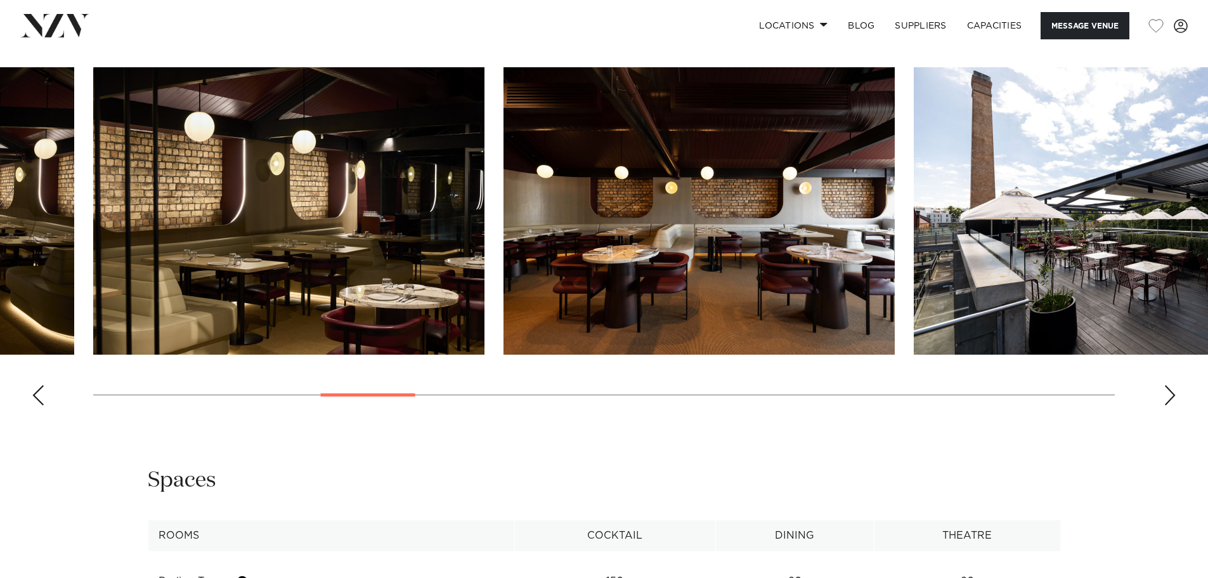
click at [914, 297] on img "9 / 27" at bounding box center [1109, 210] width 391 height 287
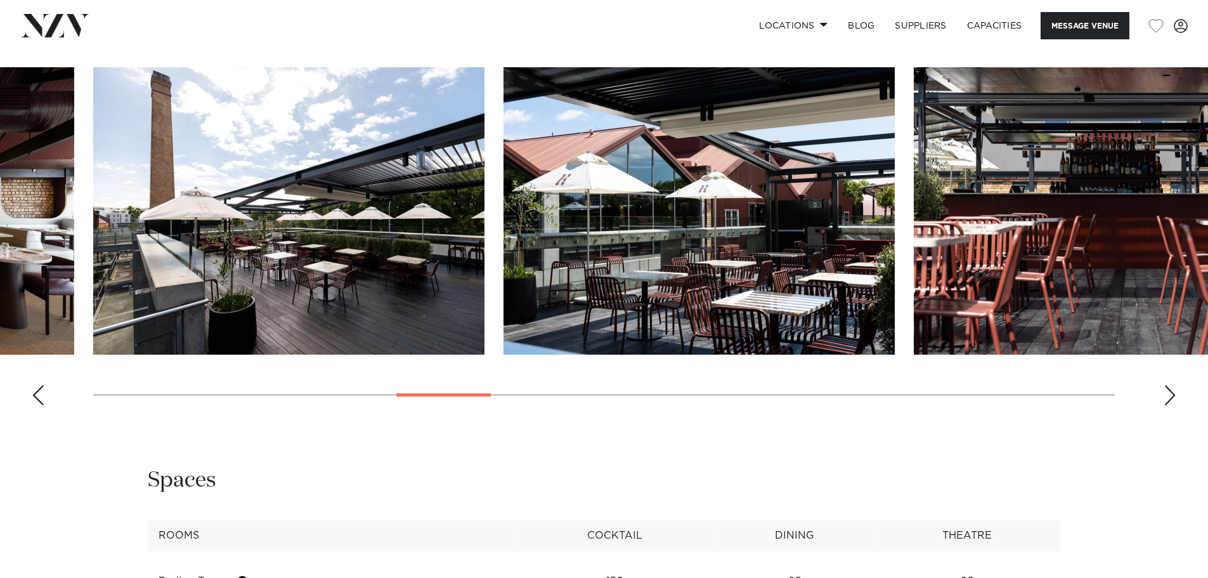
click at [748, 325] on img "10 / 27" at bounding box center [698, 210] width 391 height 287
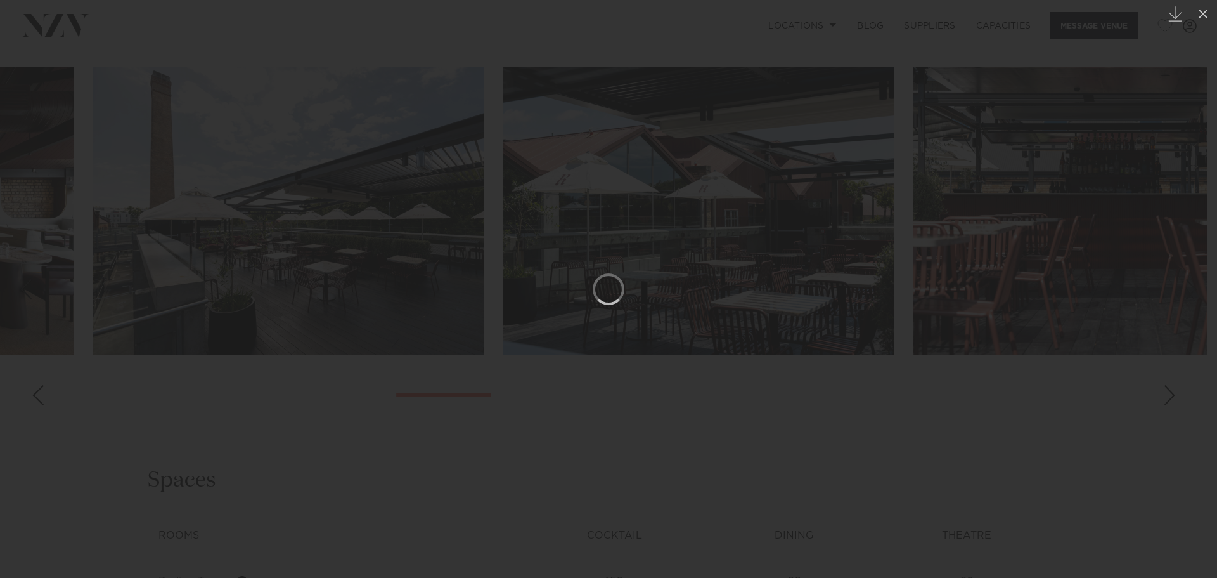
click at [1056, 325] on div at bounding box center [608, 289] width 1217 height 578
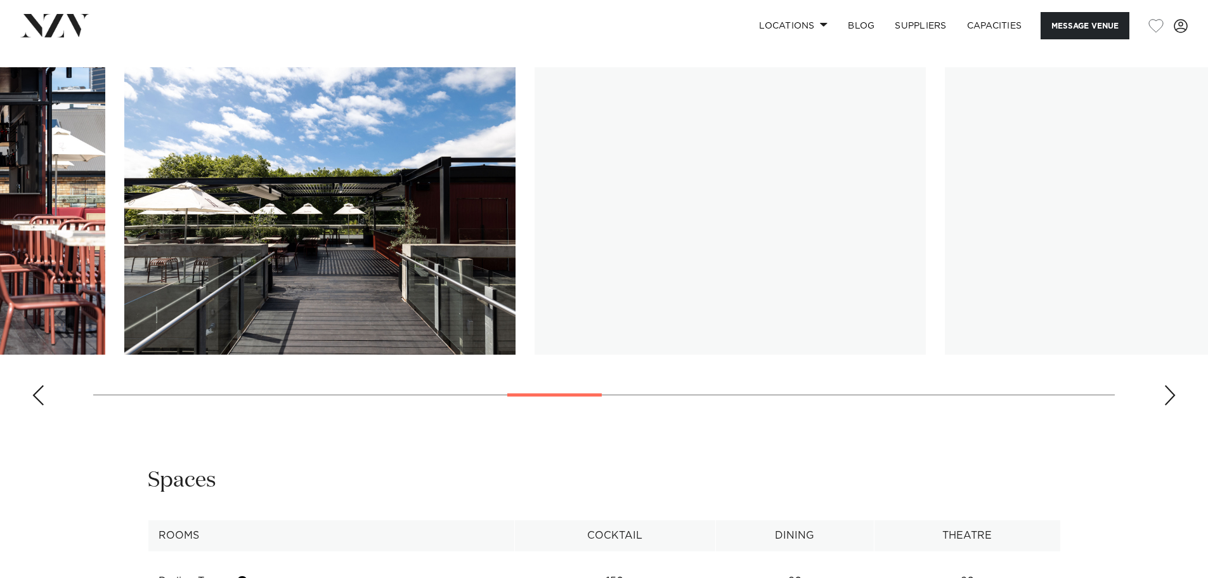
click at [267, 309] on img "12 / 27" at bounding box center [319, 210] width 391 height 287
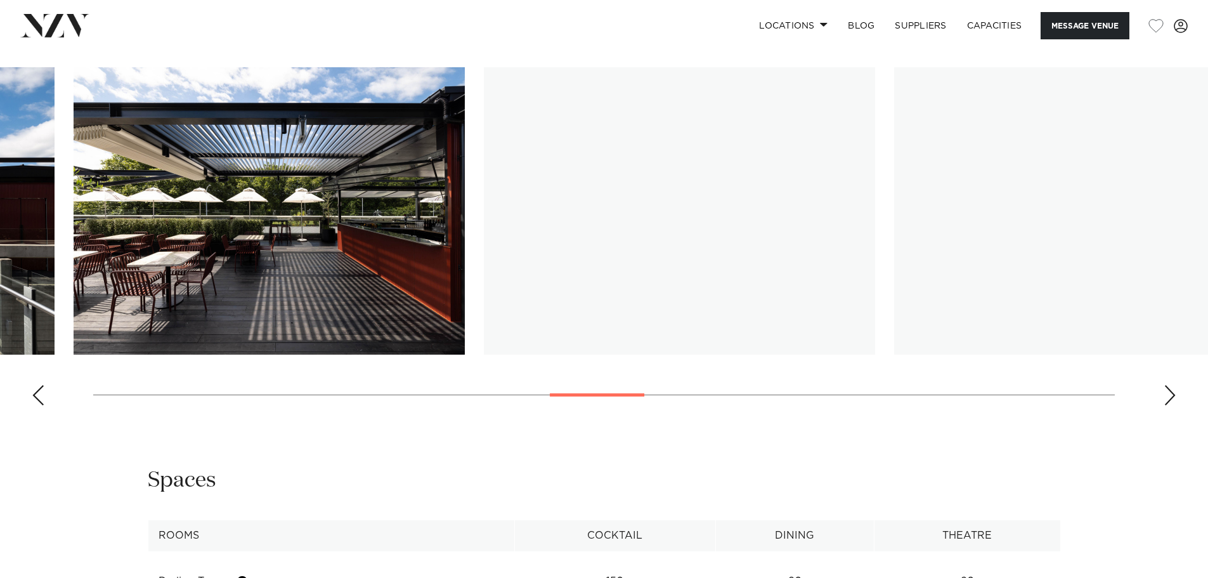
click at [0, 0] on slot at bounding box center [0, 0] width 0 height 0
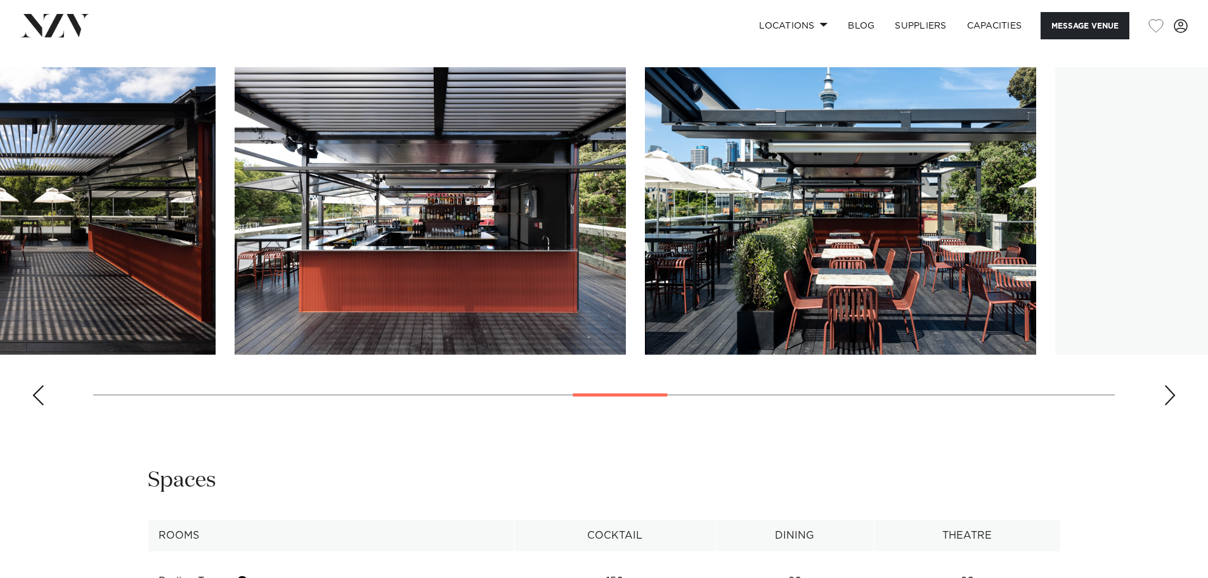
click at [425, 287] on img "14 / 27" at bounding box center [430, 210] width 391 height 287
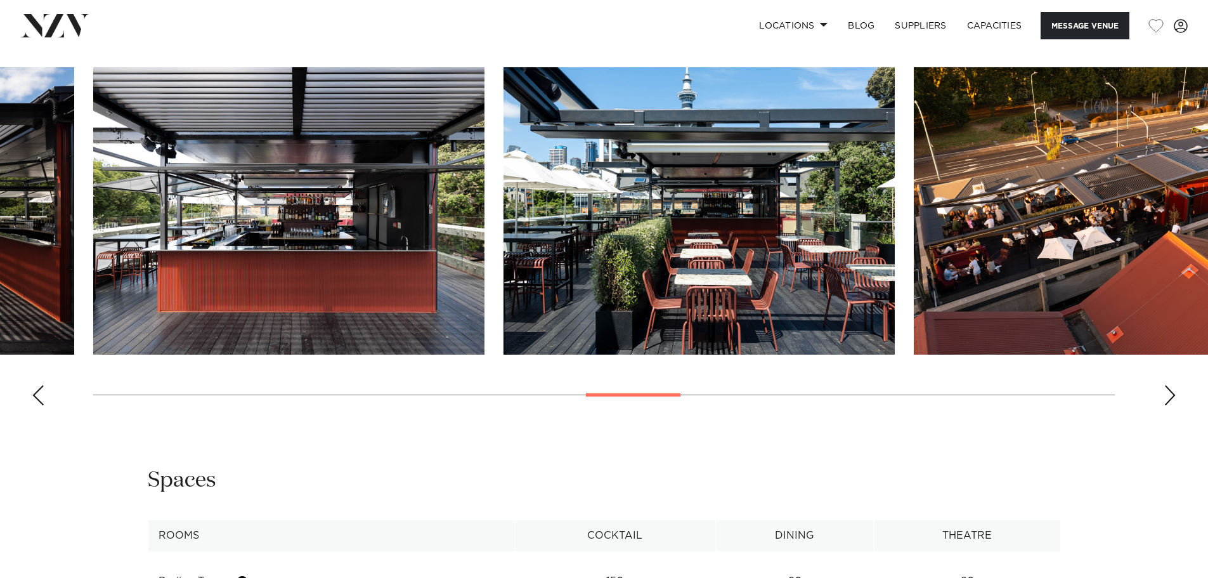
click at [914, 265] on img "16 / 27" at bounding box center [1109, 210] width 391 height 287
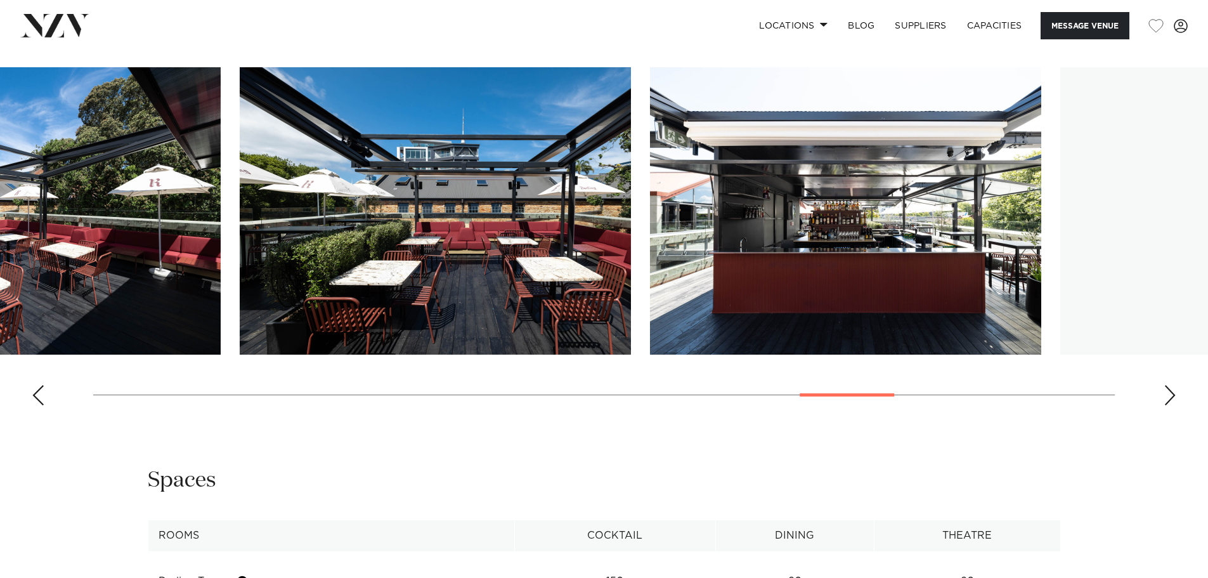
click at [421, 263] on img "20 / 27" at bounding box center [435, 210] width 391 height 287
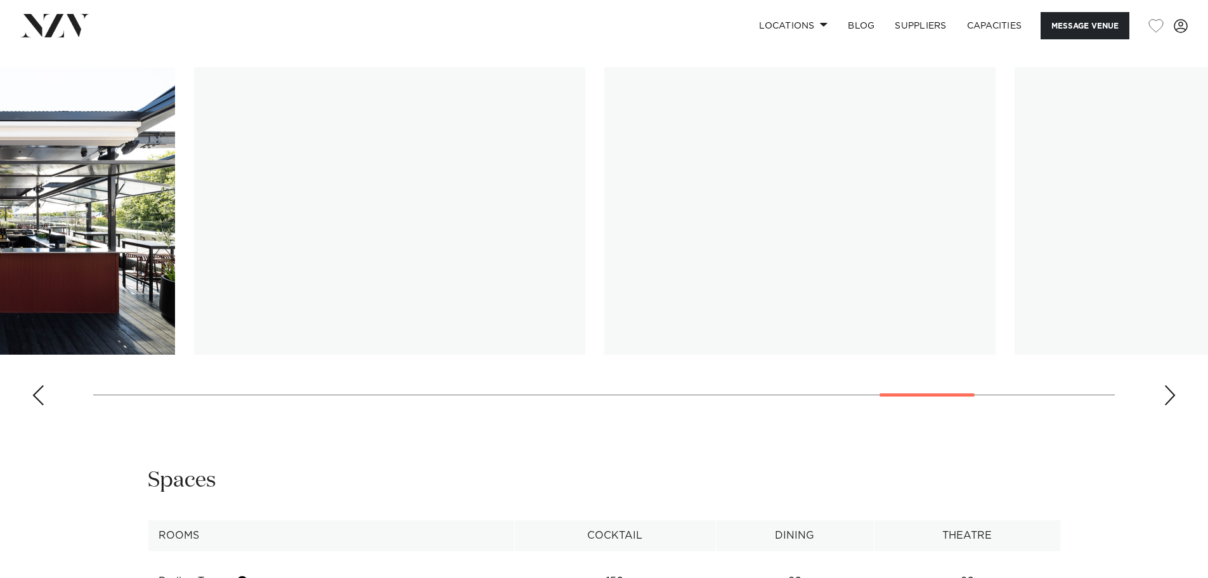
click at [373, 260] on img "22 / 27" at bounding box center [389, 210] width 391 height 287
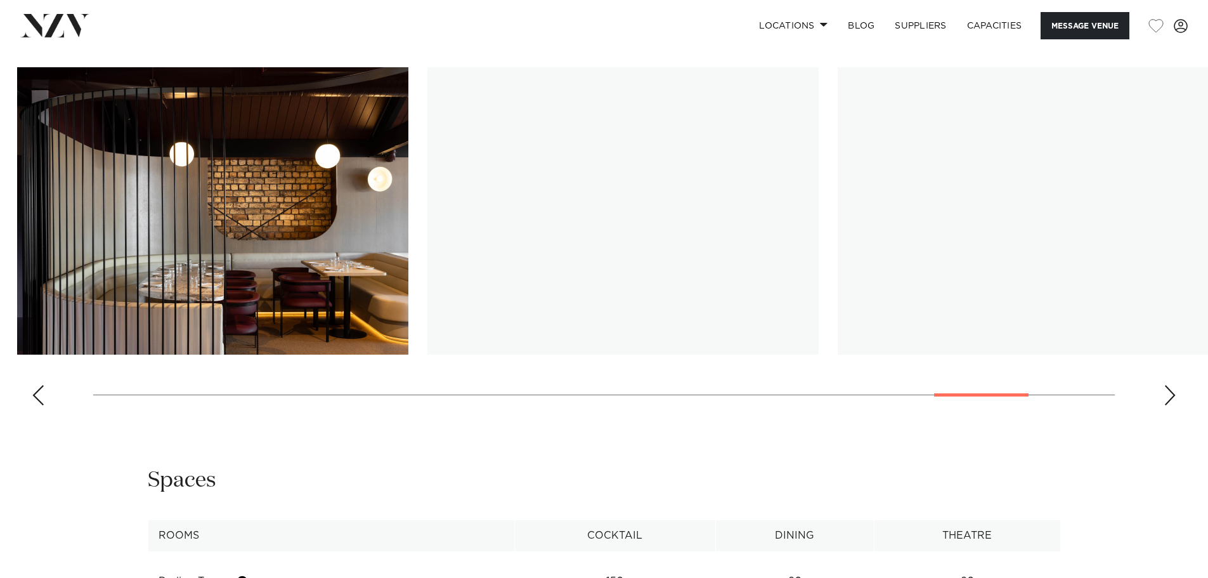
click at [540, 270] on img "24 / 27" at bounding box center [622, 210] width 391 height 287
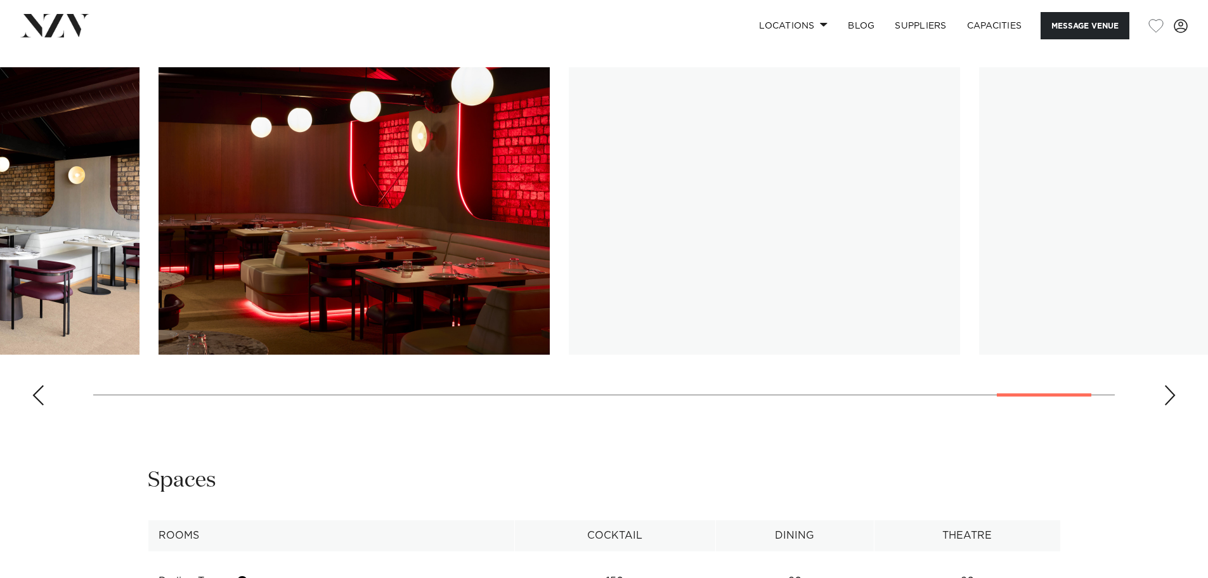
click at [159, 205] on img "25 / 27" at bounding box center [354, 210] width 391 height 287
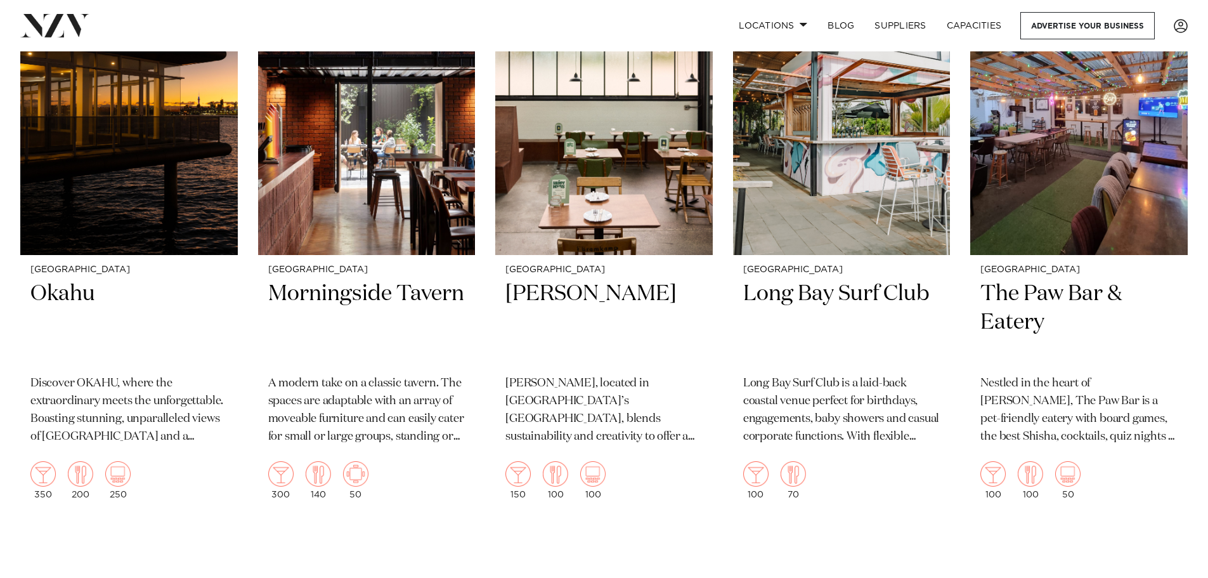
scroll to position [4312, 0]
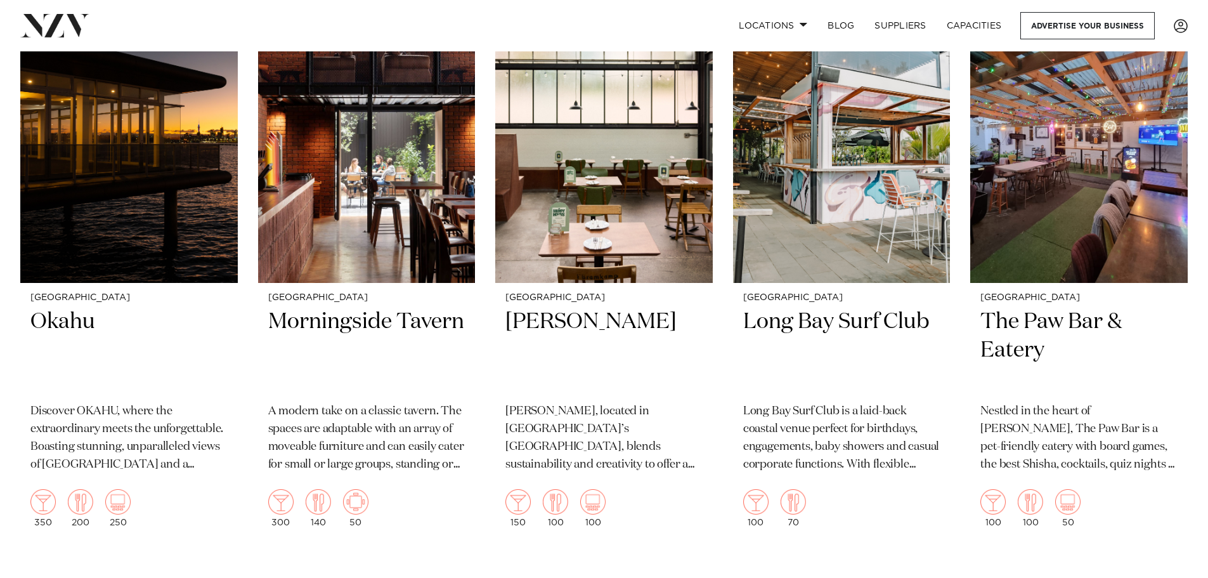
click at [1027, 227] on img at bounding box center [1078, 137] width 217 height 292
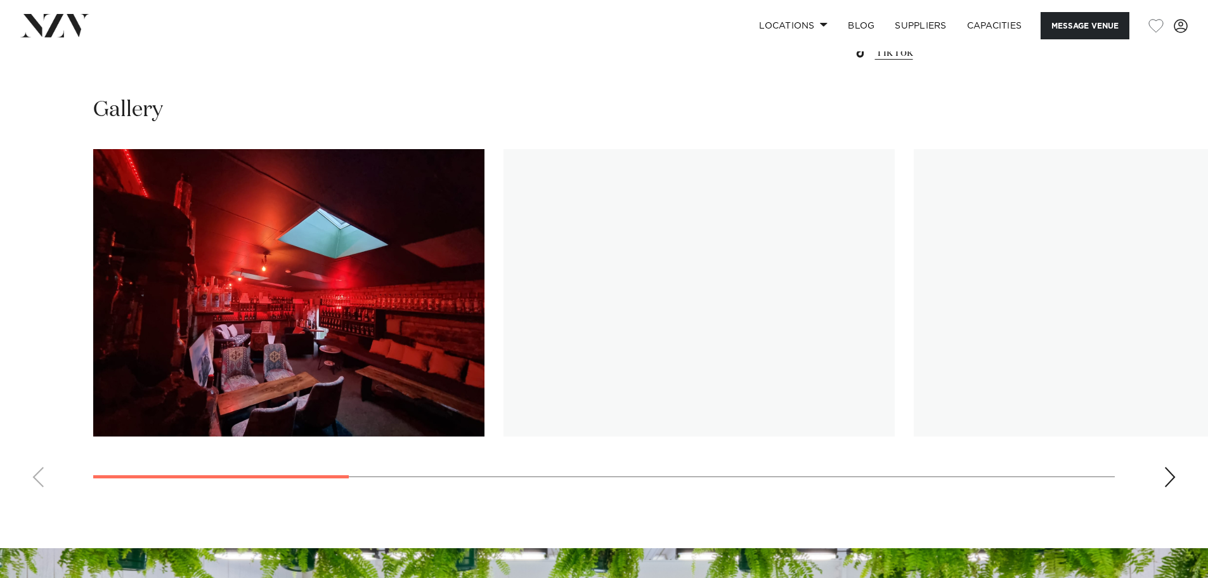
scroll to position [1268, 0]
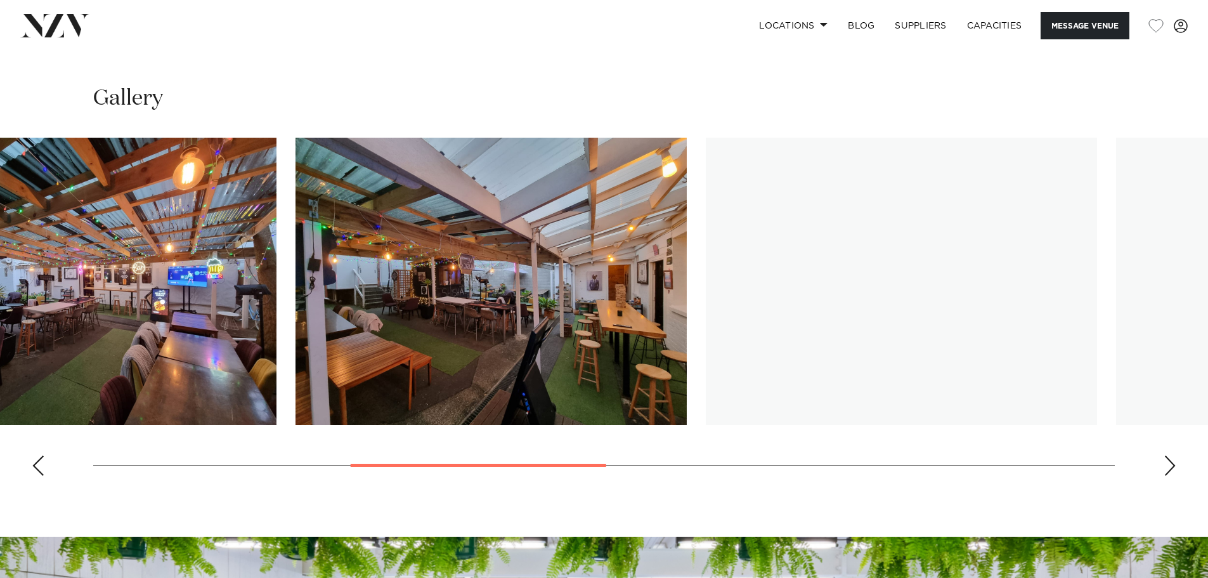
click at [0, 354] on img "3 / 10" at bounding box center [80, 281] width 391 height 287
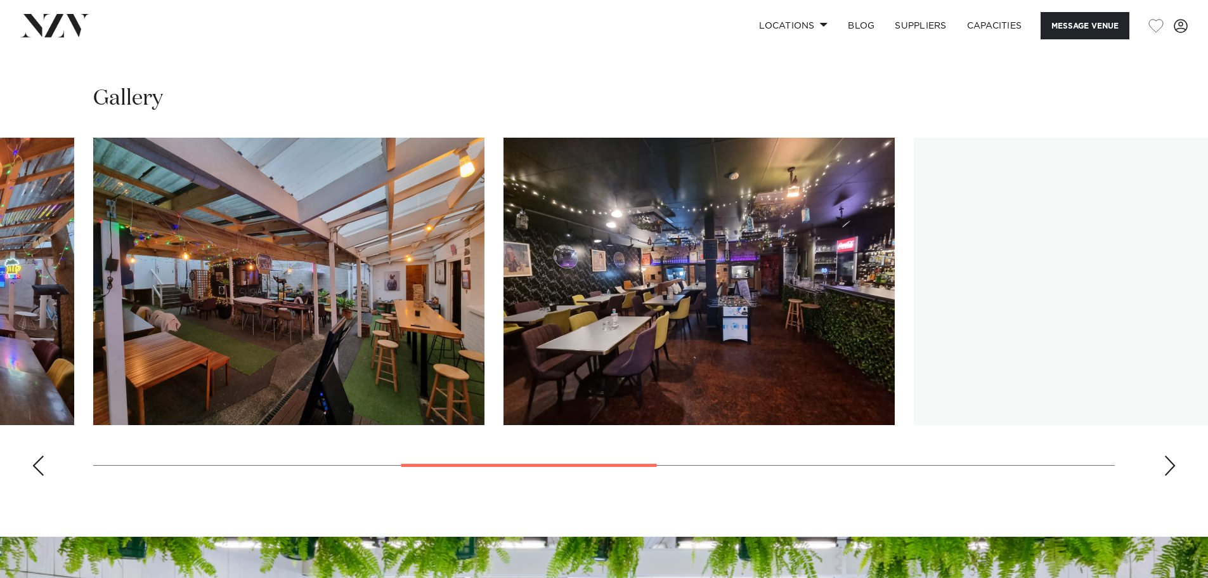
click at [914, 313] on img "6 / 10" at bounding box center [1109, 281] width 391 height 287
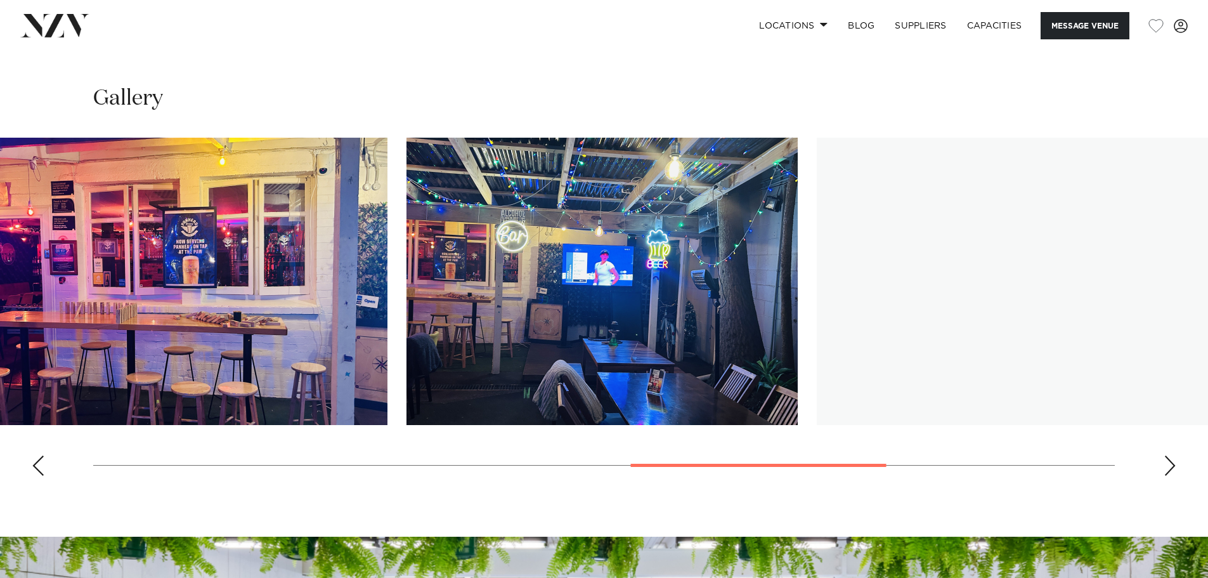
click at [384, 321] on swiper-container at bounding box center [604, 312] width 1208 height 348
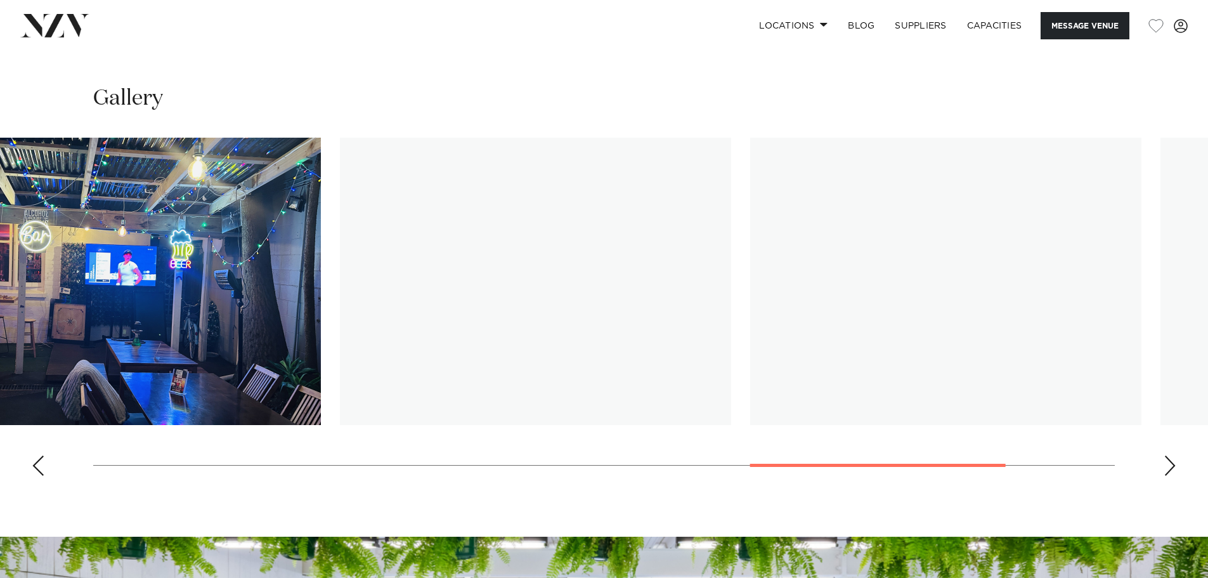
click at [395, 308] on img "8 / 10" at bounding box center [535, 281] width 391 height 287
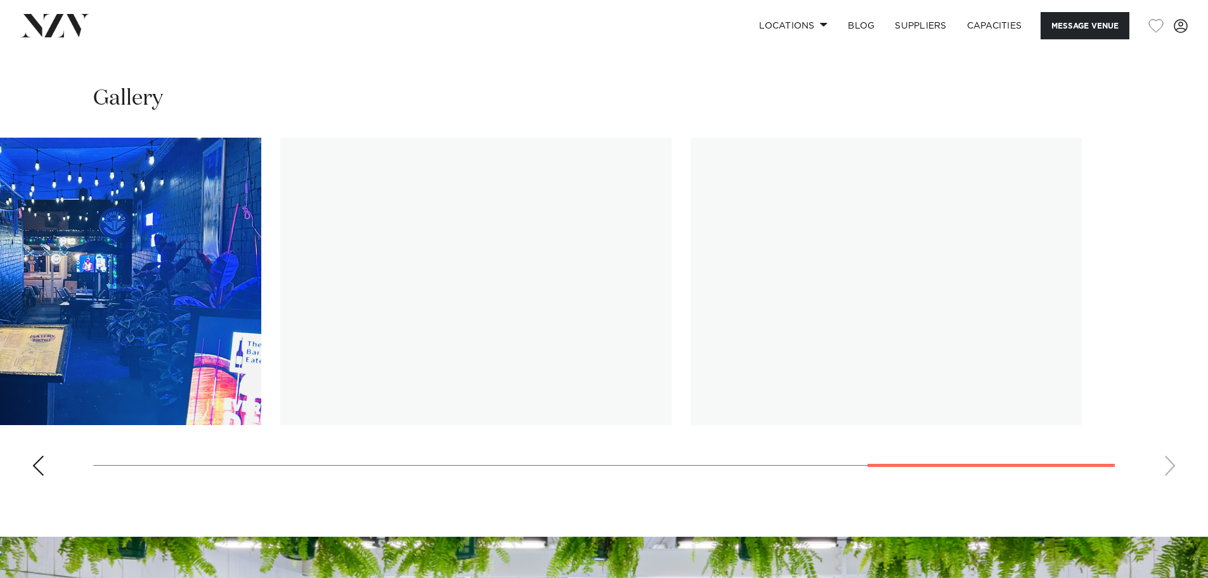
click at [314, 288] on img "9 / 10" at bounding box center [475, 281] width 391 height 287
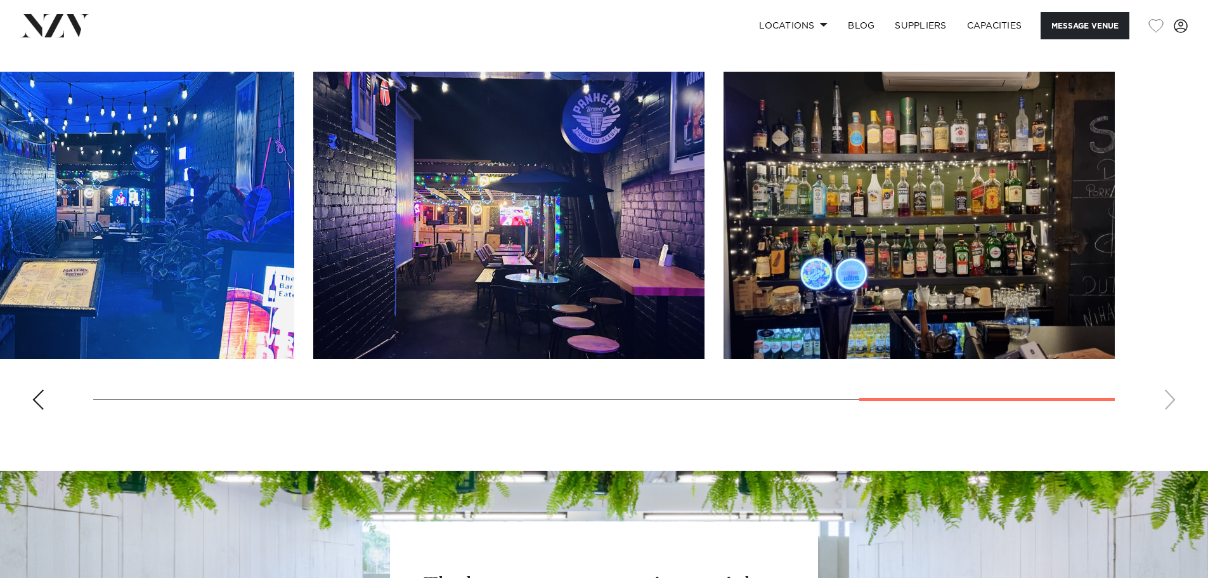
scroll to position [1332, 0]
